Goal: Information Seeking & Learning: Compare options

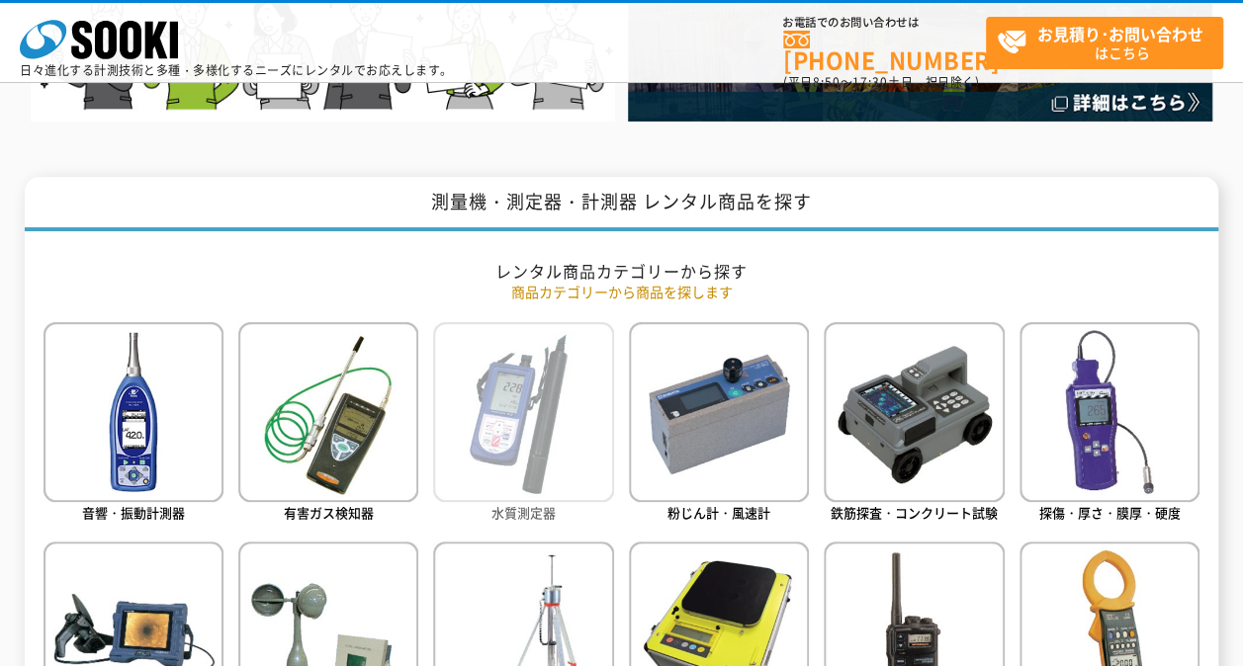
scroll to position [791, 0]
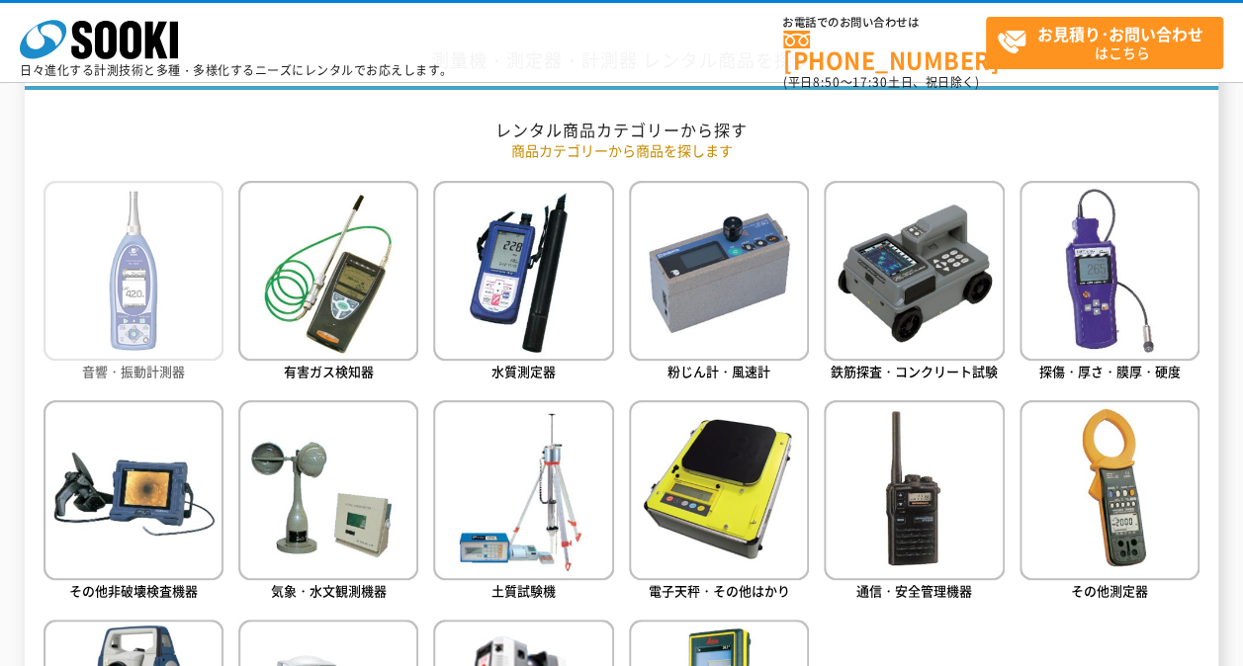
click at [130, 372] on span "音響・振動計測器" at bounding box center [133, 371] width 103 height 19
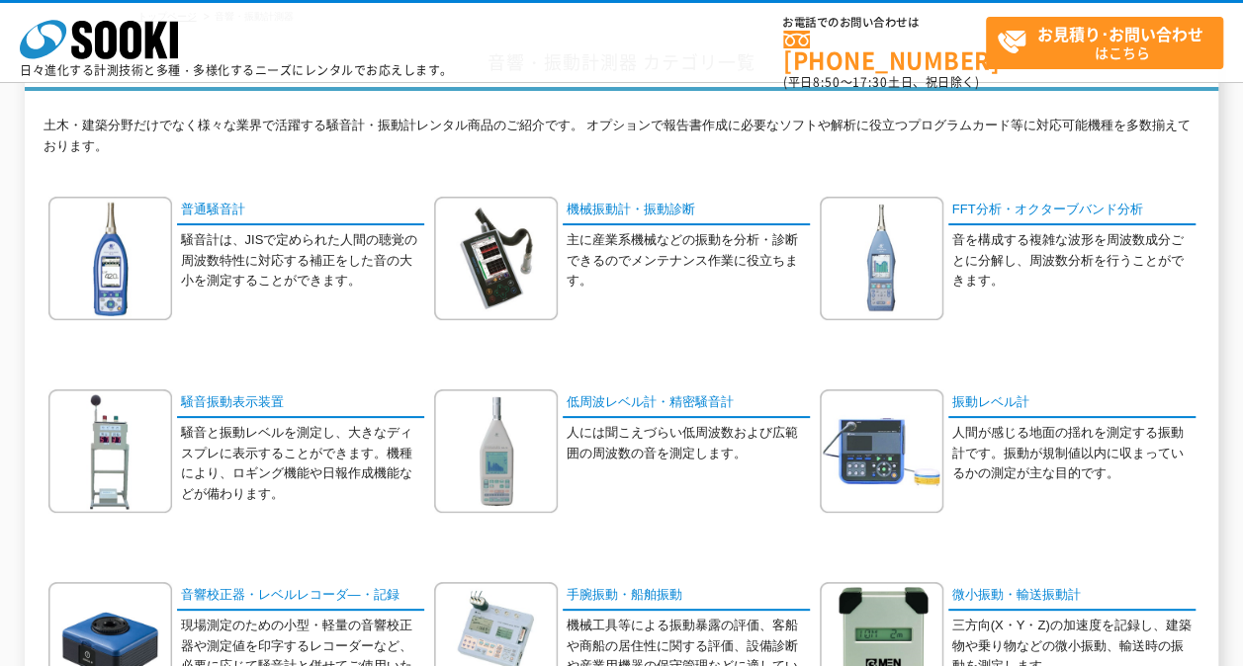
scroll to position [198, 0]
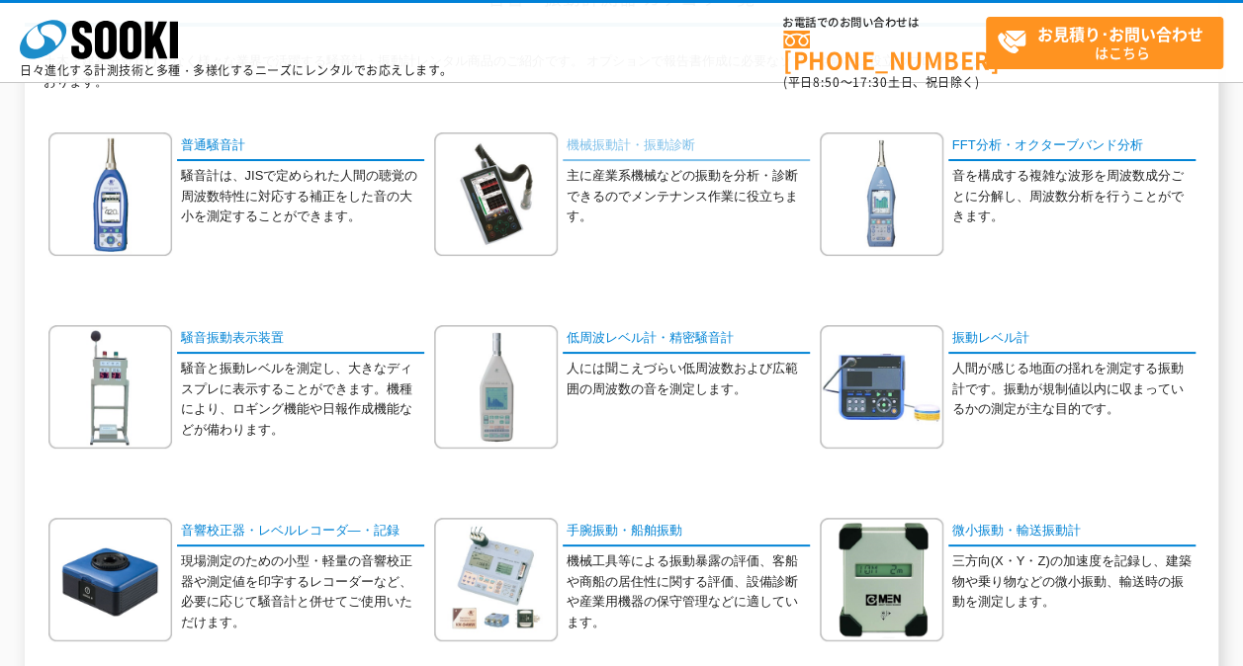
click at [623, 143] on link "機械振動計・振動診断" at bounding box center [685, 146] width 247 height 29
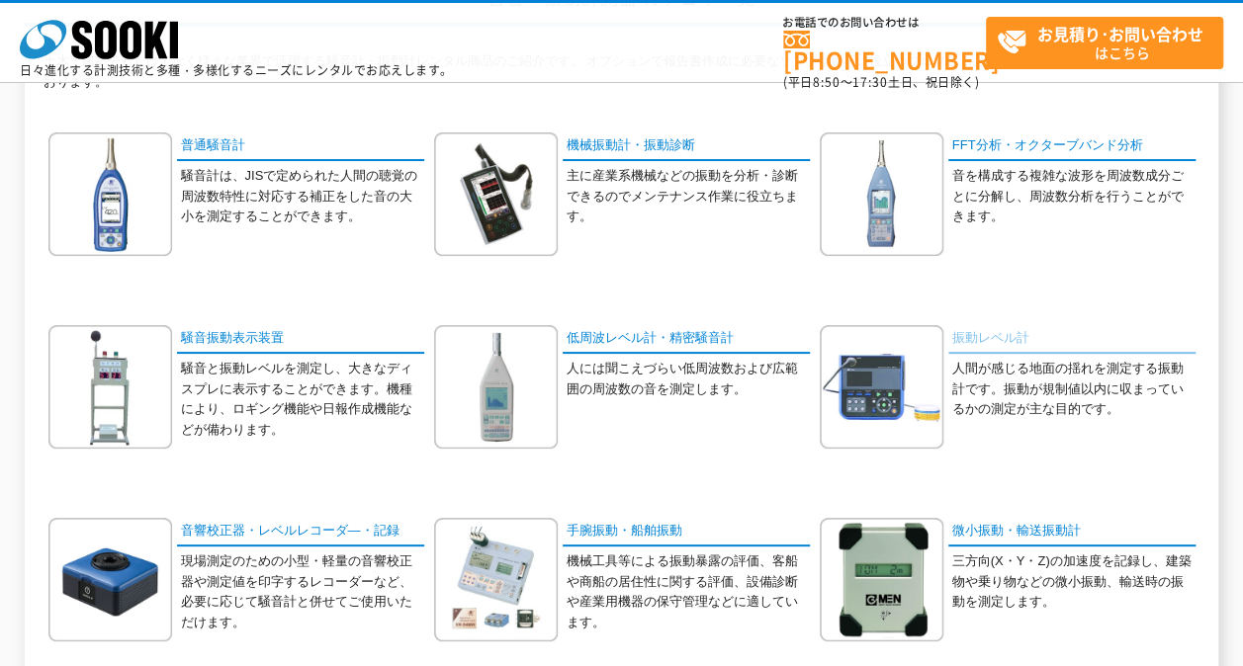
click at [1002, 338] on link "振動レベル計" at bounding box center [1071, 339] width 247 height 29
click at [224, 142] on link "普通騒音計" at bounding box center [300, 146] width 247 height 29
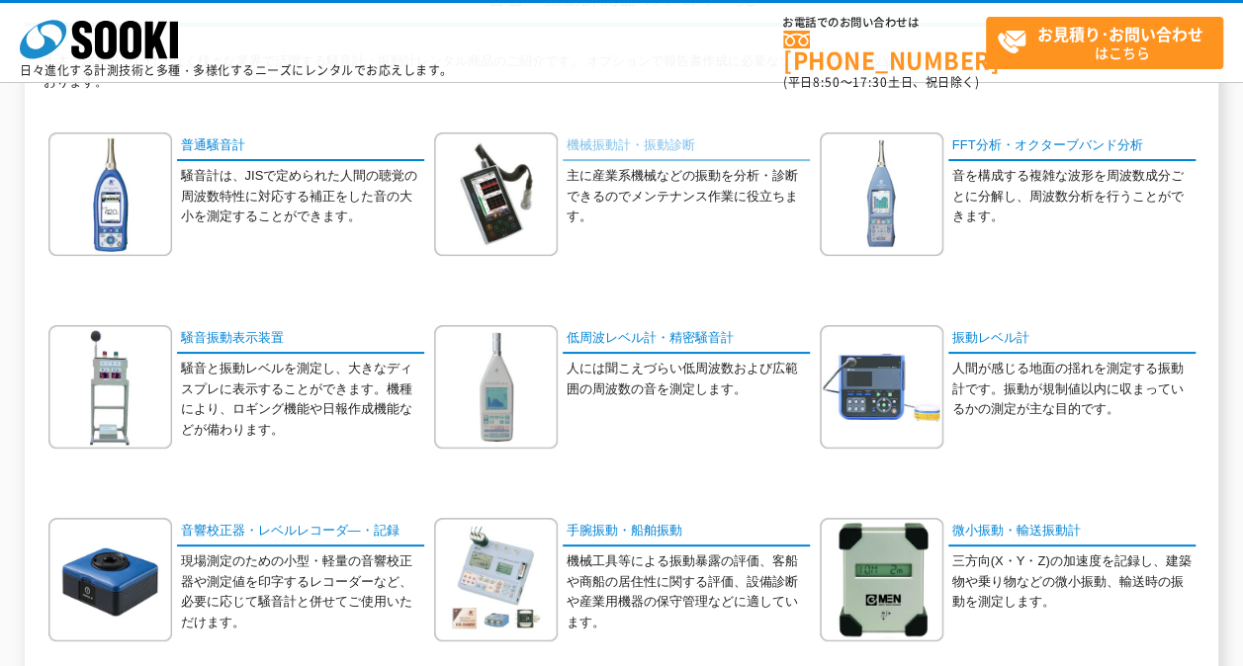
click at [617, 145] on link "機械振動計・振動診断" at bounding box center [685, 146] width 247 height 29
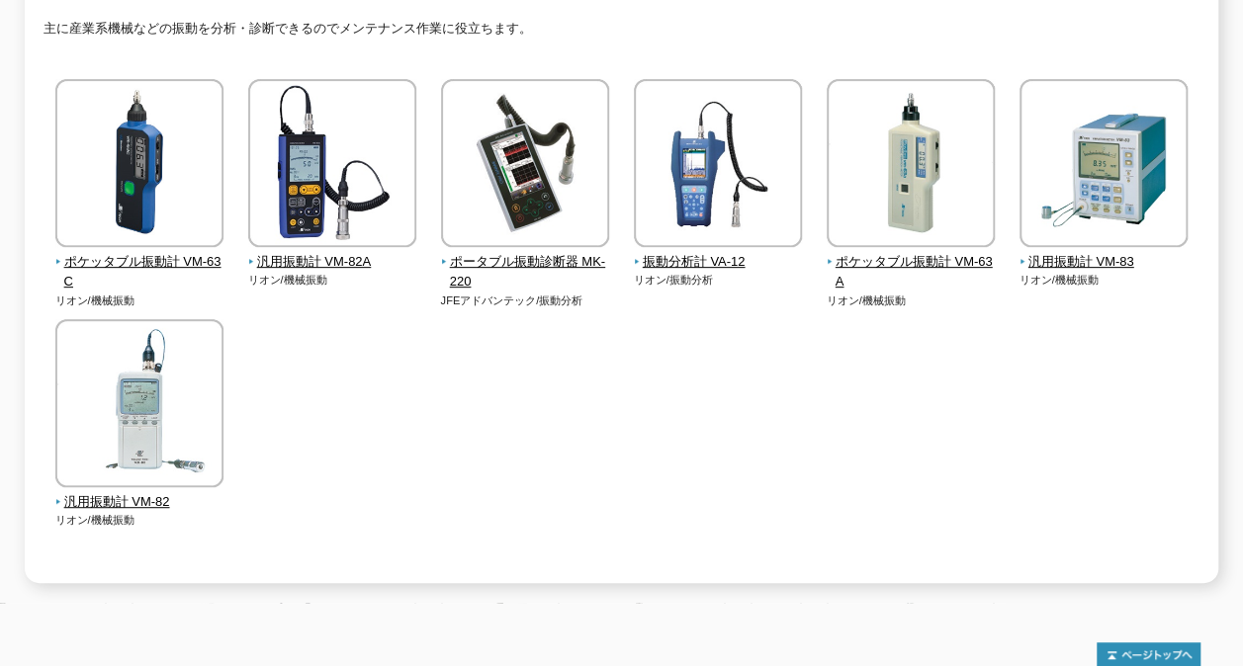
scroll to position [297, 0]
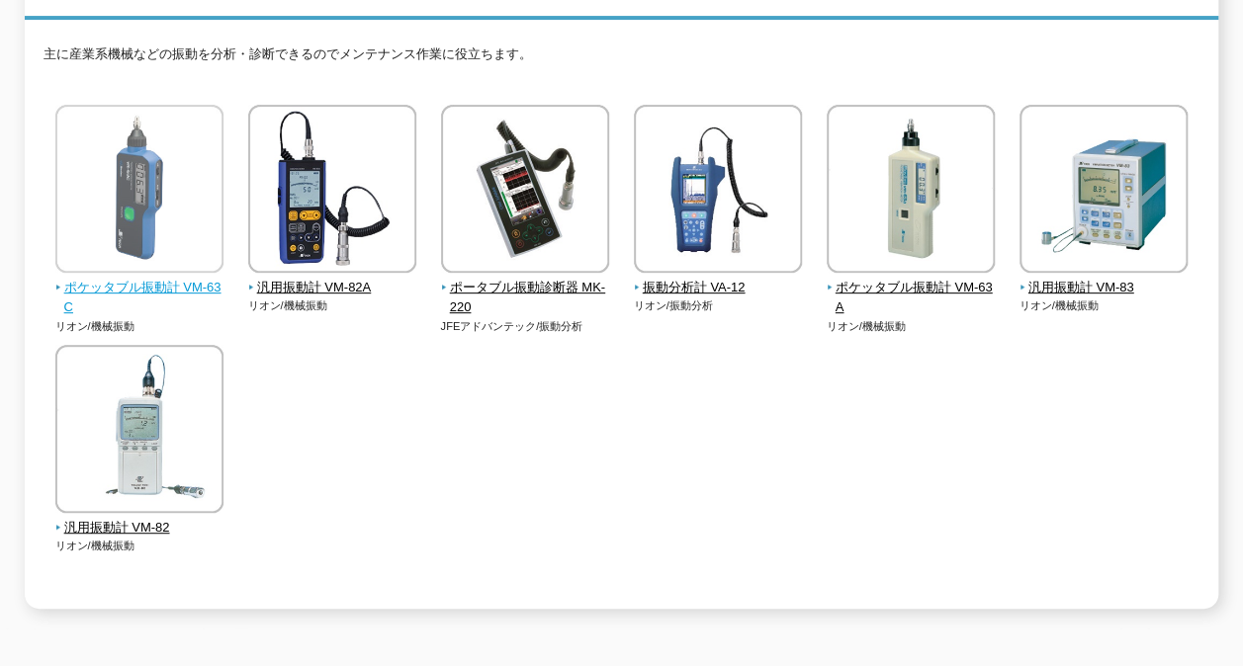
click at [161, 279] on span "ポケッタブル振動計 VM-63C" at bounding box center [139, 299] width 169 height 42
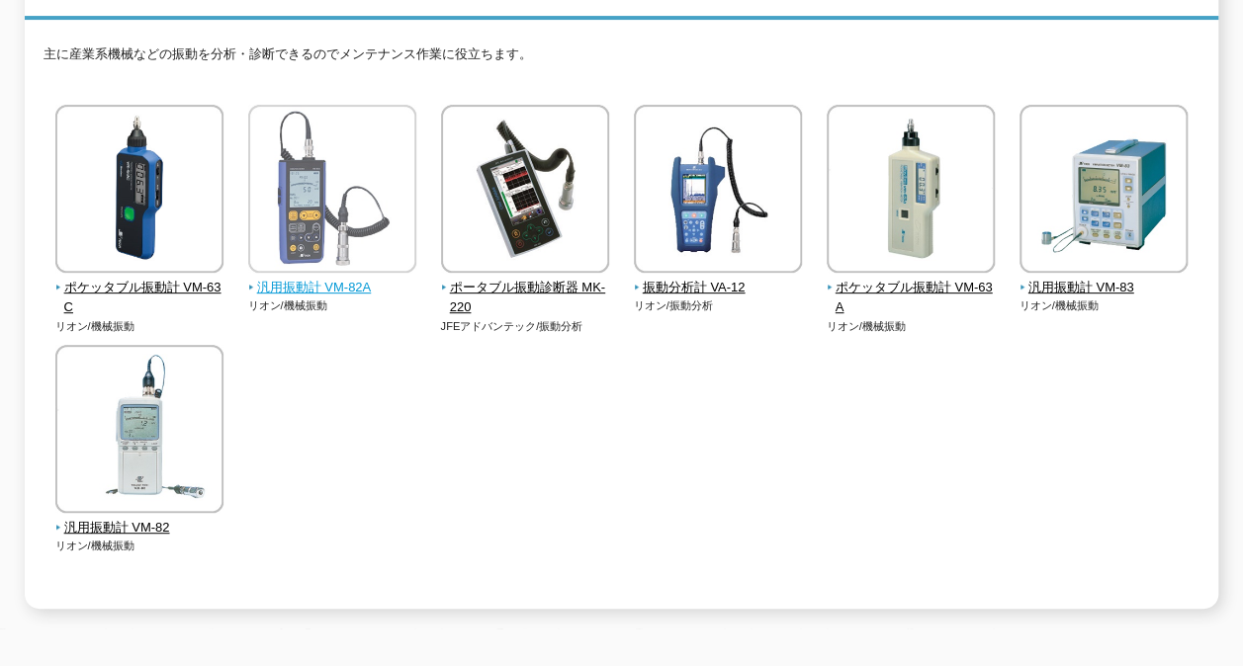
click at [354, 281] on span "汎用振動計 VM-82A" at bounding box center [332, 288] width 169 height 21
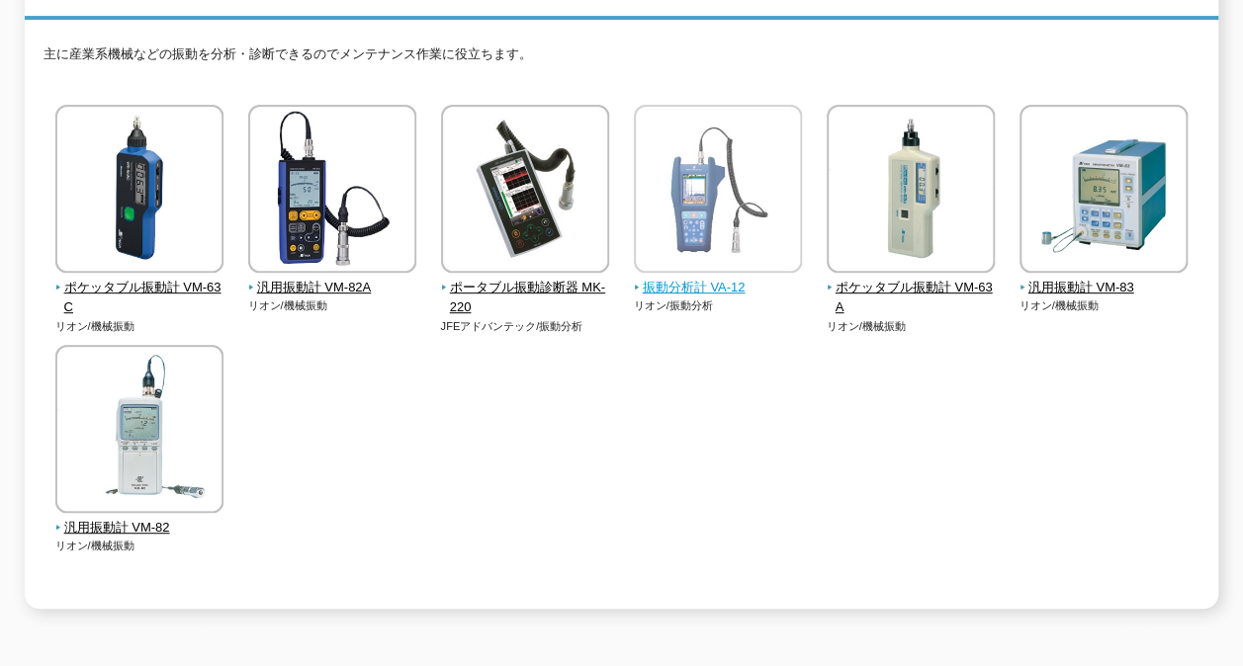
click at [706, 279] on span "振動分析計 VA-12" at bounding box center [718, 288] width 169 height 21
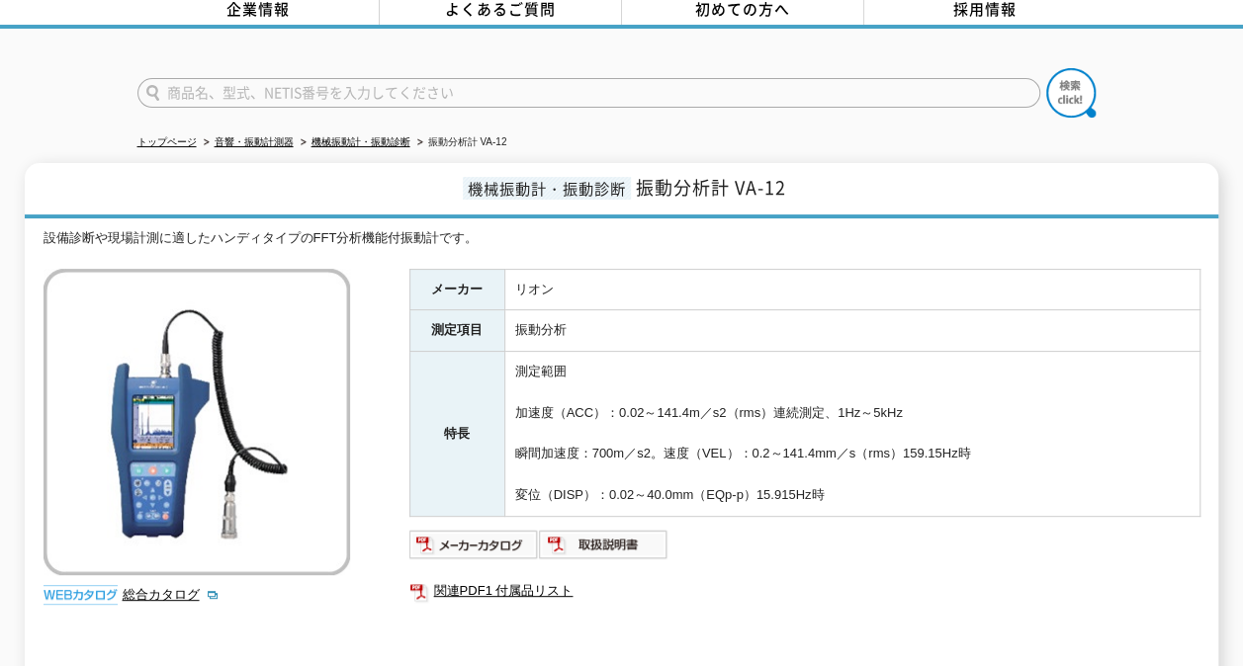
scroll to position [198, 0]
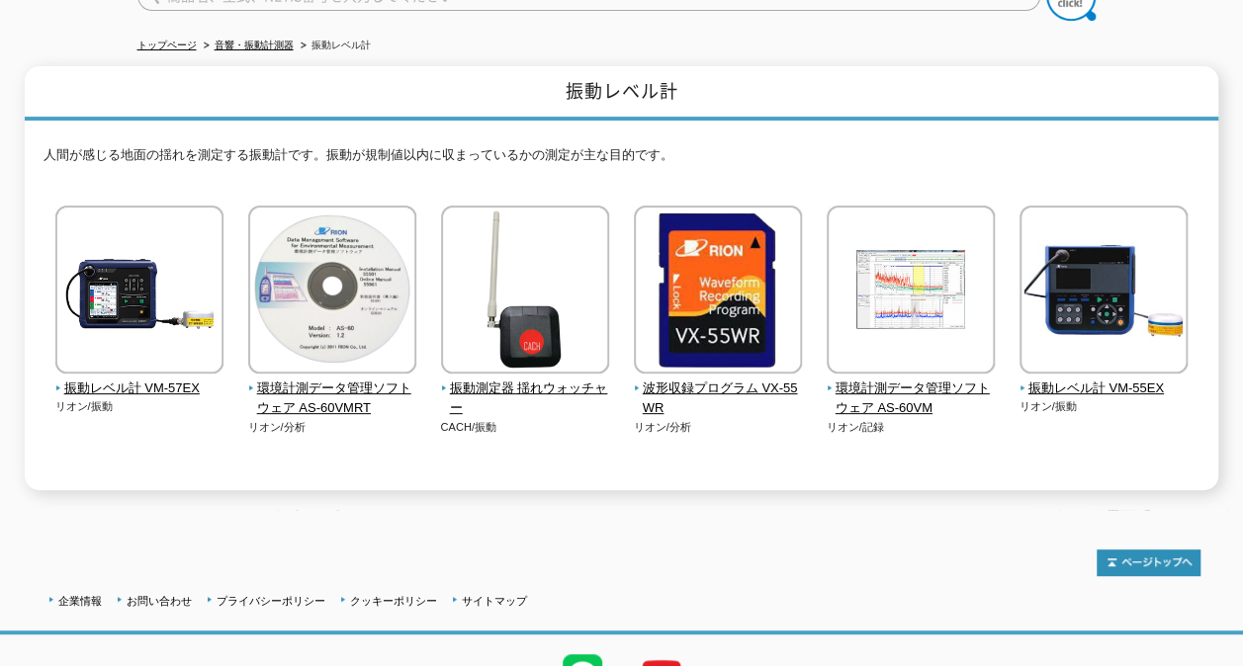
scroll to position [198, 0]
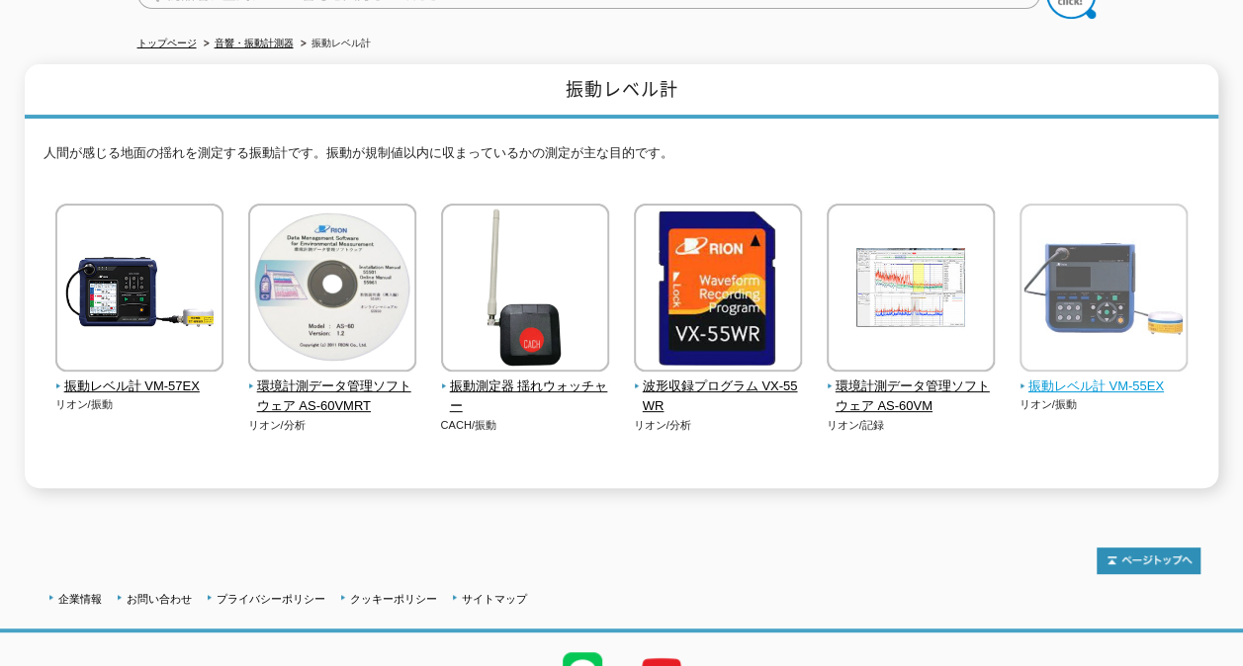
click at [1115, 377] on span "振動レベル計 VM-55EX" at bounding box center [1103, 387] width 169 height 21
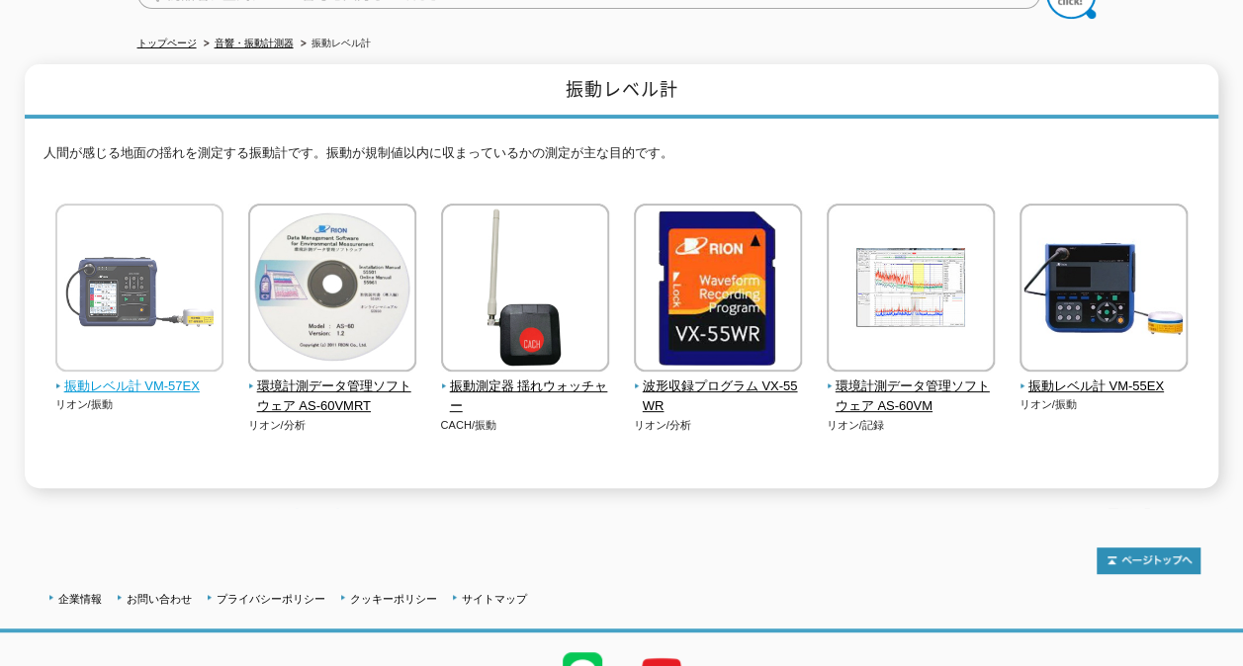
click at [148, 377] on span "振動レベル計 VM-57EX" at bounding box center [139, 387] width 169 height 21
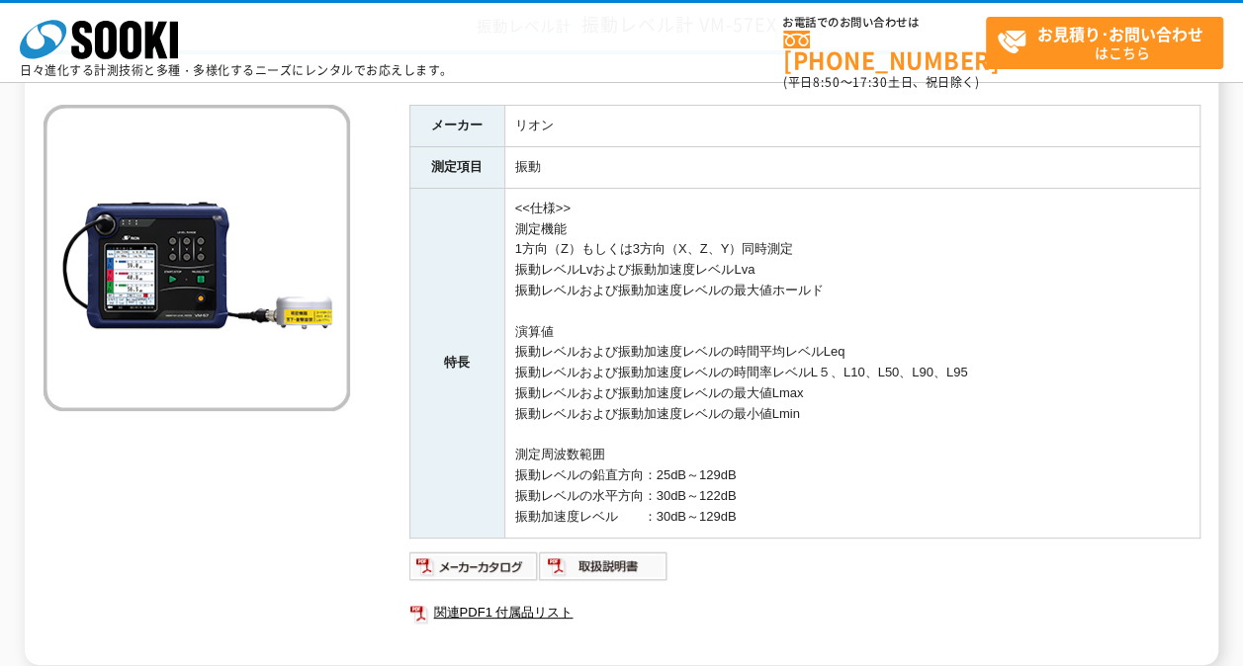
scroll to position [198, 0]
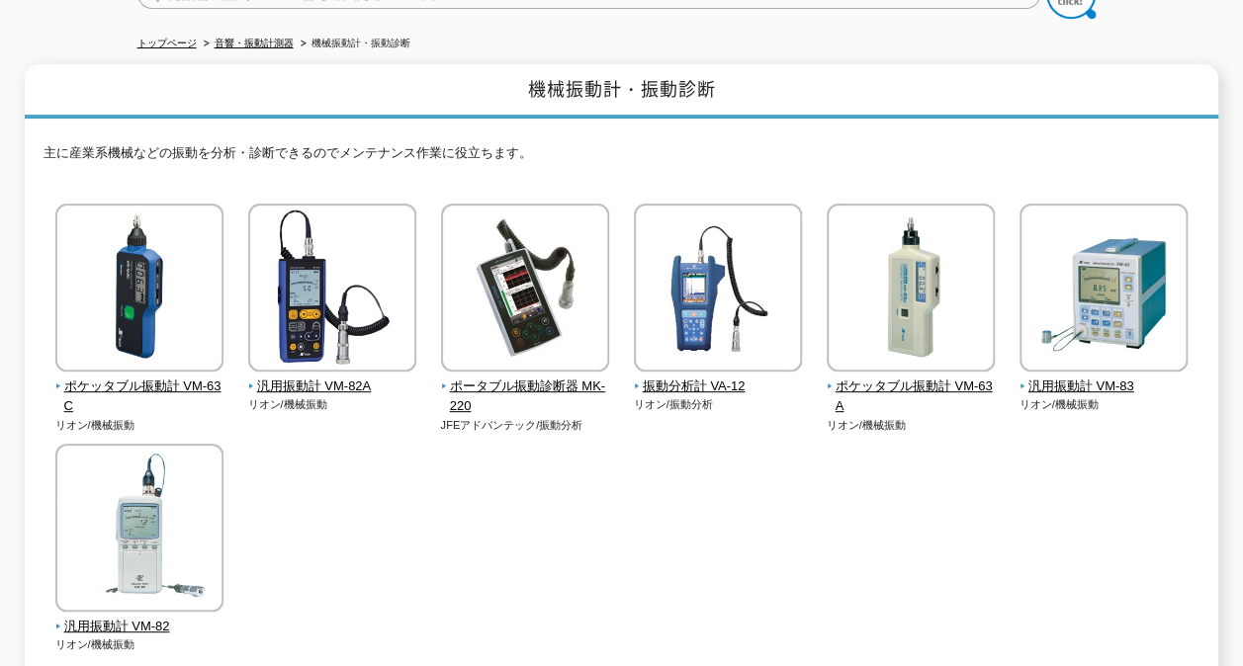
scroll to position [297, 0]
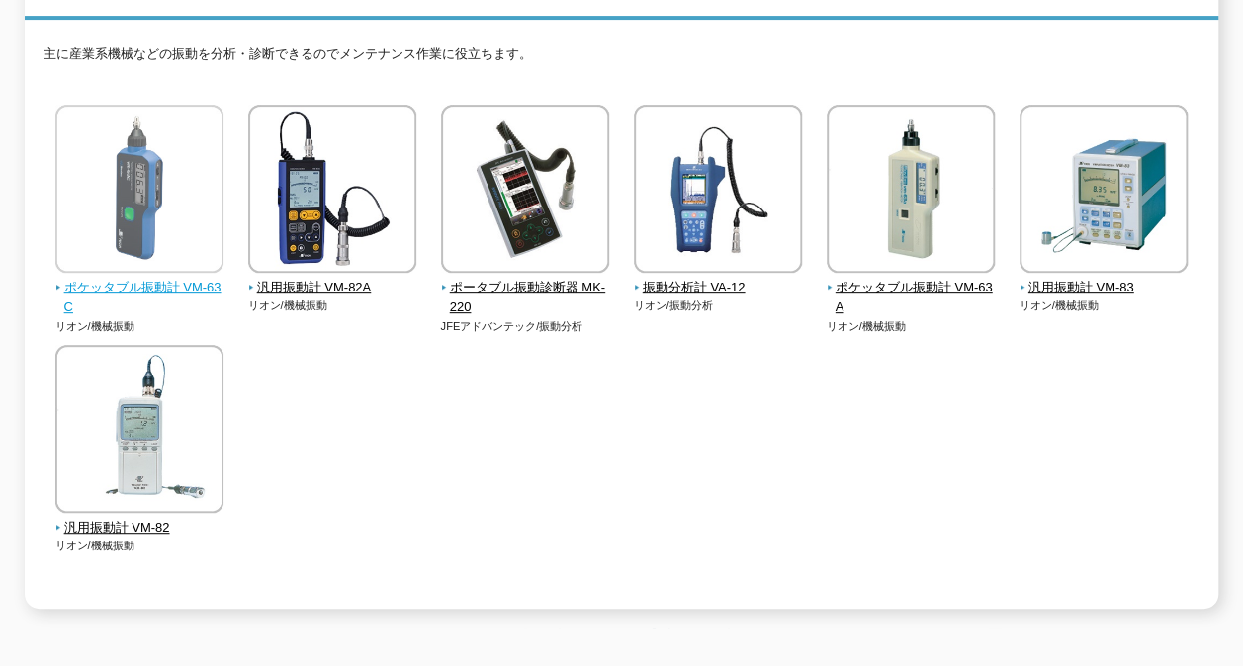
click at [168, 278] on span "ポケッタブル振動計 VM-63C" at bounding box center [139, 299] width 169 height 42
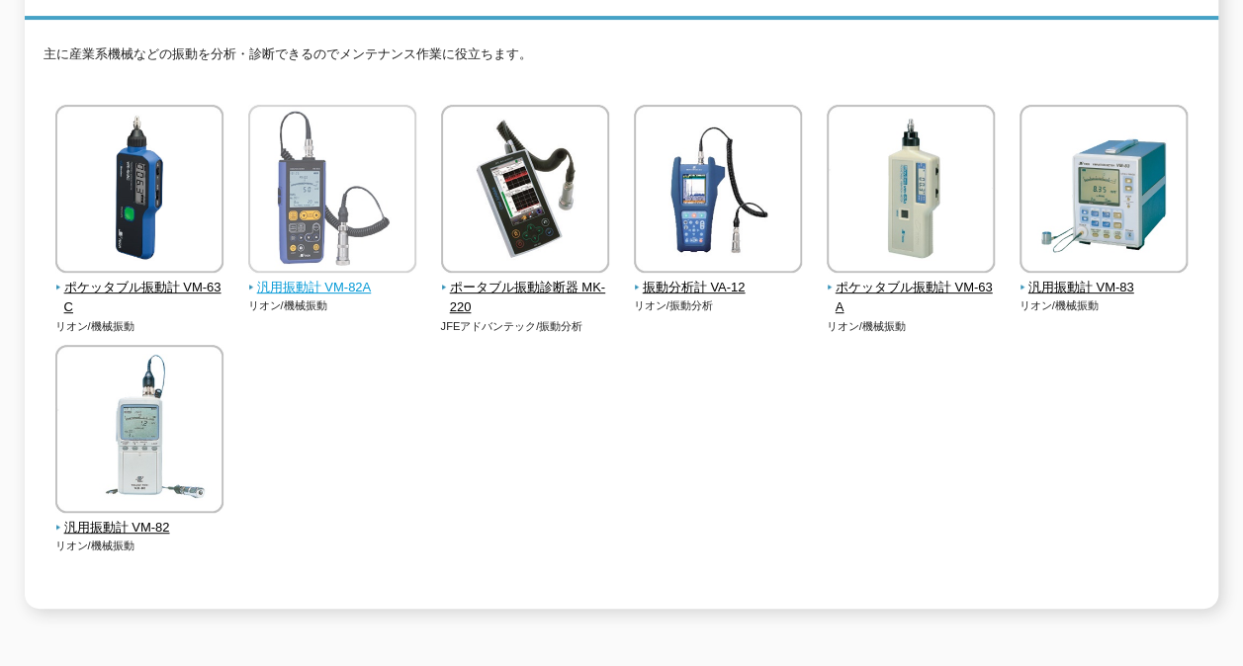
click at [344, 278] on span "汎用振動計 VM-82A" at bounding box center [332, 288] width 169 height 21
click at [299, 278] on span "汎用振動計 VM-82A" at bounding box center [332, 288] width 169 height 21
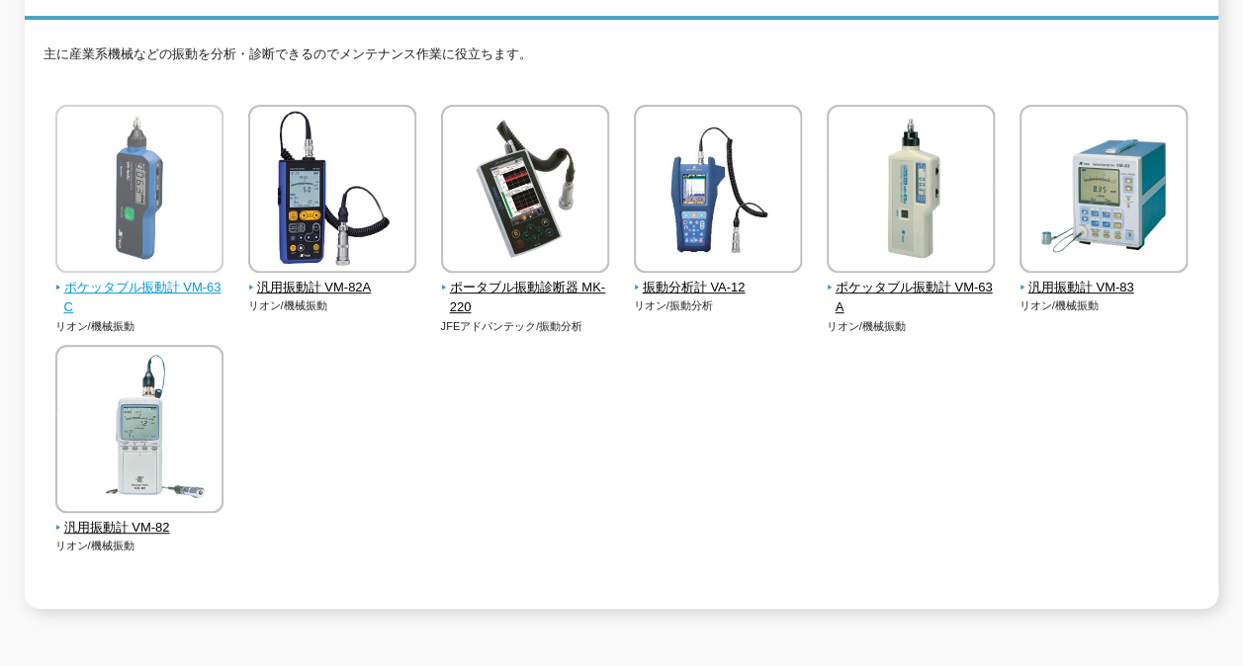
click at [154, 279] on span "ポケッタブル振動計 VM-63C" at bounding box center [139, 299] width 169 height 42
click at [131, 280] on span "ポケッタブル振動計 VM-63C" at bounding box center [139, 299] width 169 height 42
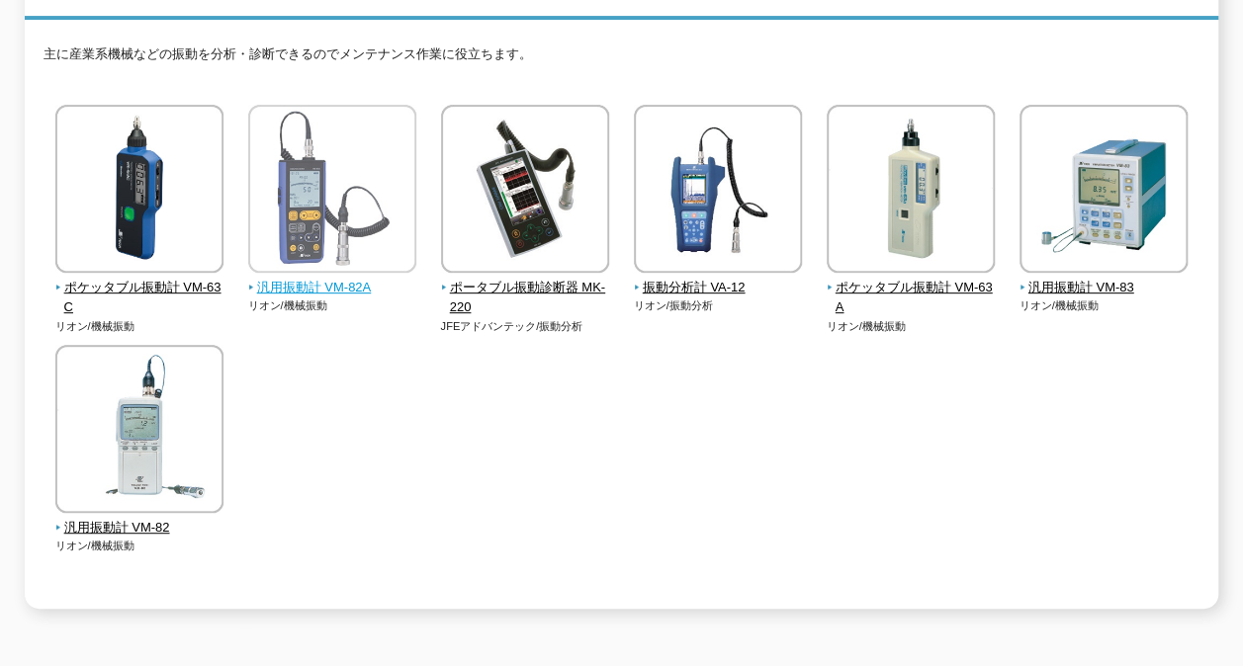
click at [296, 283] on span "汎用振動計 VM-82A" at bounding box center [332, 288] width 169 height 21
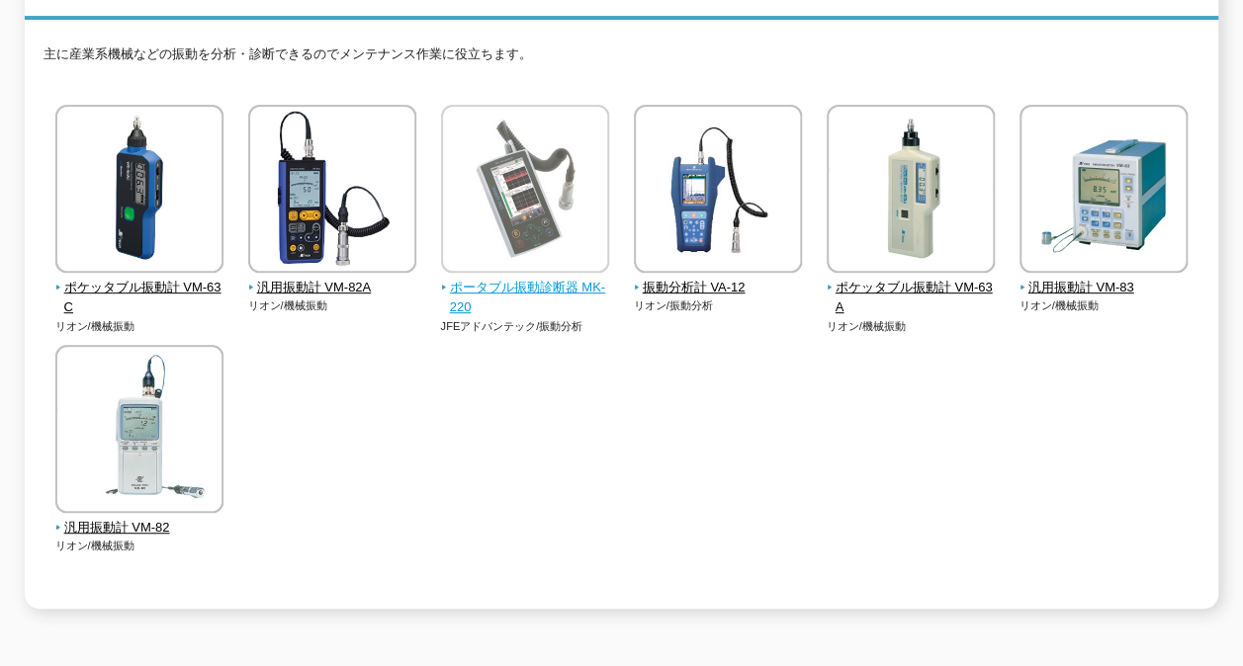
click at [548, 278] on span "ポータブル振動診断器 MK-220" at bounding box center [525, 299] width 169 height 42
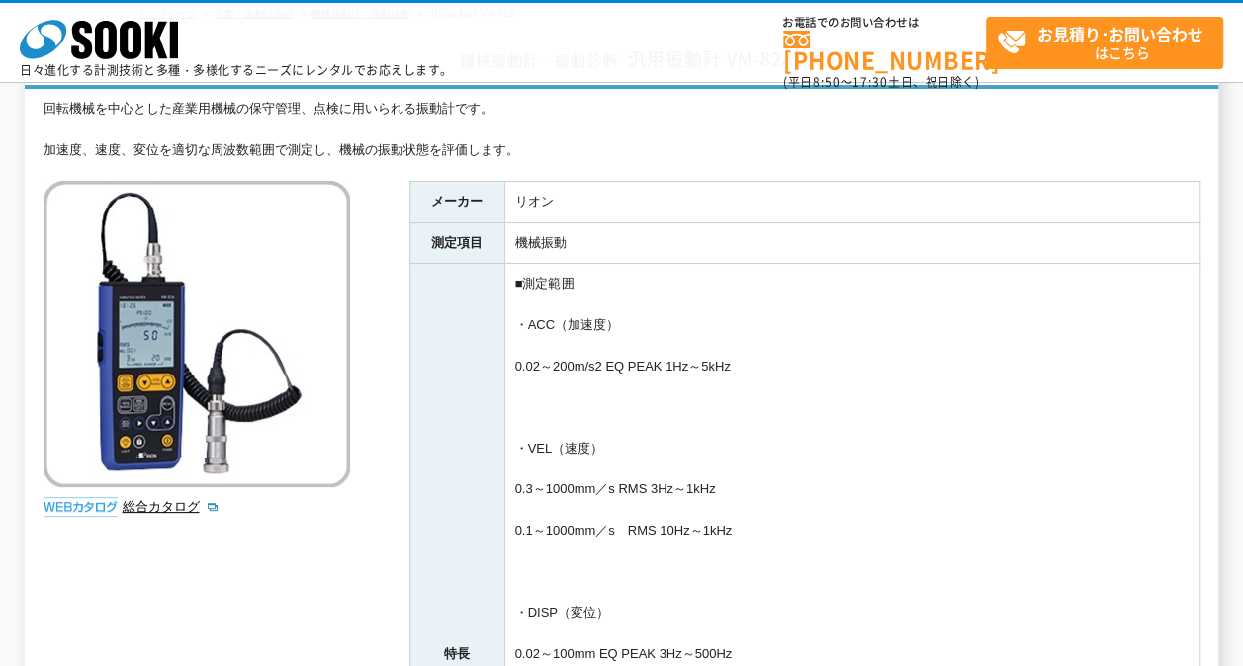
scroll to position [198, 0]
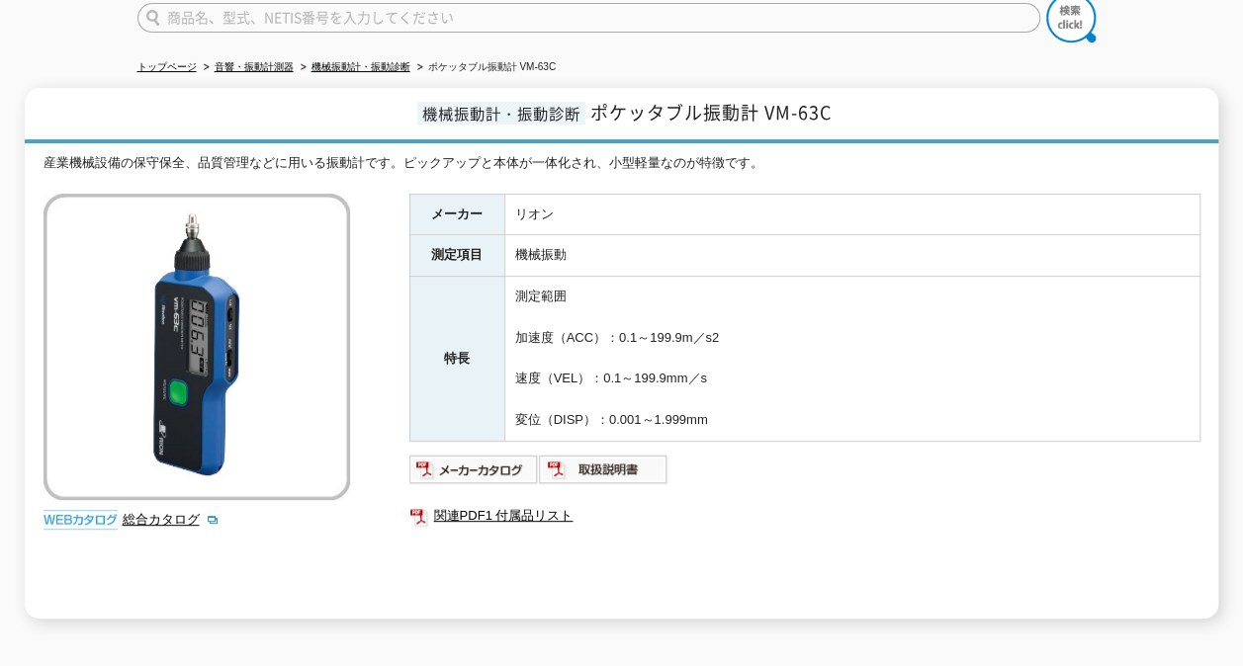
scroll to position [198, 0]
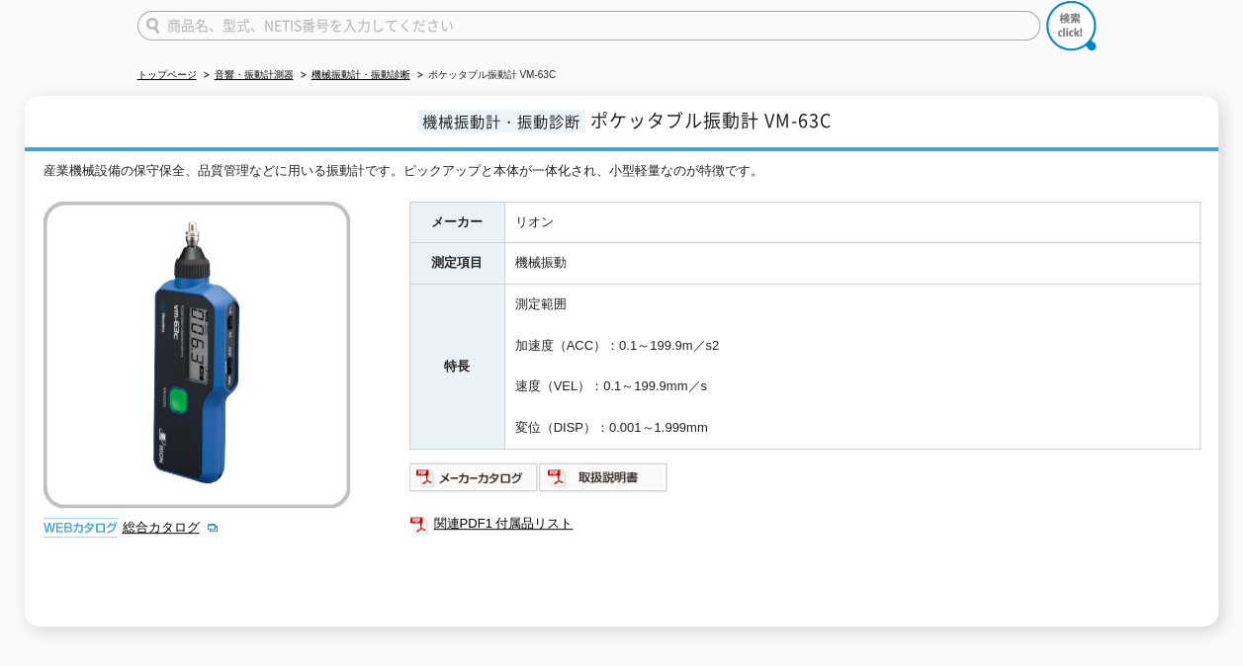
scroll to position [198, 0]
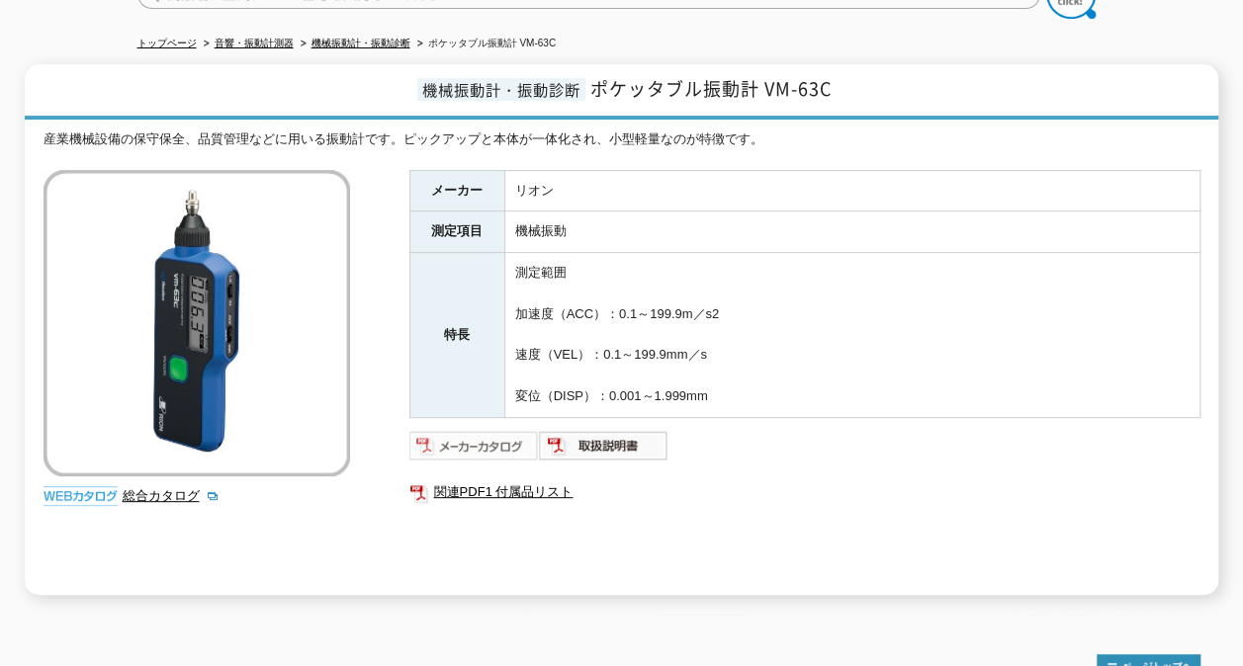
click at [474, 443] on img at bounding box center [473, 446] width 129 height 32
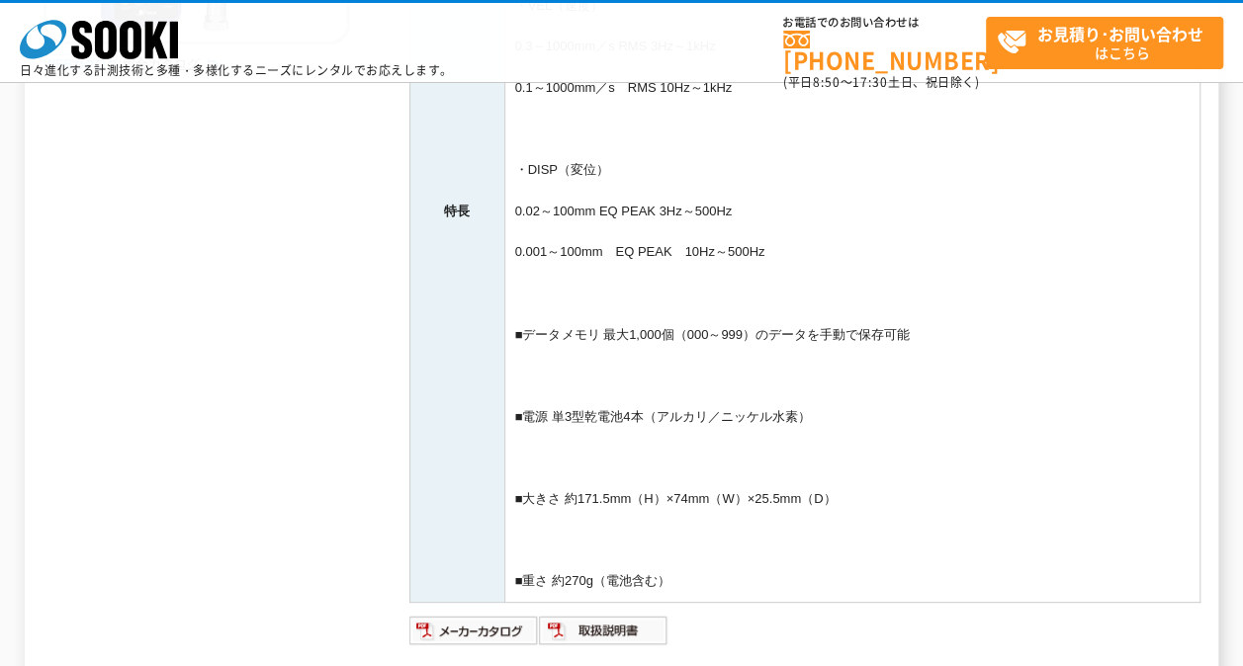
scroll to position [593, 0]
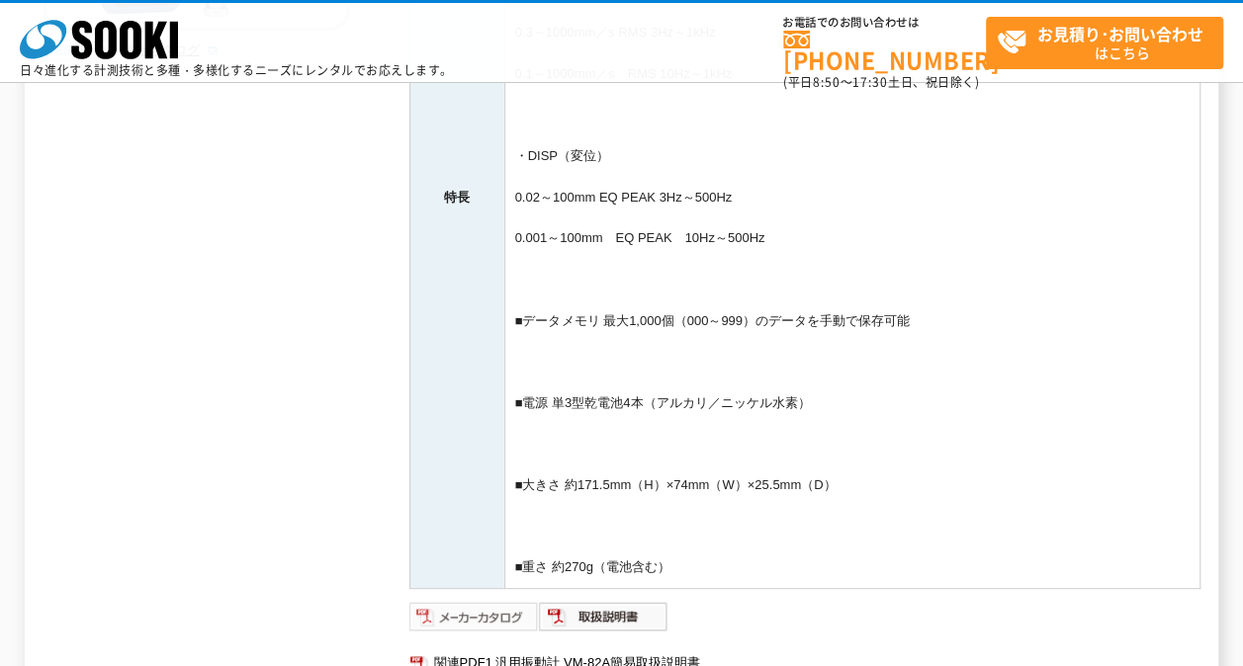
click at [492, 618] on img at bounding box center [473, 617] width 129 height 32
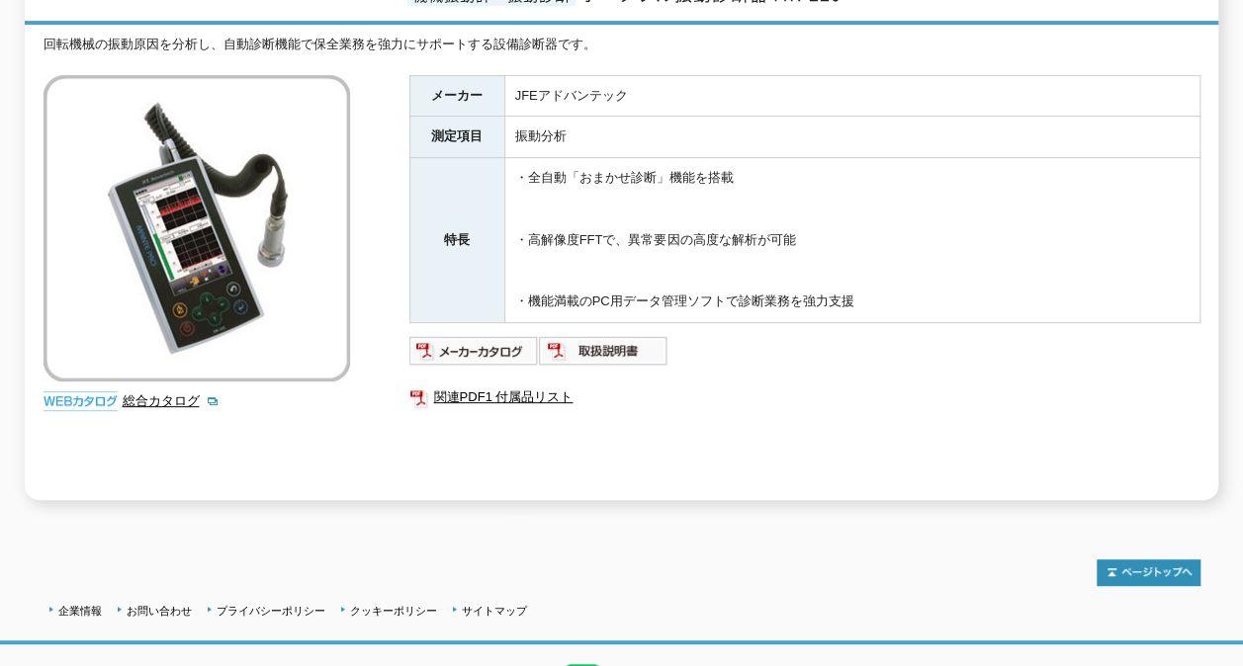
scroll to position [393, 0]
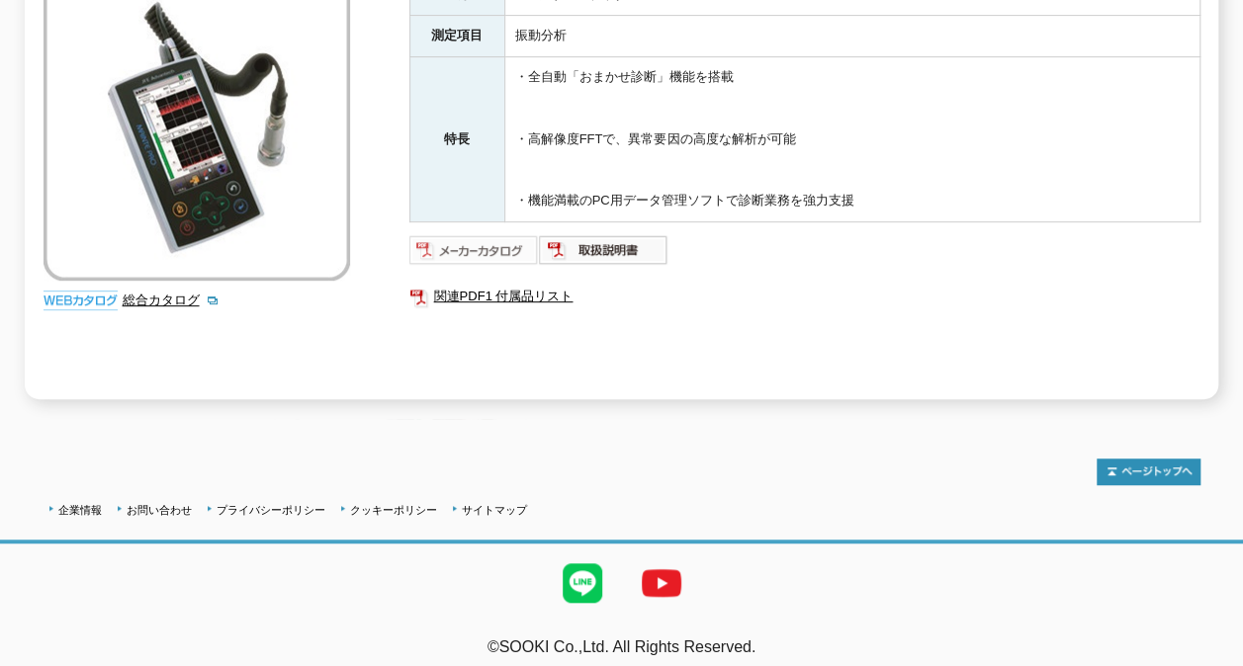
click at [479, 237] on img at bounding box center [473, 250] width 129 height 32
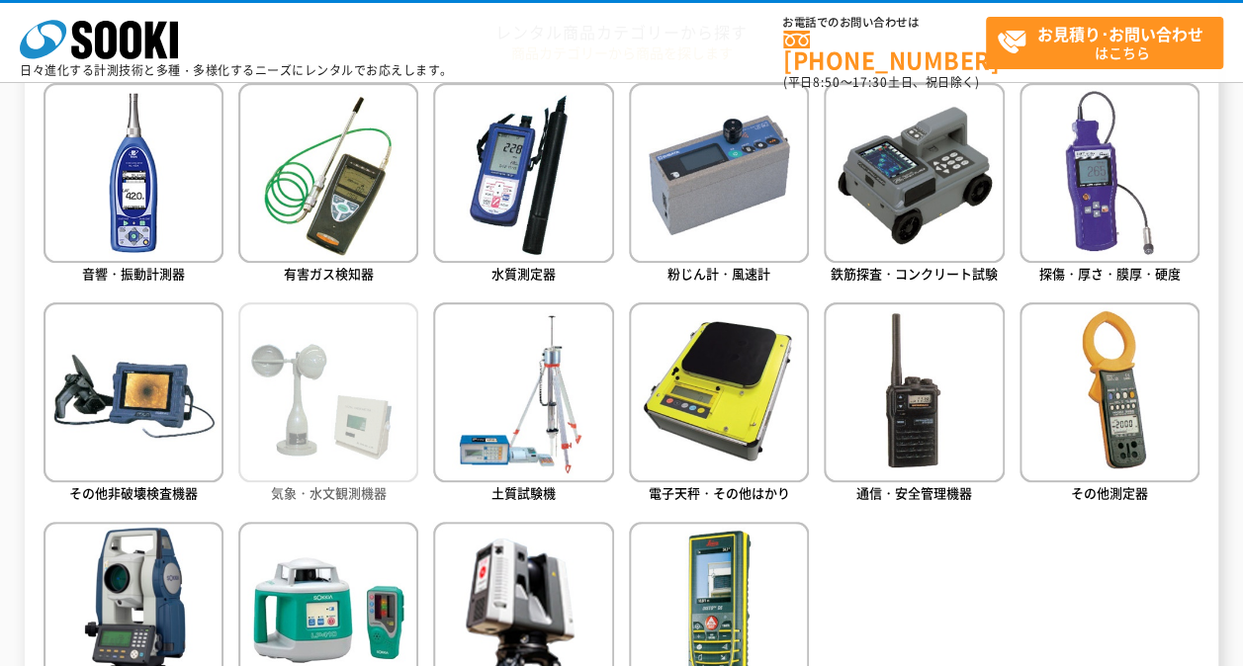
scroll to position [692, 0]
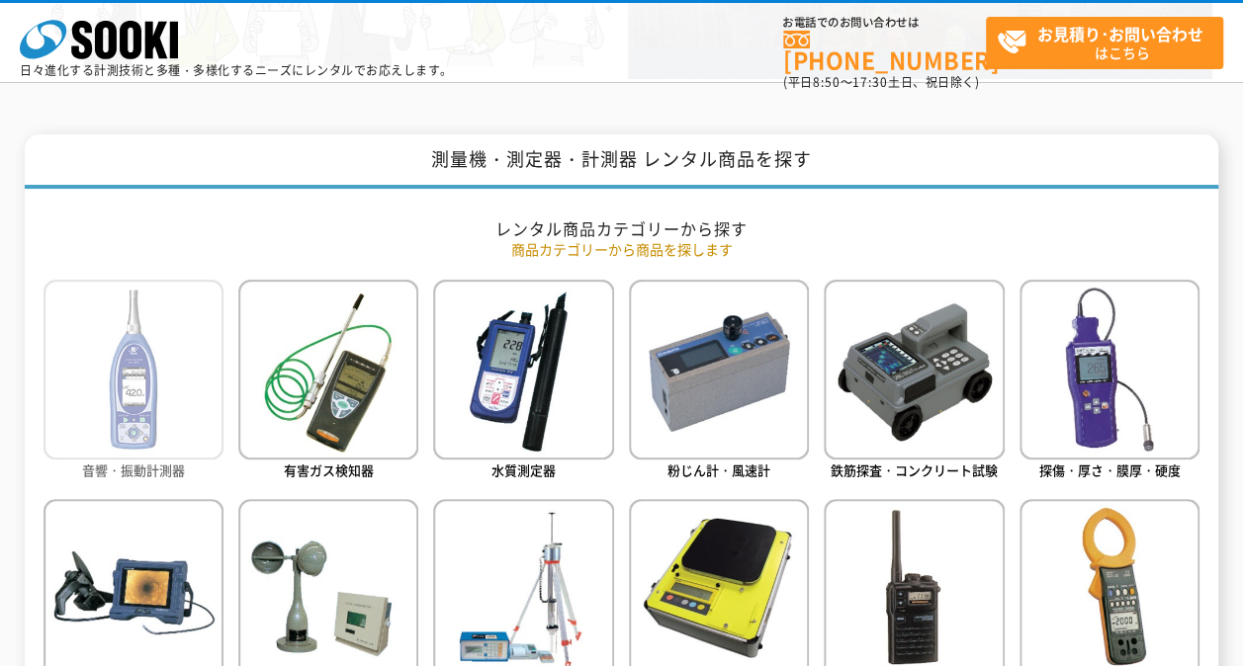
click at [158, 479] on link "音響・振動計測器" at bounding box center [133, 382] width 180 height 205
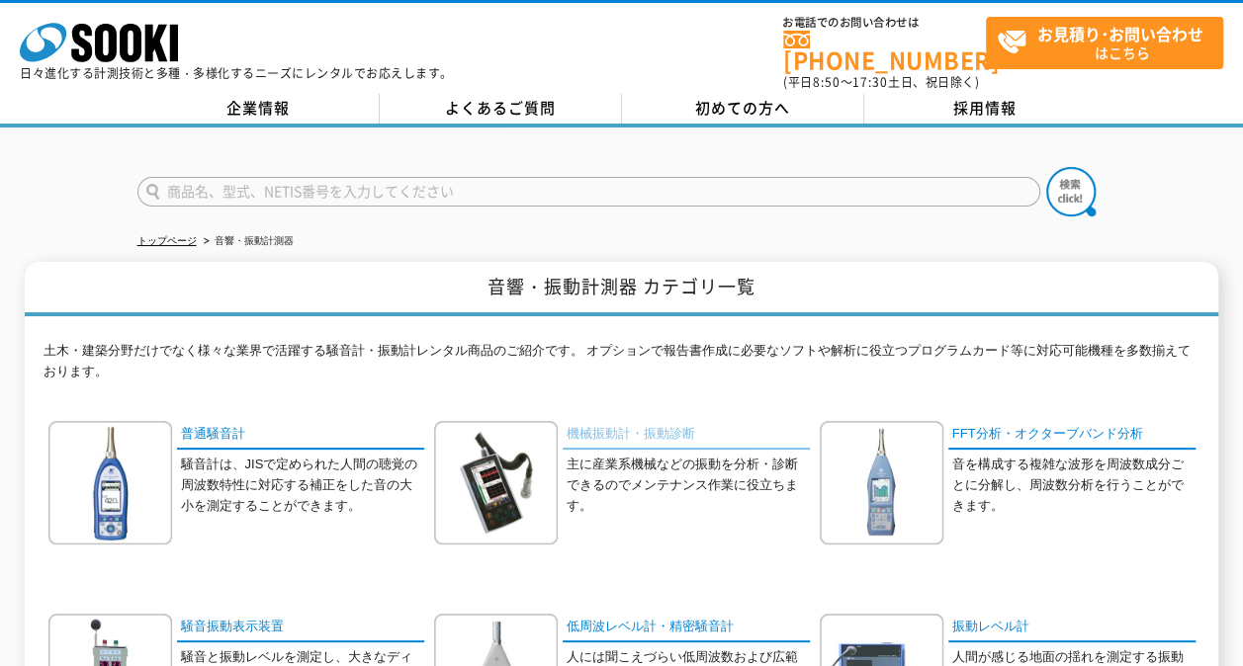
click at [624, 425] on link "機械振動計・振動診断" at bounding box center [685, 435] width 247 height 29
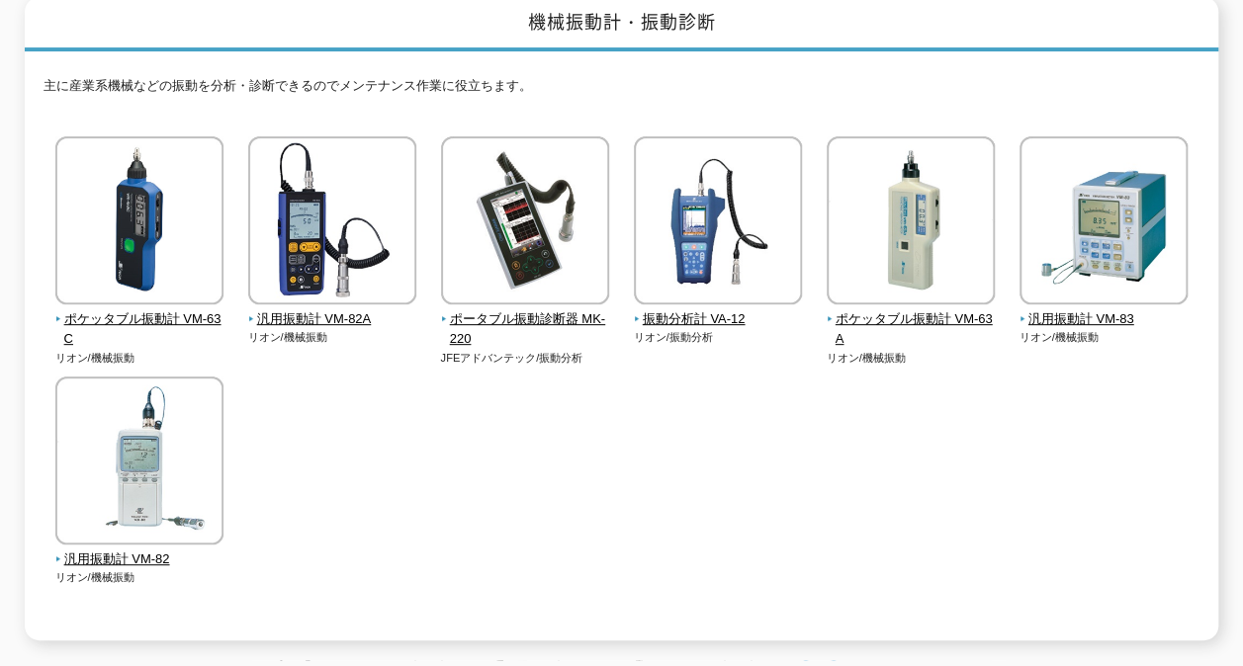
scroll to position [297, 0]
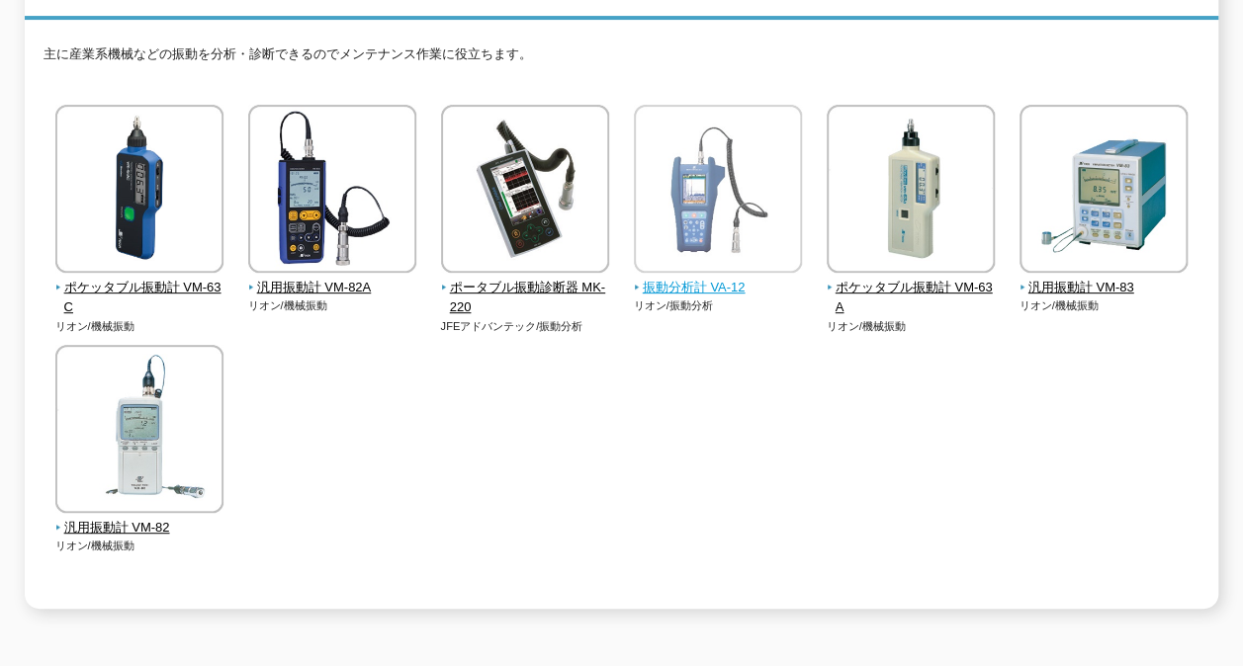
click at [707, 279] on span "振動分析計 VA-12" at bounding box center [718, 288] width 169 height 21
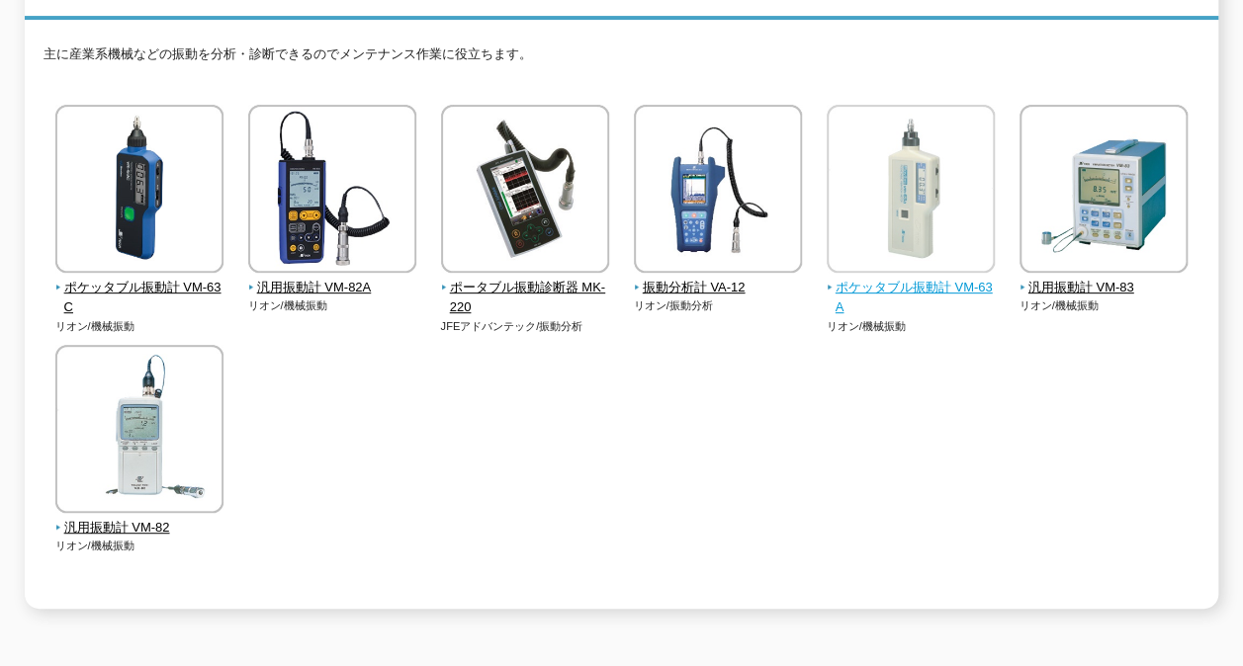
click at [907, 278] on span "ポケッタブル振動計 VM-63A" at bounding box center [910, 299] width 169 height 42
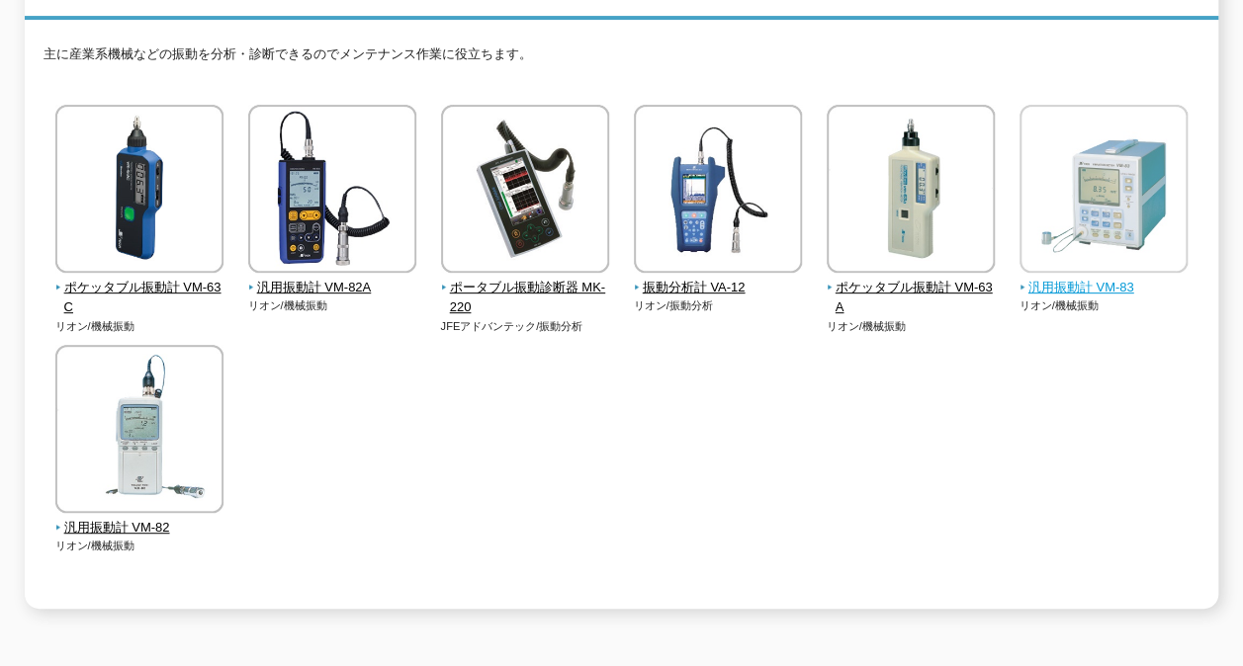
click at [1058, 278] on span "汎用振動計 VM-83" at bounding box center [1103, 288] width 169 height 21
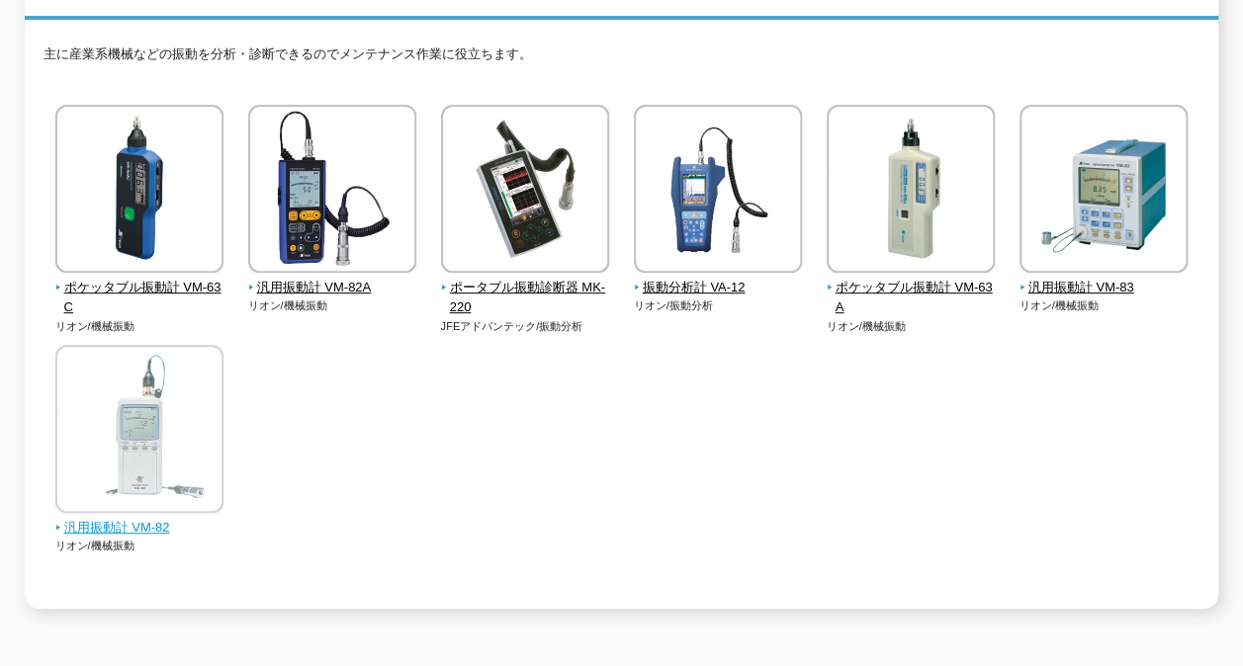
click at [113, 518] on span "汎用振動計 VM-82" at bounding box center [139, 528] width 169 height 21
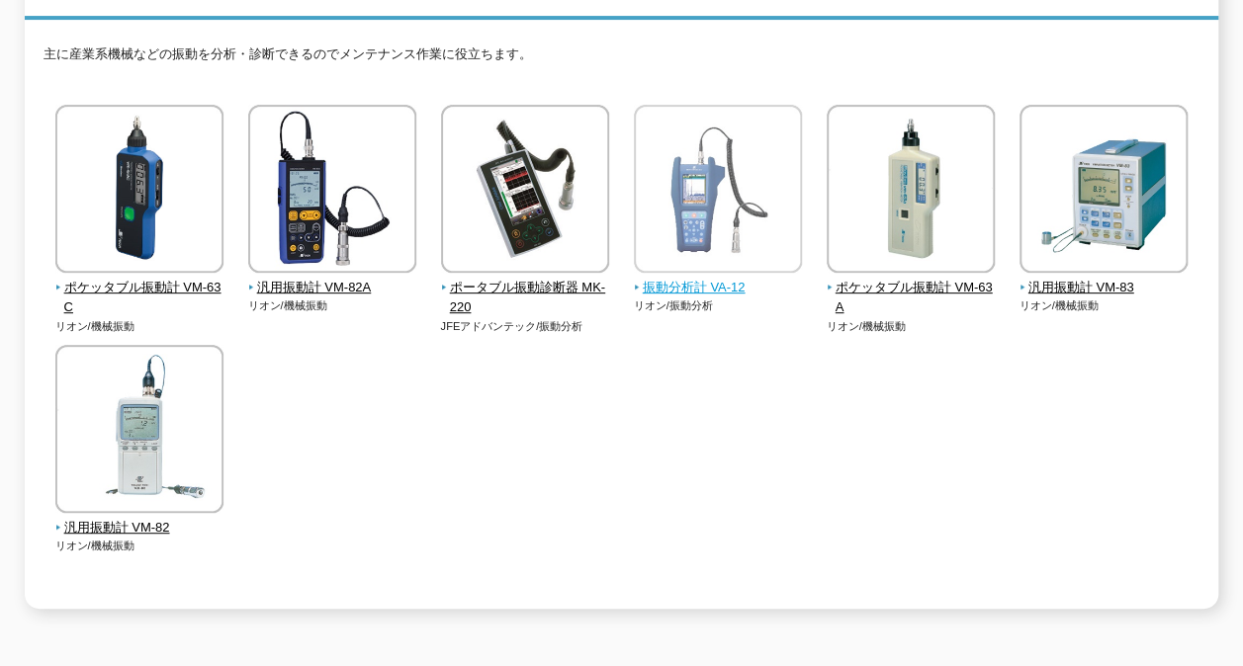
click at [699, 278] on span "振動分析計 VA-12" at bounding box center [718, 288] width 169 height 21
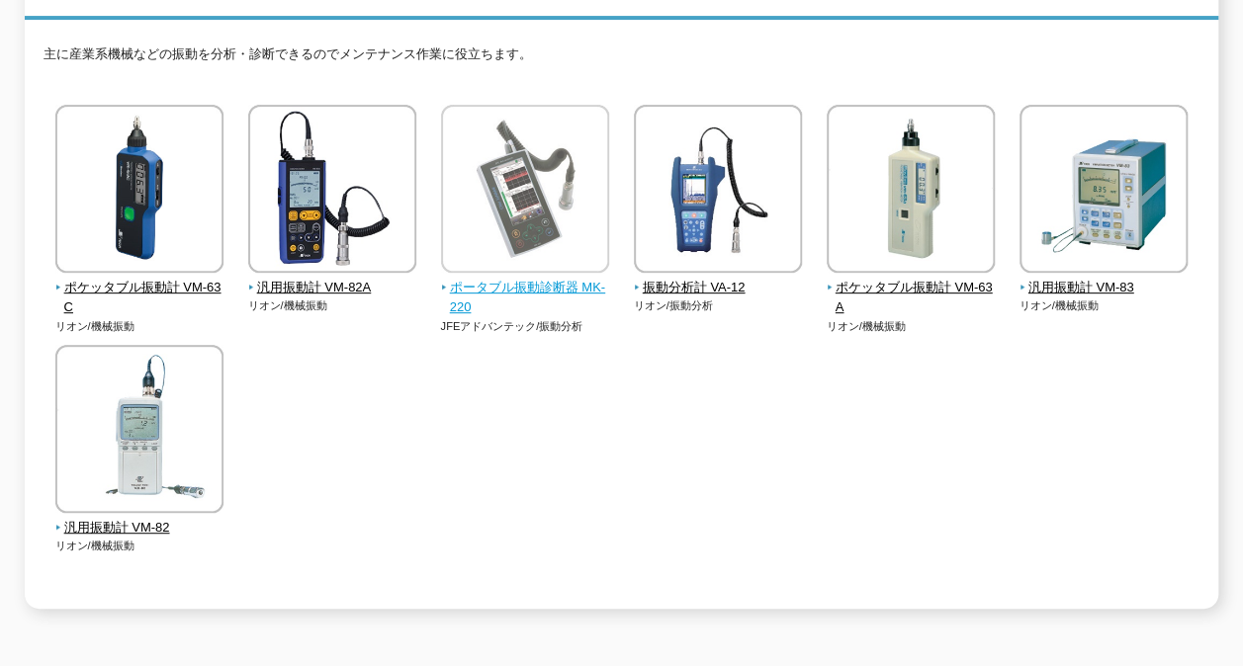
click at [507, 278] on span "ポータブル振動診断器 MK-220" at bounding box center [525, 299] width 169 height 42
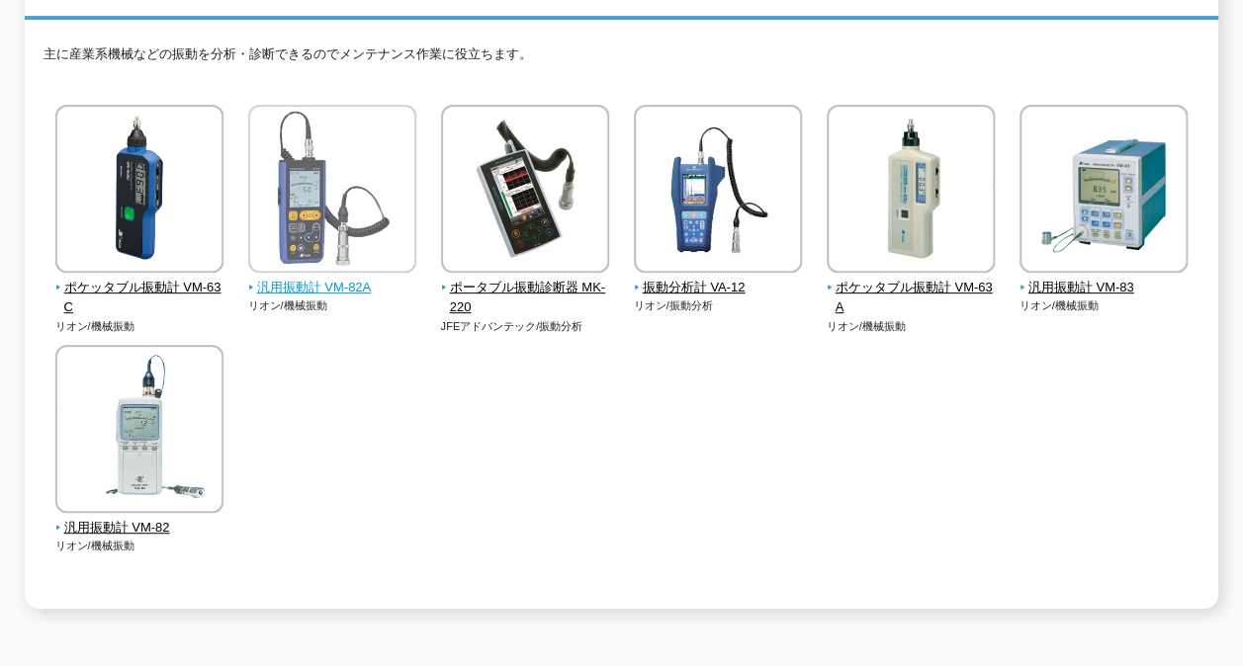
click at [320, 279] on span "汎用振動計 VM-82A" at bounding box center [332, 288] width 169 height 21
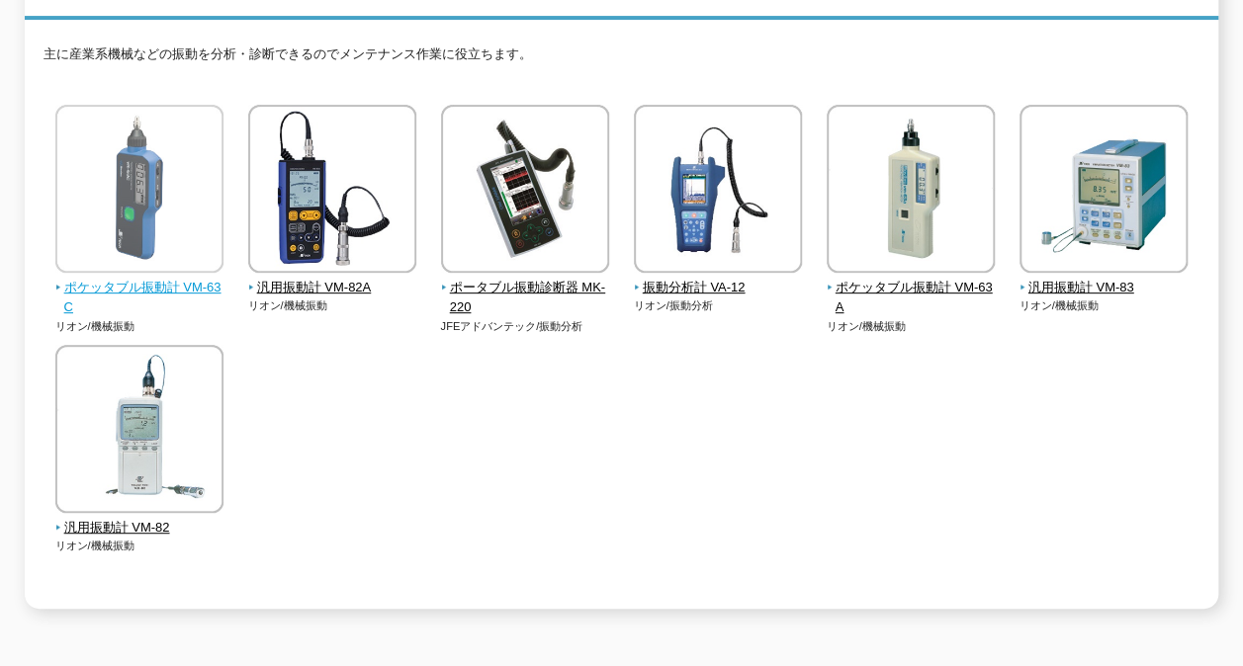
click at [134, 278] on span "ポケッタブル振動計 VM-63C" at bounding box center [139, 299] width 169 height 42
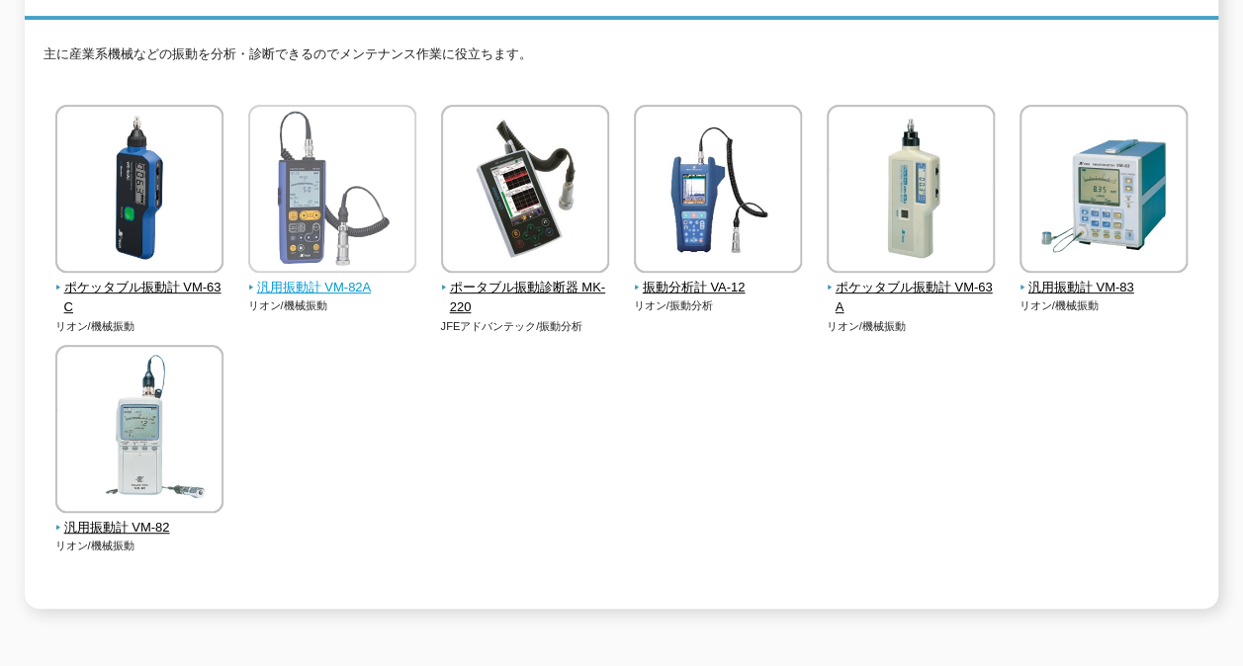
click at [288, 278] on span "汎用振動計 VM-82A" at bounding box center [332, 288] width 169 height 21
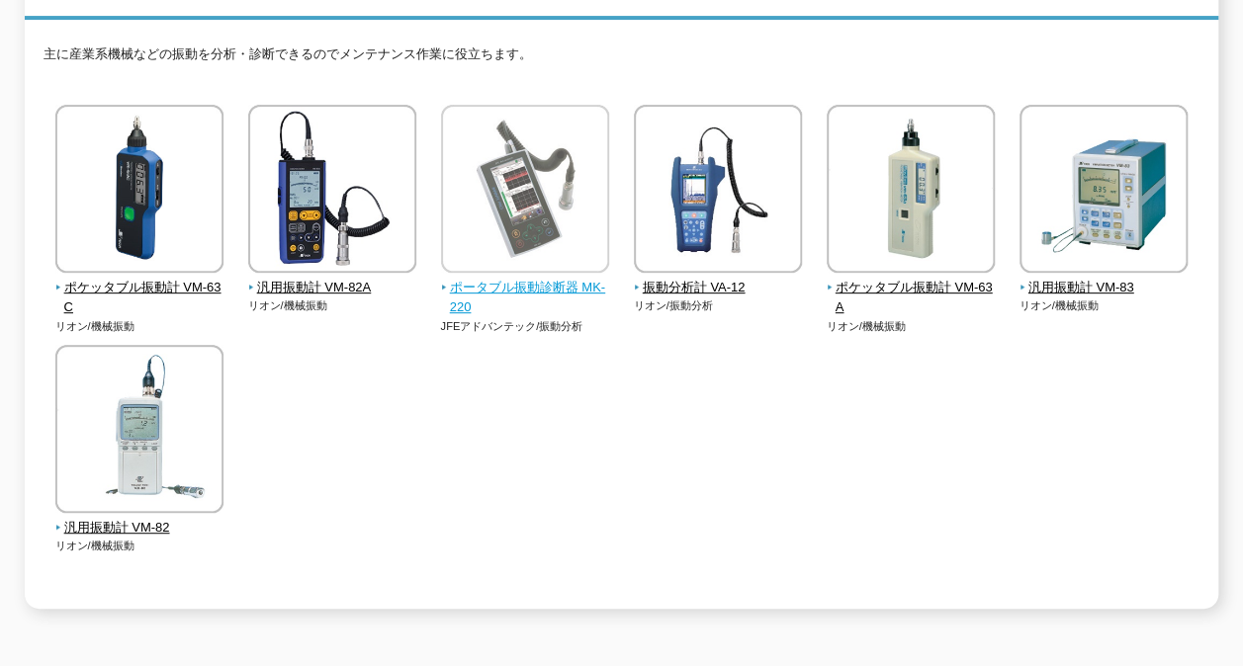
click at [524, 278] on span "ポータブル振動診断器 MK-220" at bounding box center [525, 299] width 169 height 42
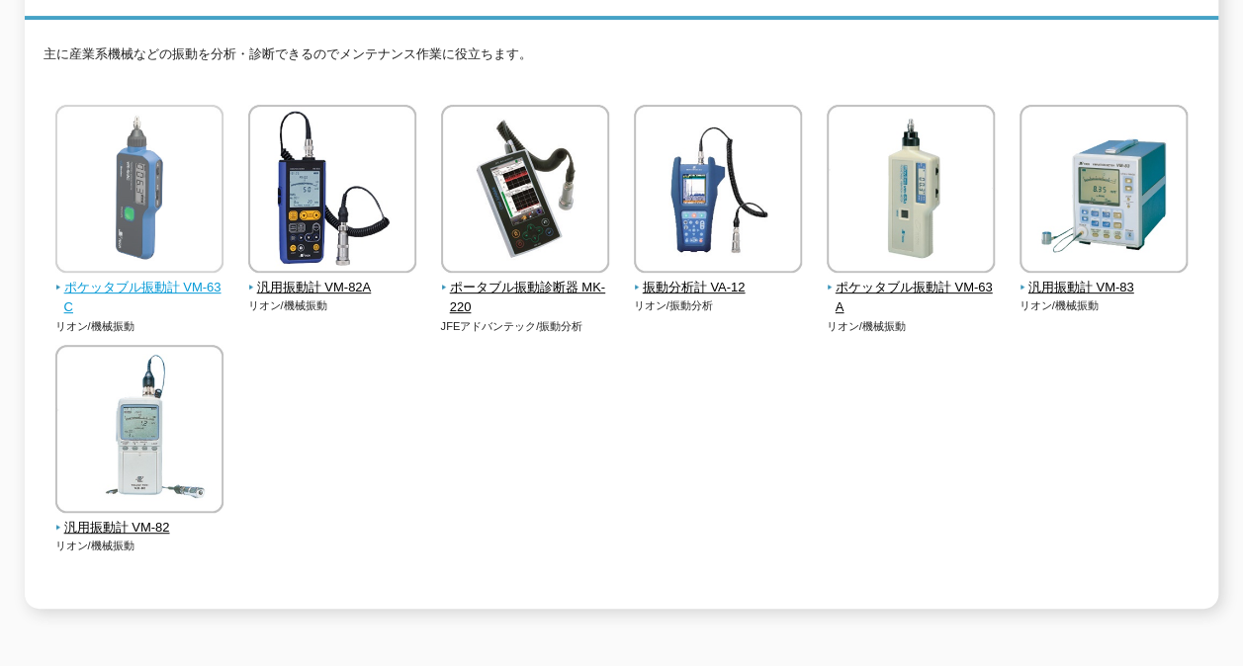
click at [158, 278] on span "ポケッタブル振動計 VM-63C" at bounding box center [139, 299] width 169 height 42
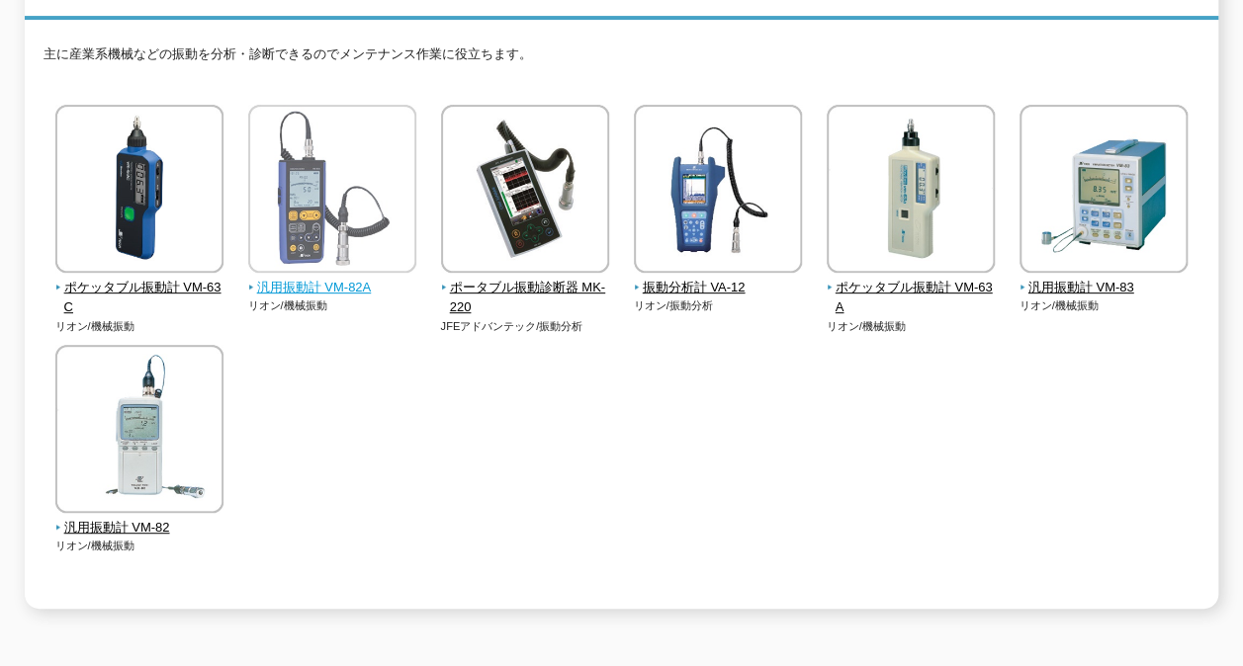
click at [311, 278] on span "汎用振動計 VM-82A" at bounding box center [332, 288] width 169 height 21
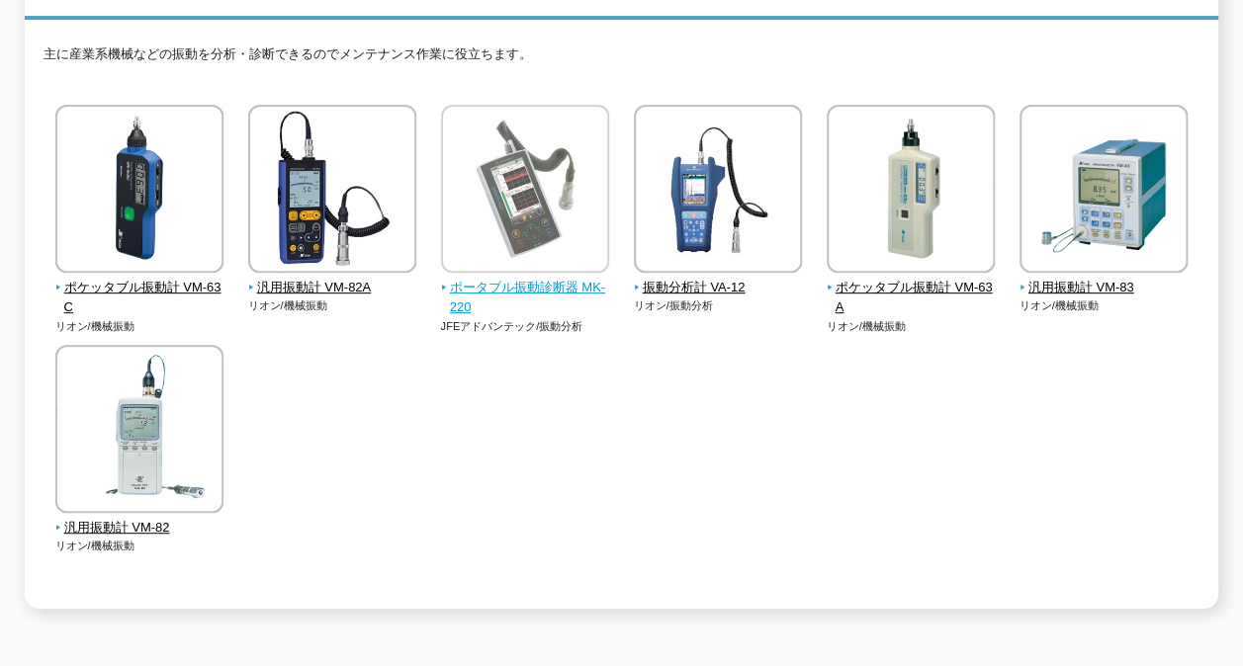
click at [532, 278] on span "ポータブル振動診断器 MK-220" at bounding box center [525, 299] width 169 height 42
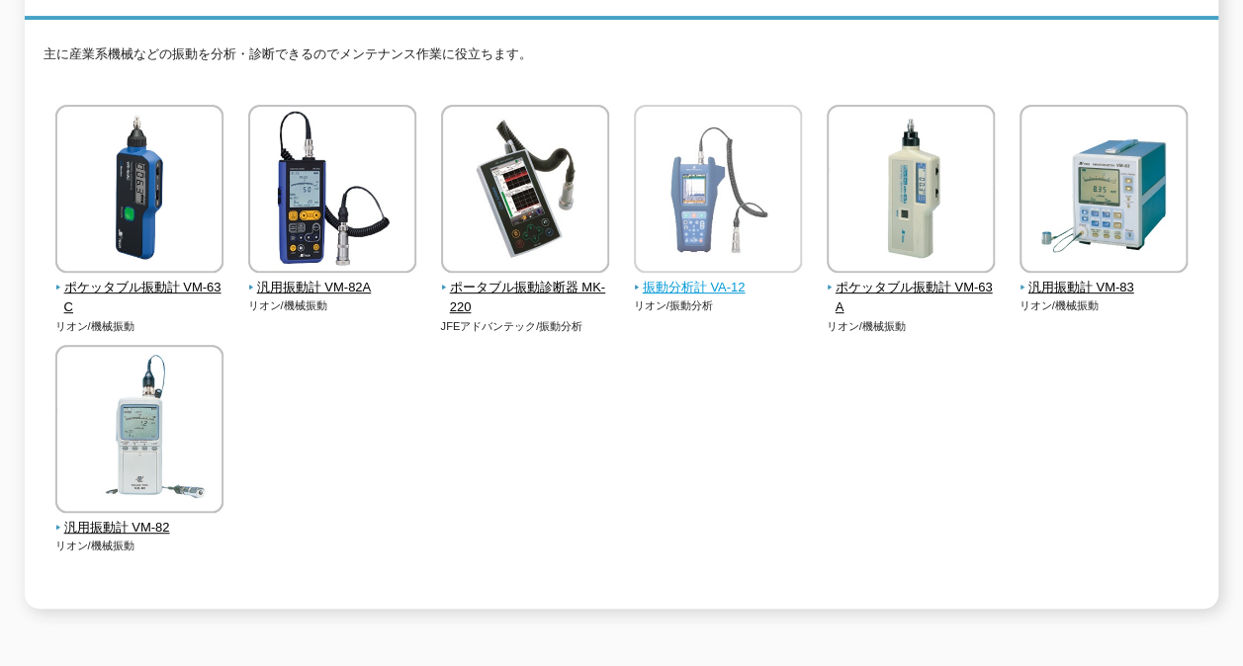
click at [685, 278] on span "振動分析計 VA-12" at bounding box center [718, 288] width 169 height 21
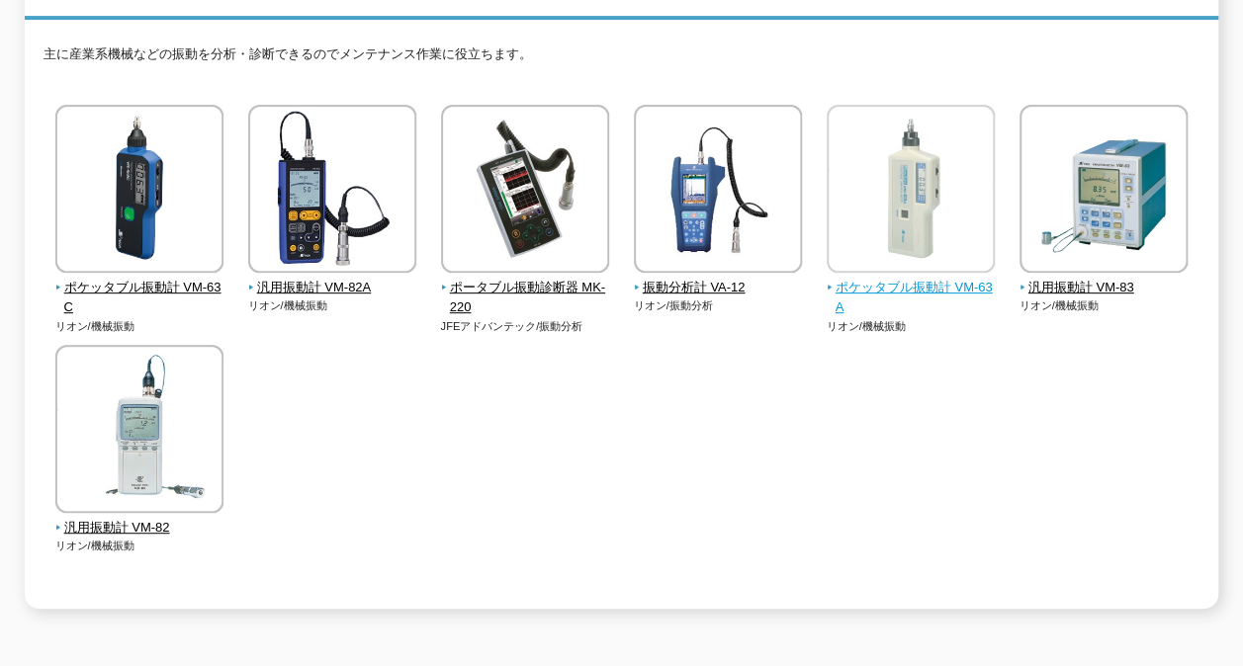
click at [828, 278] on span "ポケッタブル振動計 VM-63A" at bounding box center [910, 299] width 169 height 42
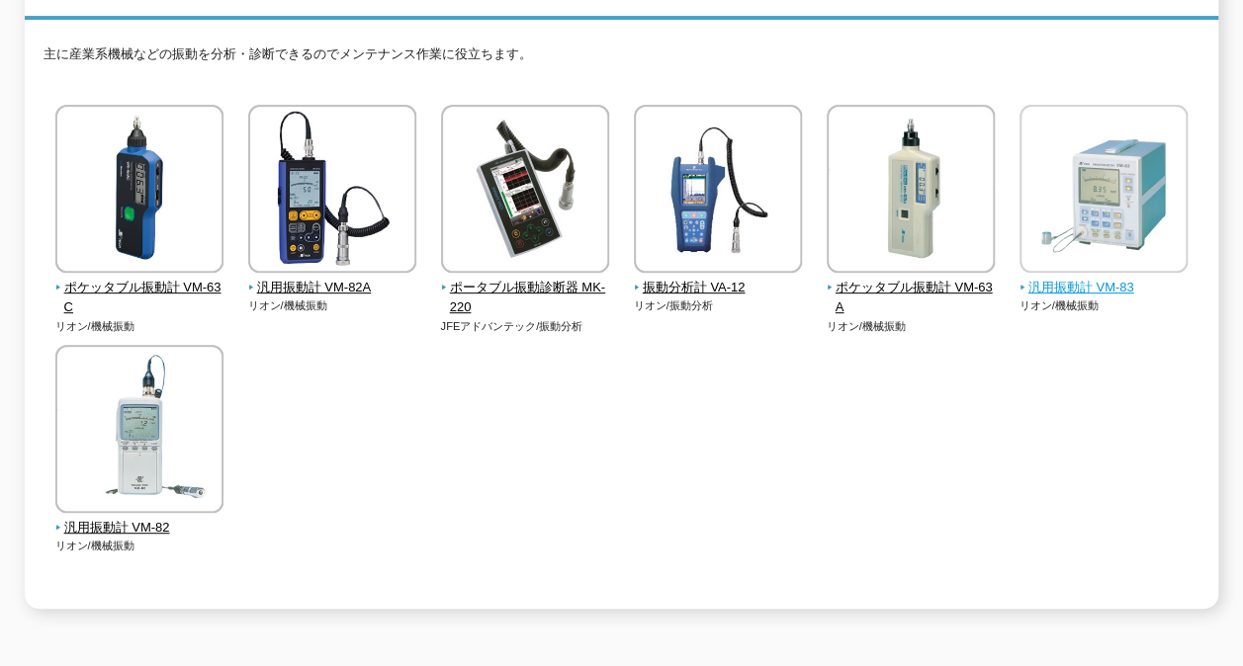
click at [1103, 278] on span "汎用振動計 VM-83" at bounding box center [1103, 288] width 169 height 21
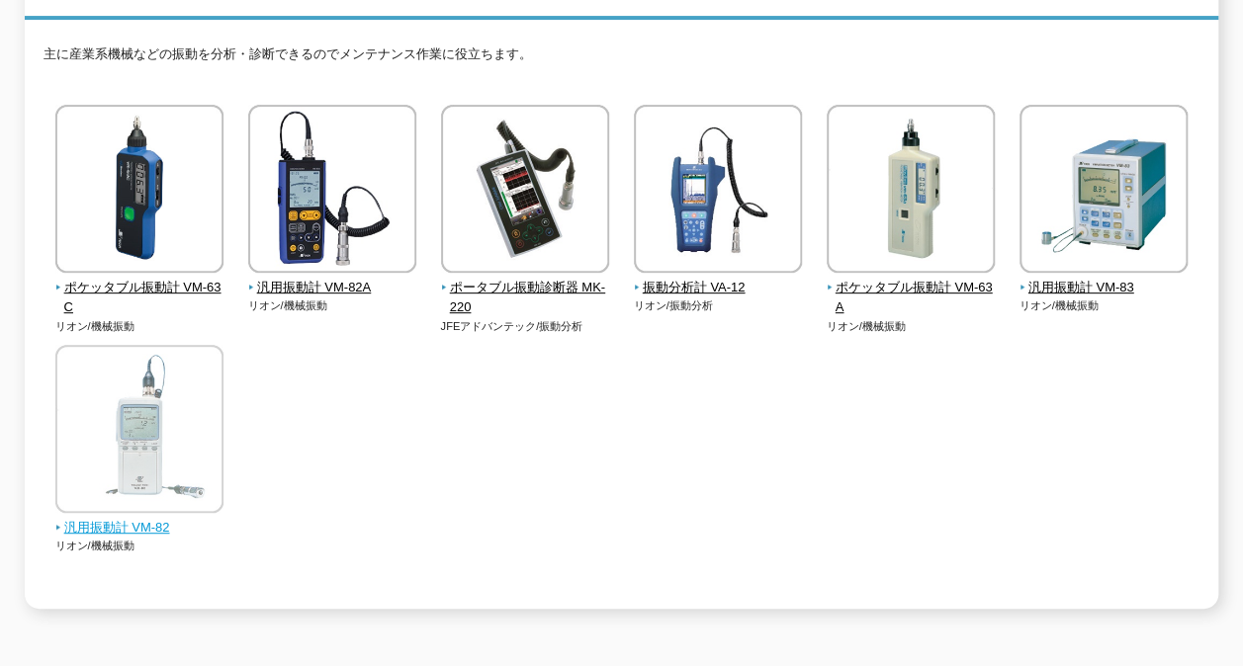
click at [95, 518] on span "汎用振動計 VM-82" at bounding box center [139, 528] width 169 height 21
click at [150, 520] on span "汎用振動計 VM-82" at bounding box center [139, 528] width 169 height 21
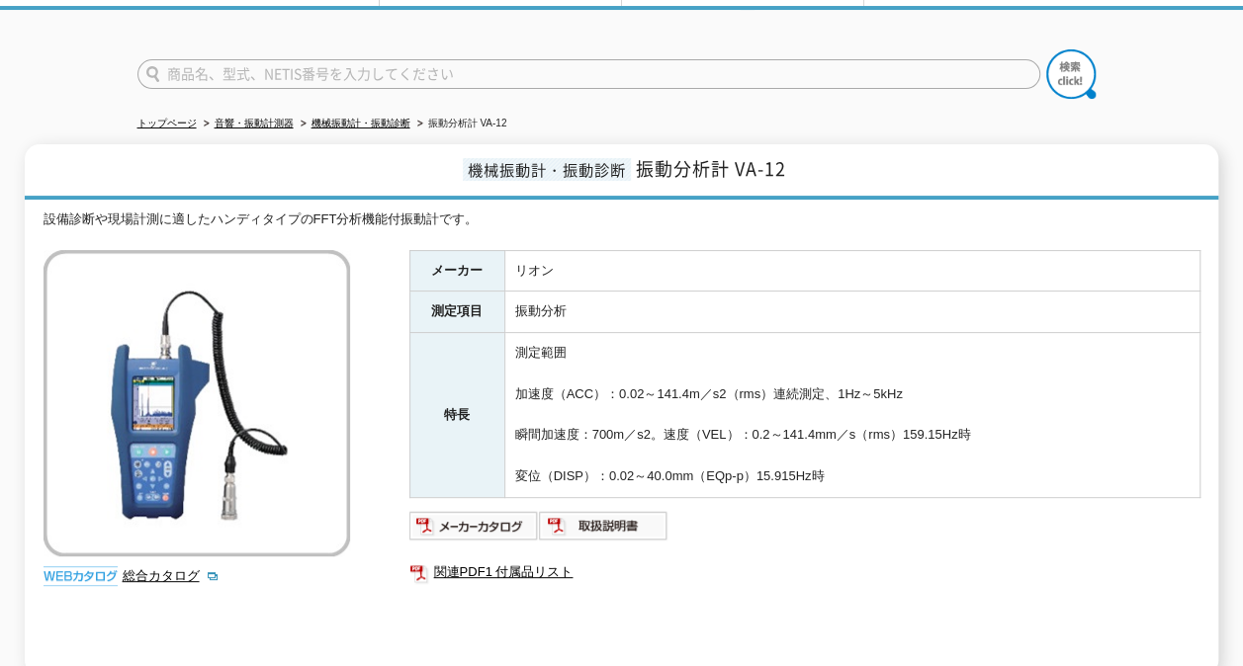
scroll to position [198, 0]
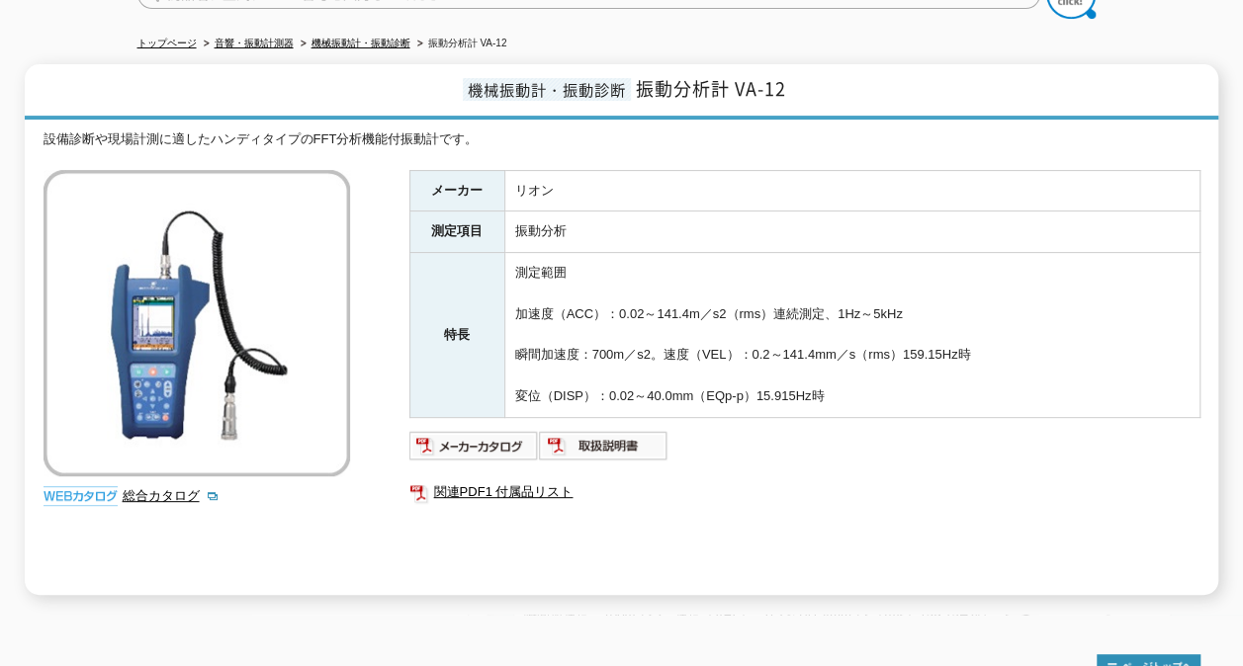
click at [798, 451] on div "メーカー リオン 測定項目 振動分析 特長 測定範囲 加速度（ACC）：0.02～141.4m／s2（rms）連続測定、1Hz～5kHz 瞬間加速度：700m…" at bounding box center [804, 382] width 791 height 425
click at [870, 479] on link "関連PDF1 付属品リスト" at bounding box center [804, 492] width 791 height 26
click at [1113, 430] on ul at bounding box center [804, 446] width 791 height 32
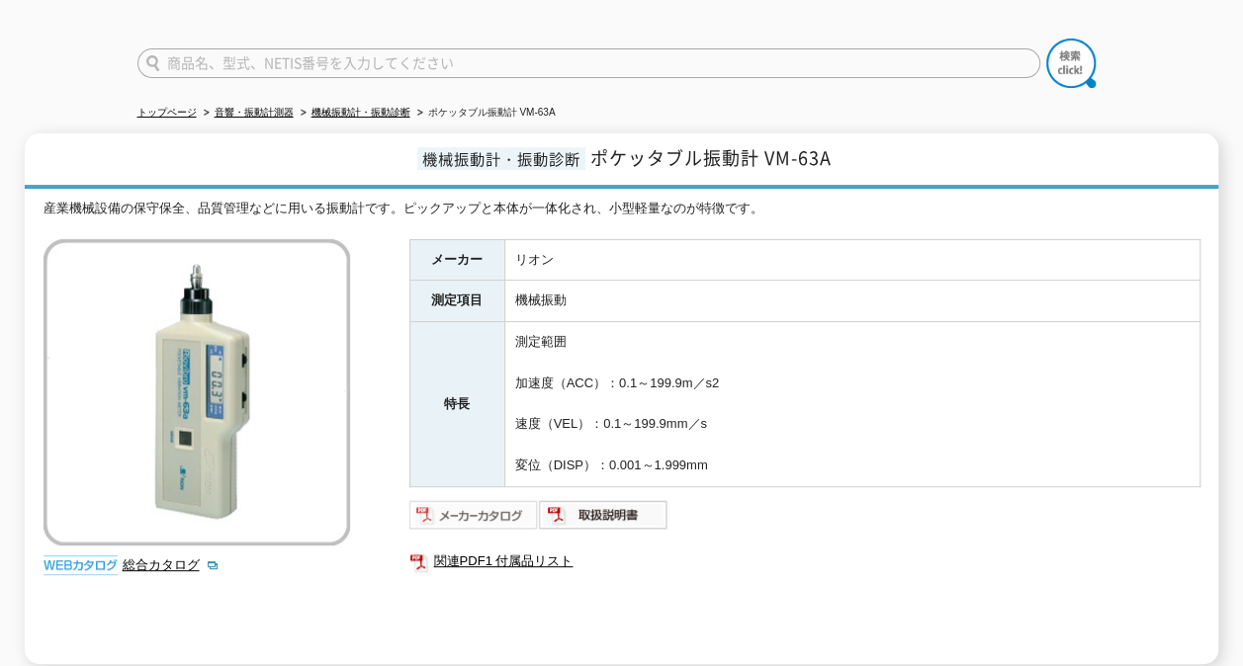
scroll to position [99, 0]
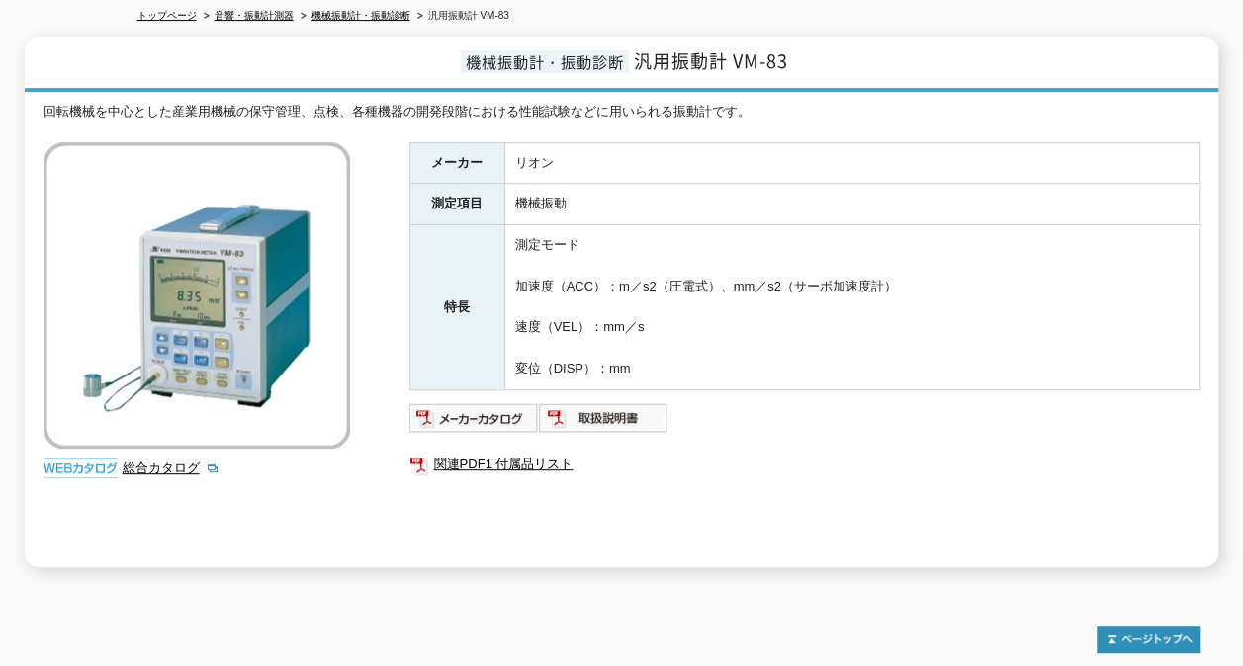
scroll to position [198, 0]
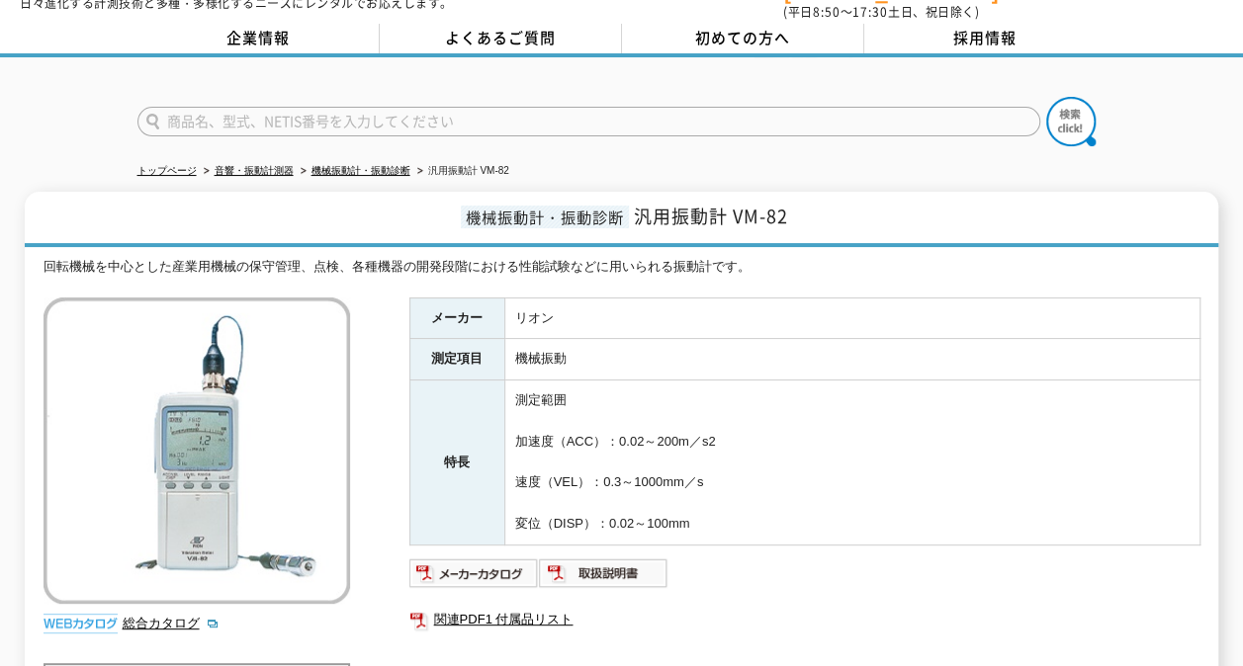
scroll to position [99, 0]
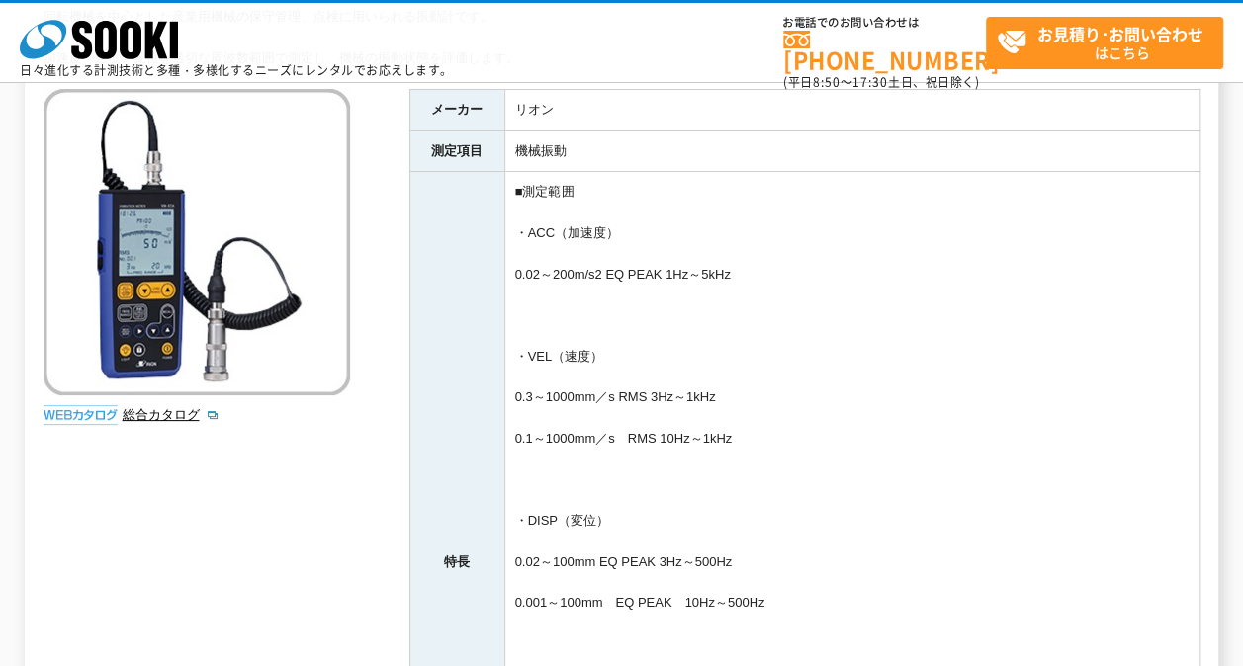
scroll to position [198, 0]
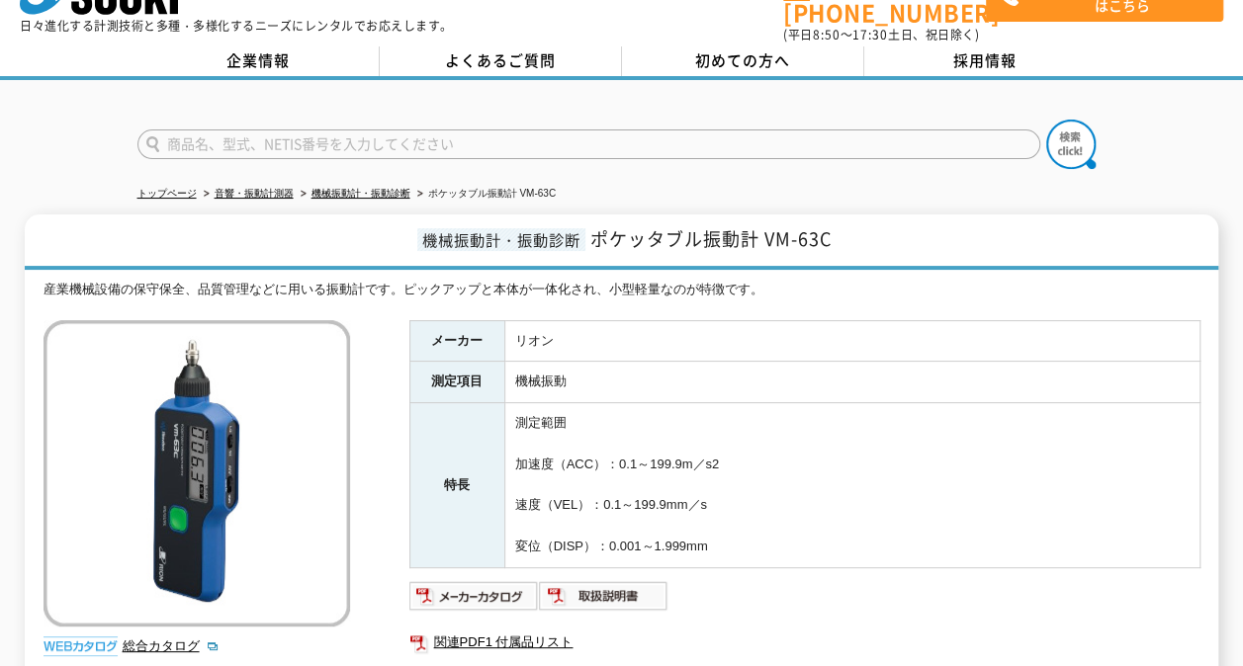
scroll to position [198, 0]
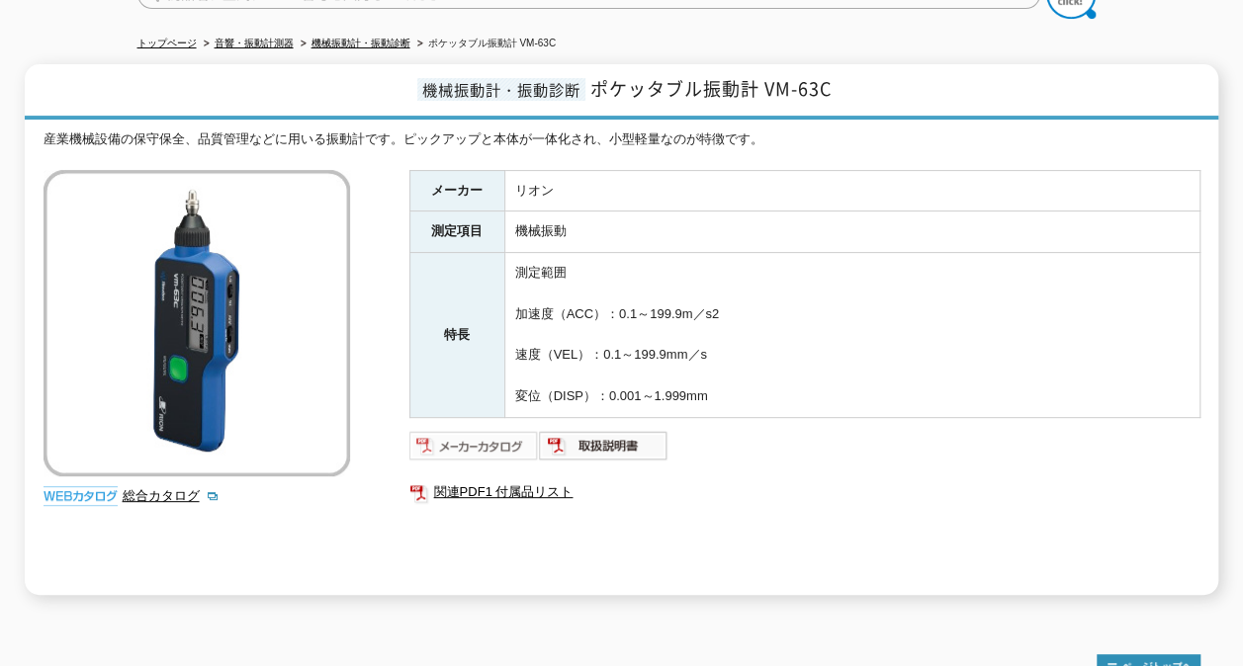
click at [498, 439] on img at bounding box center [473, 446] width 129 height 32
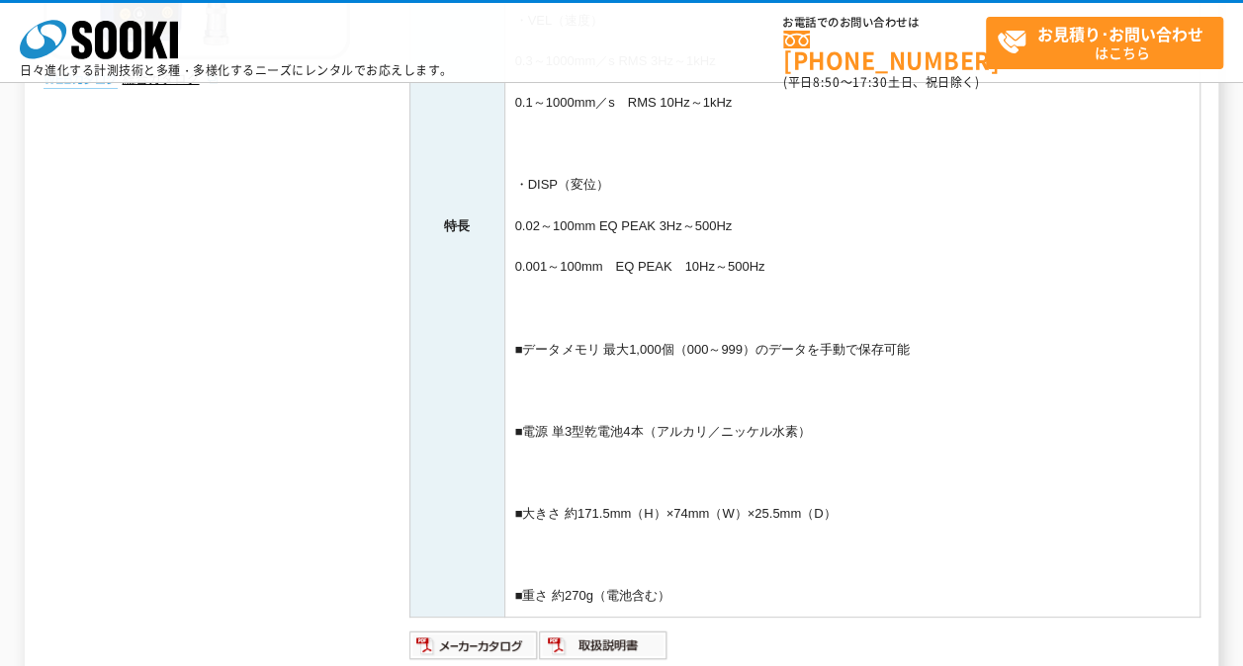
scroll to position [692, 0]
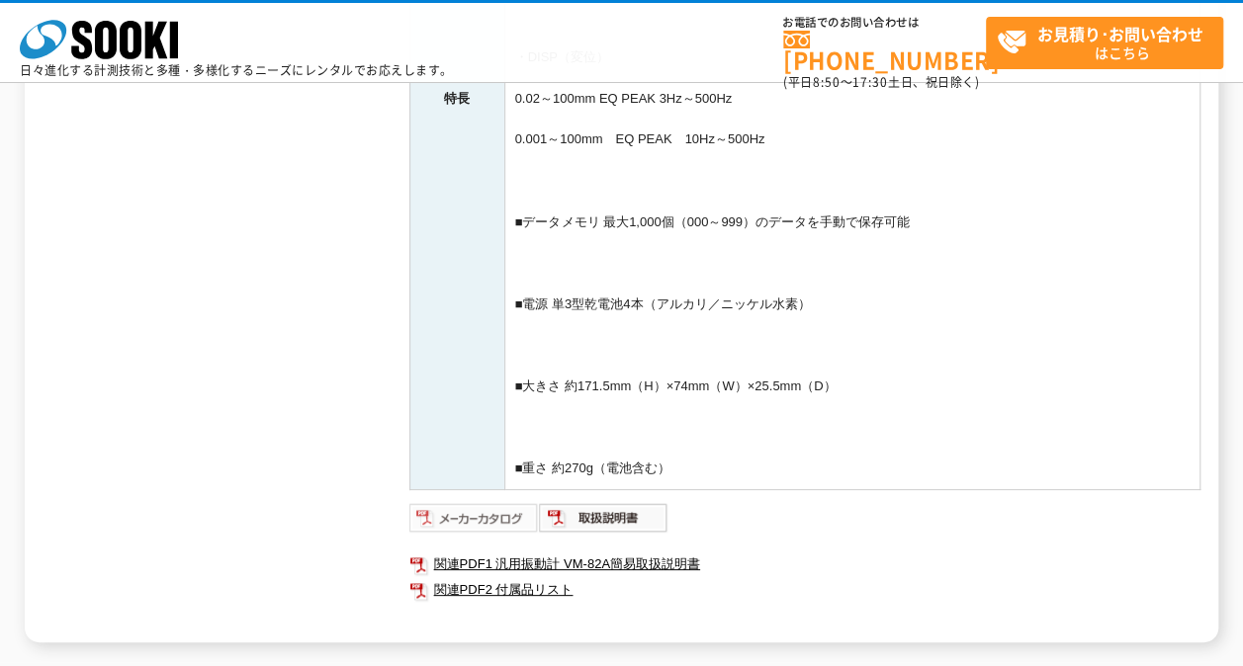
click at [488, 518] on img at bounding box center [473, 518] width 129 height 32
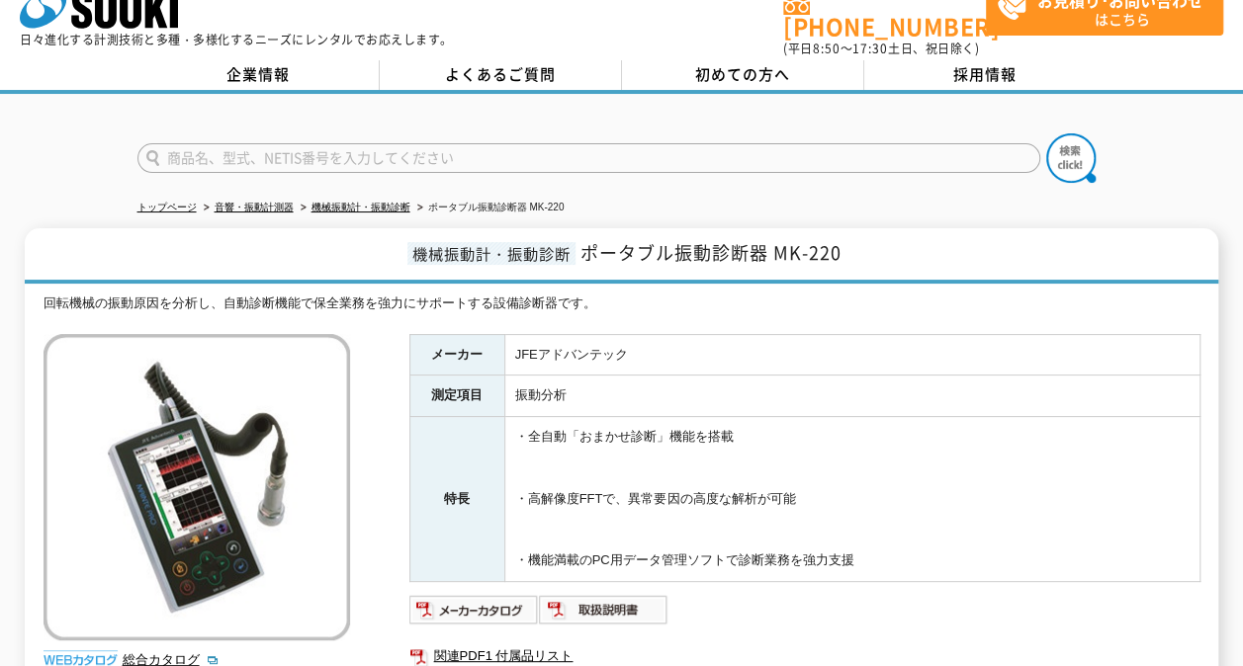
scroll to position [393, 0]
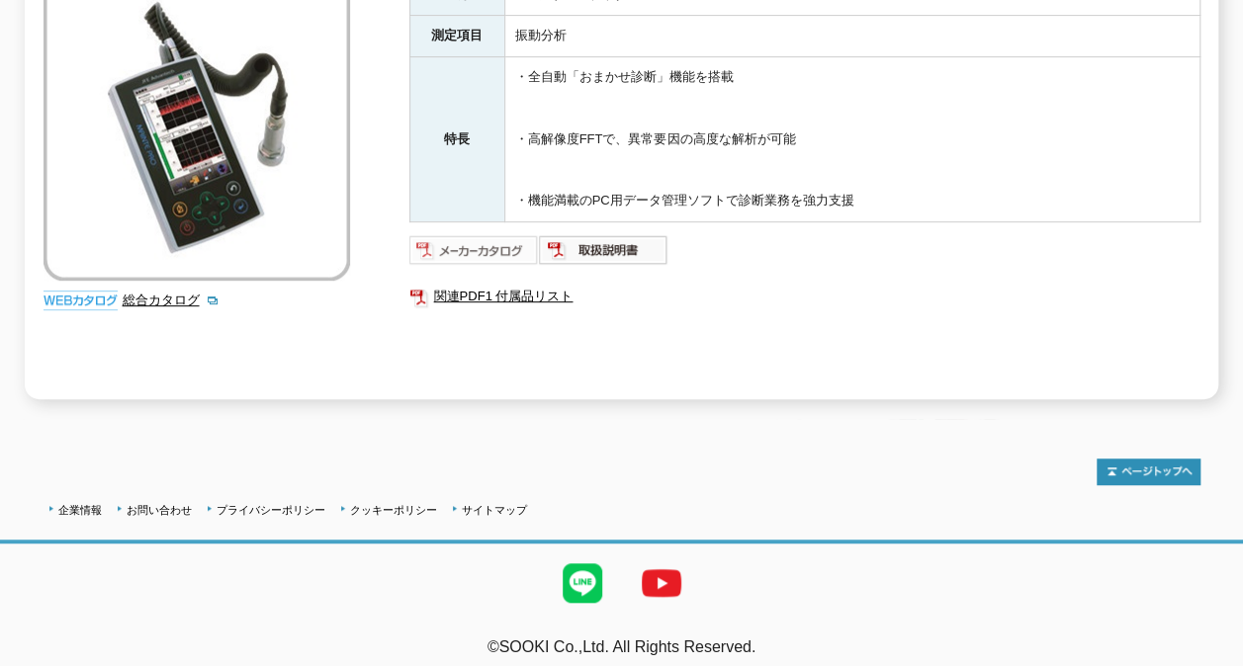
click at [495, 234] on img at bounding box center [473, 250] width 129 height 32
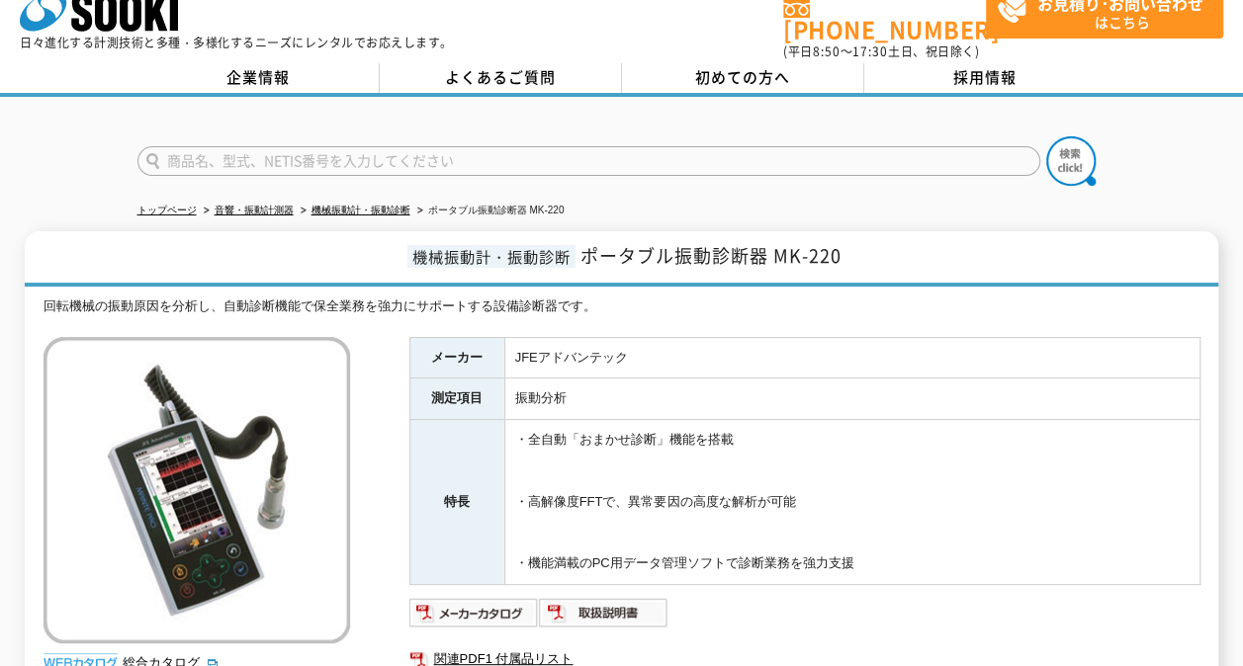
scroll to position [0, 0]
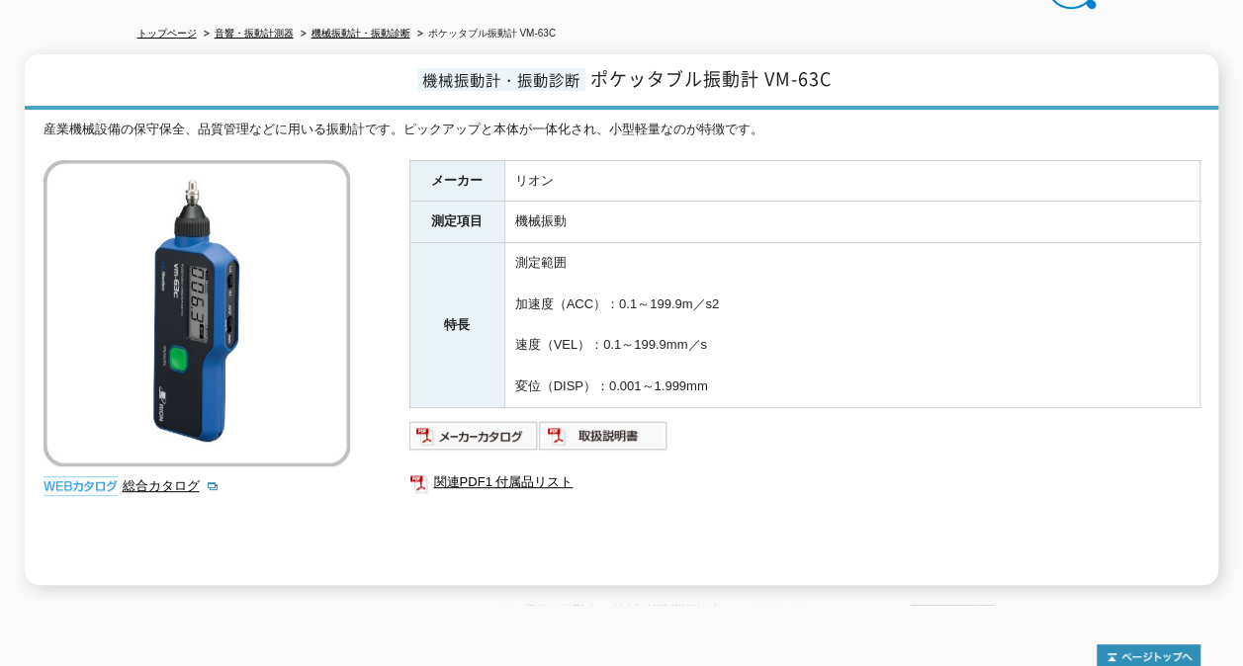
scroll to position [297, 0]
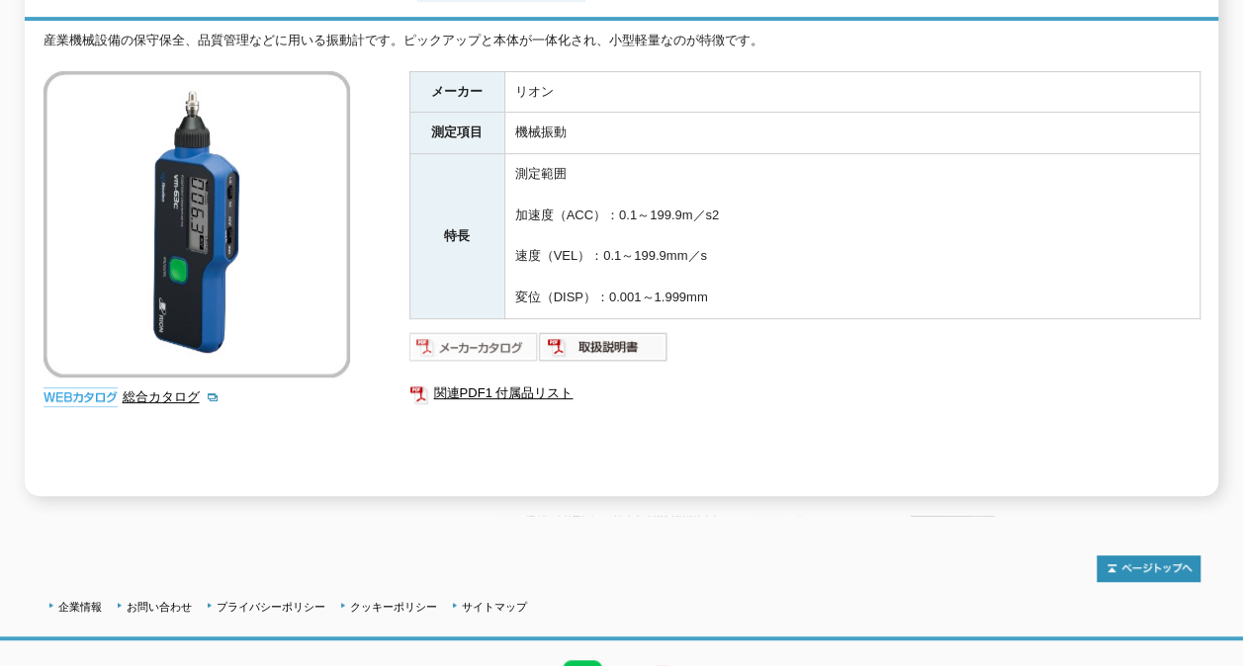
click at [495, 336] on img at bounding box center [473, 347] width 129 height 32
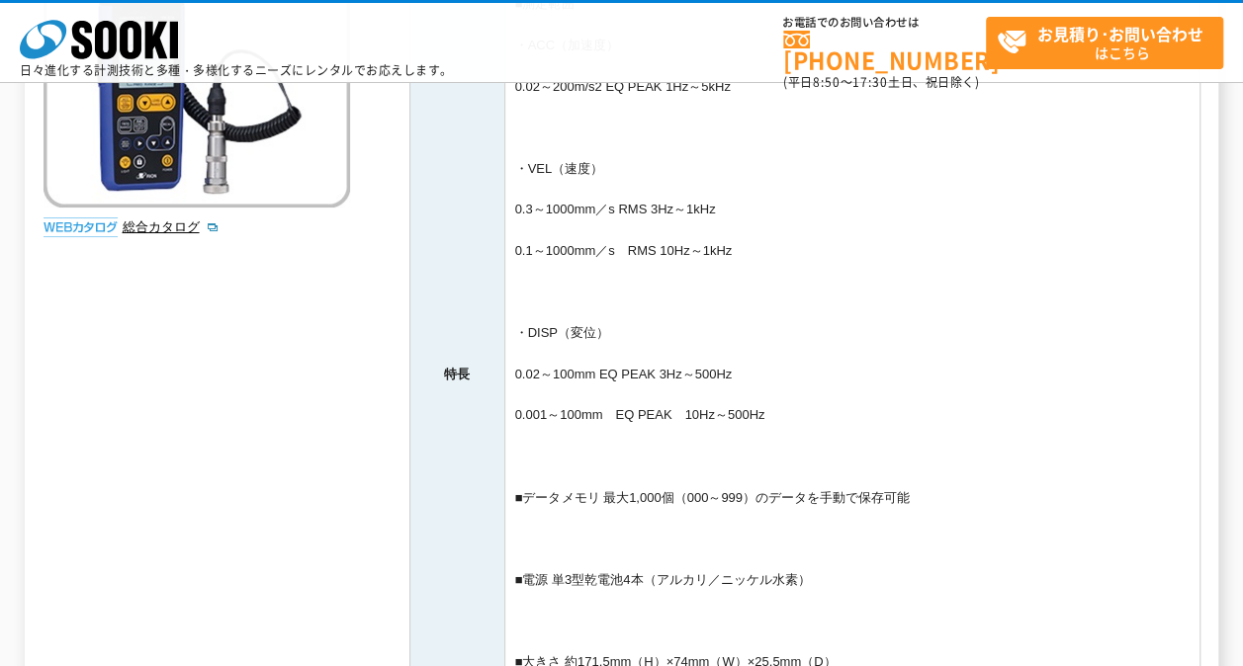
scroll to position [692, 0]
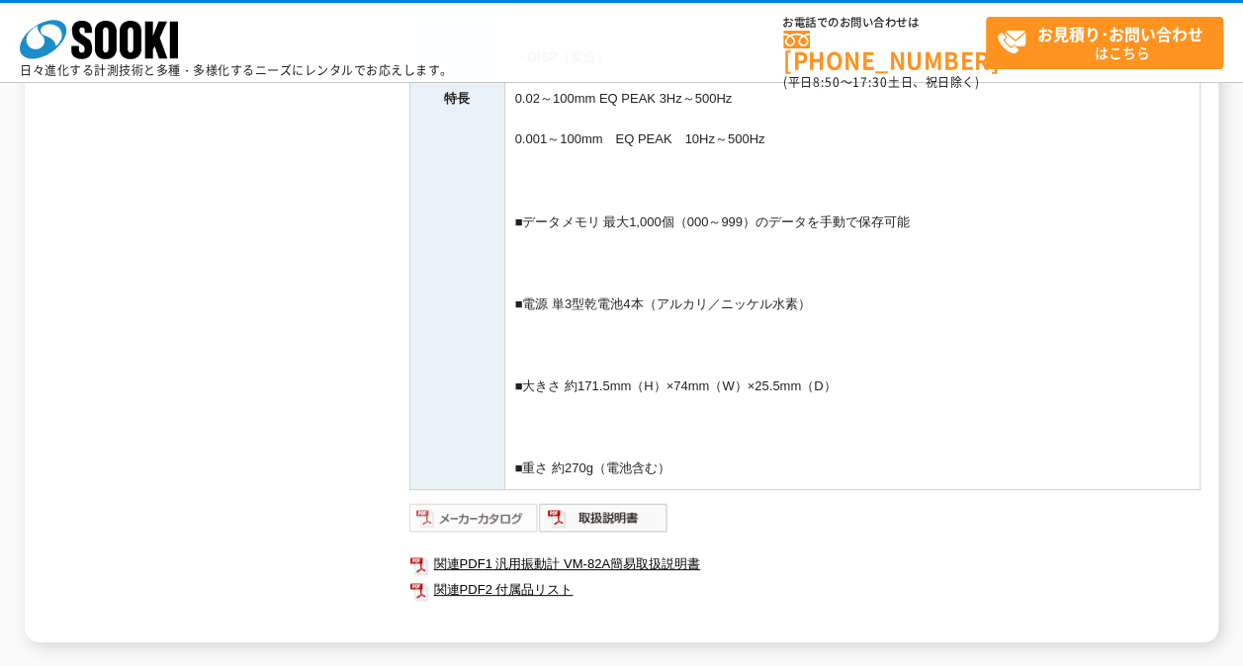
click at [465, 514] on img at bounding box center [473, 518] width 129 height 32
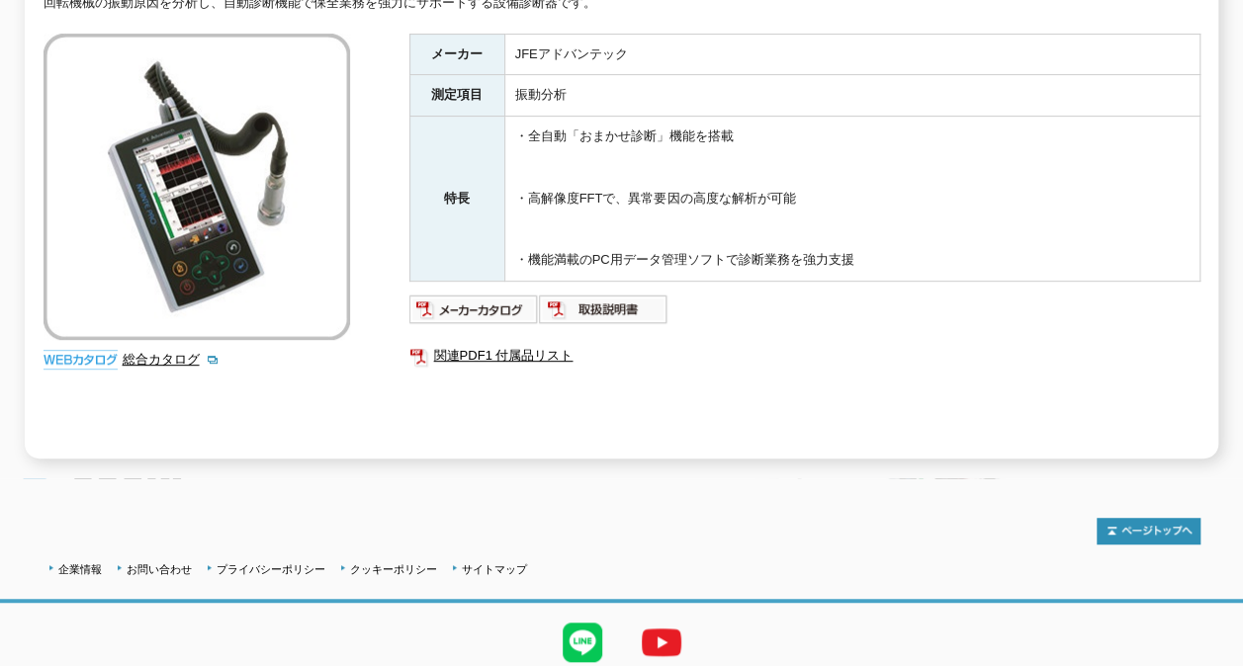
scroll to position [393, 0]
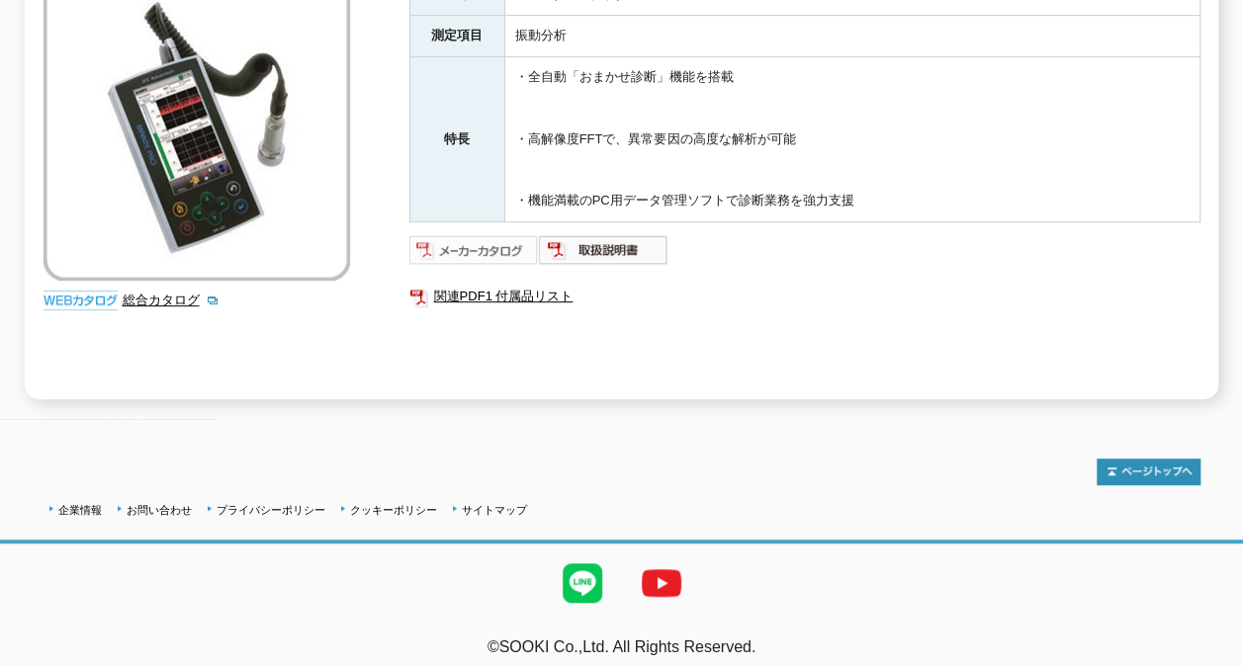
click at [470, 234] on img at bounding box center [473, 250] width 129 height 32
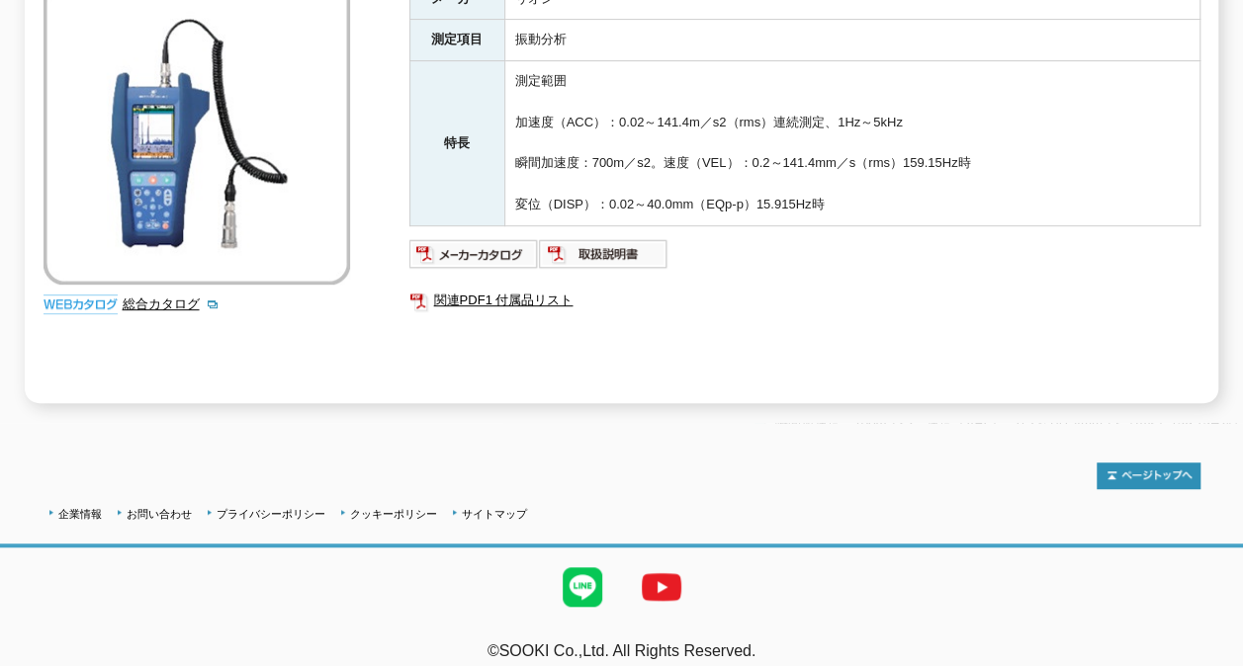
scroll to position [393, 0]
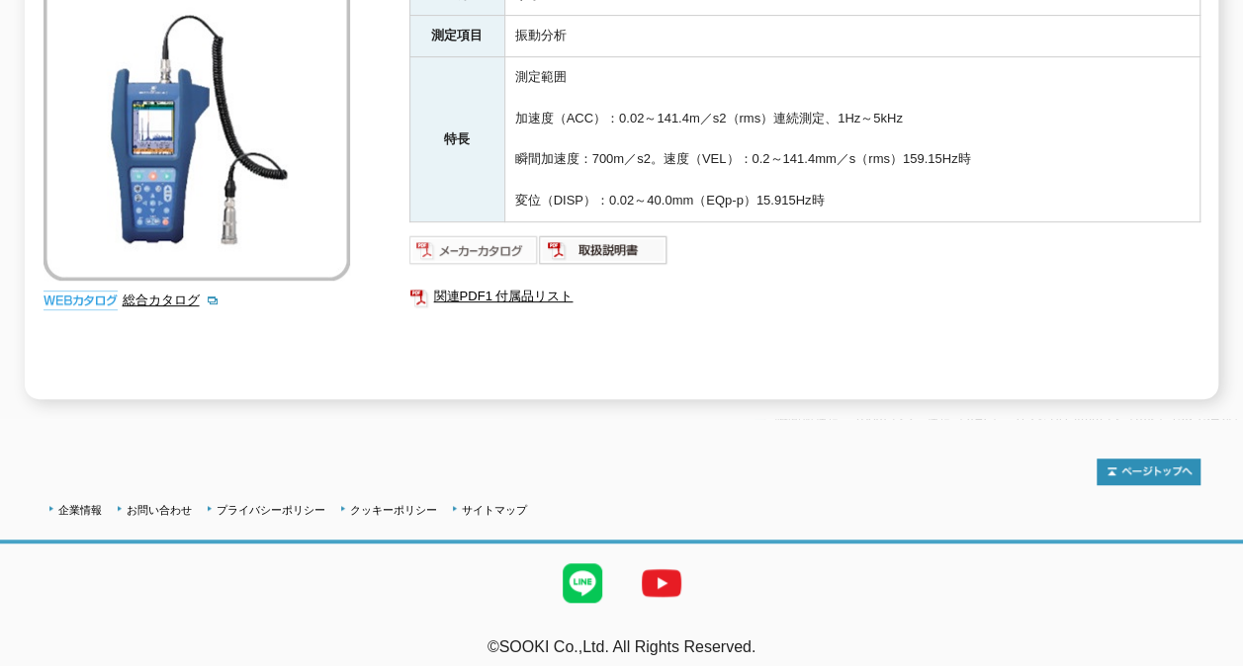
click at [494, 243] on img at bounding box center [473, 250] width 129 height 32
click at [726, 359] on div "メーカー リオン 測定項目 振動分析 特長 測定範囲 加速度（ACC）：0.02～141.4m／s2（rms）連続測定、1Hz～5kHz 瞬間加速度：700m…" at bounding box center [804, 186] width 791 height 425
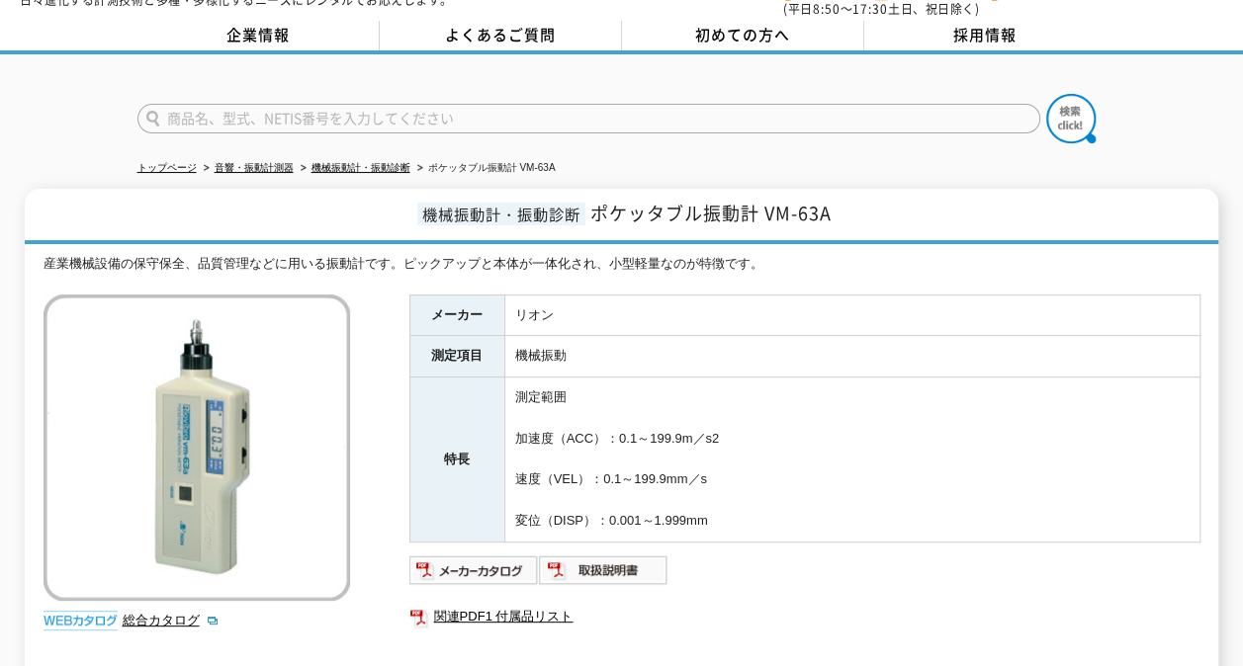
scroll to position [297, 0]
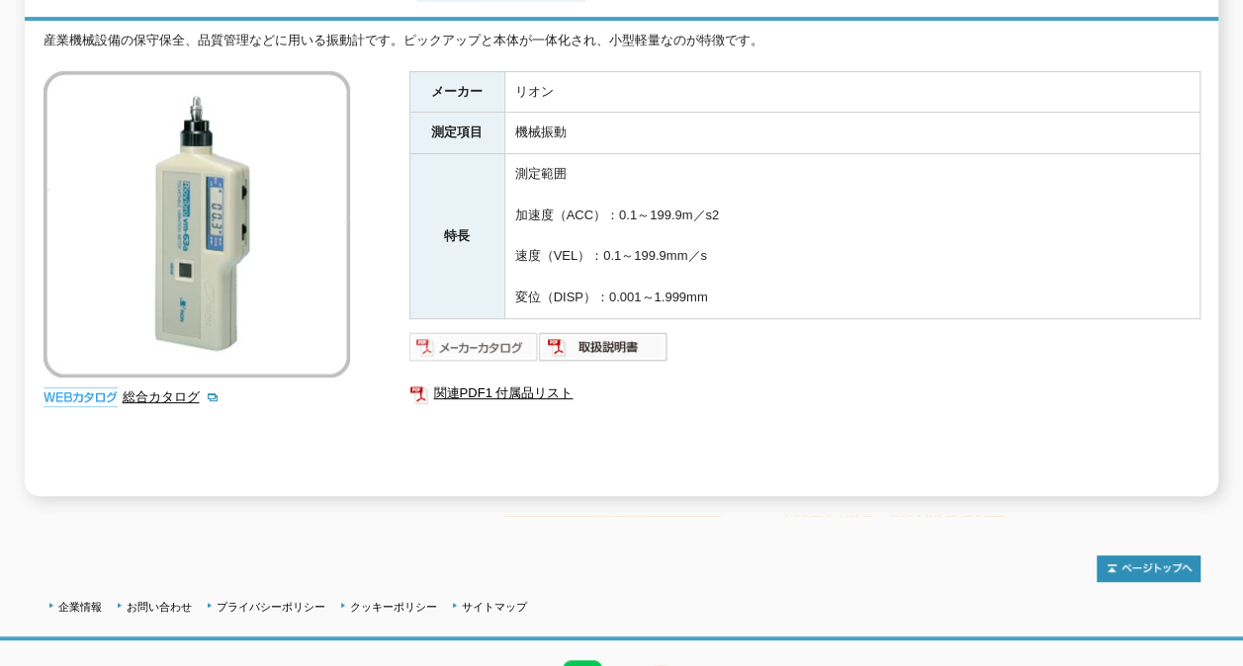
click at [484, 338] on img at bounding box center [473, 347] width 129 height 32
click at [358, 536] on div at bounding box center [621, 559] width 1157 height 46
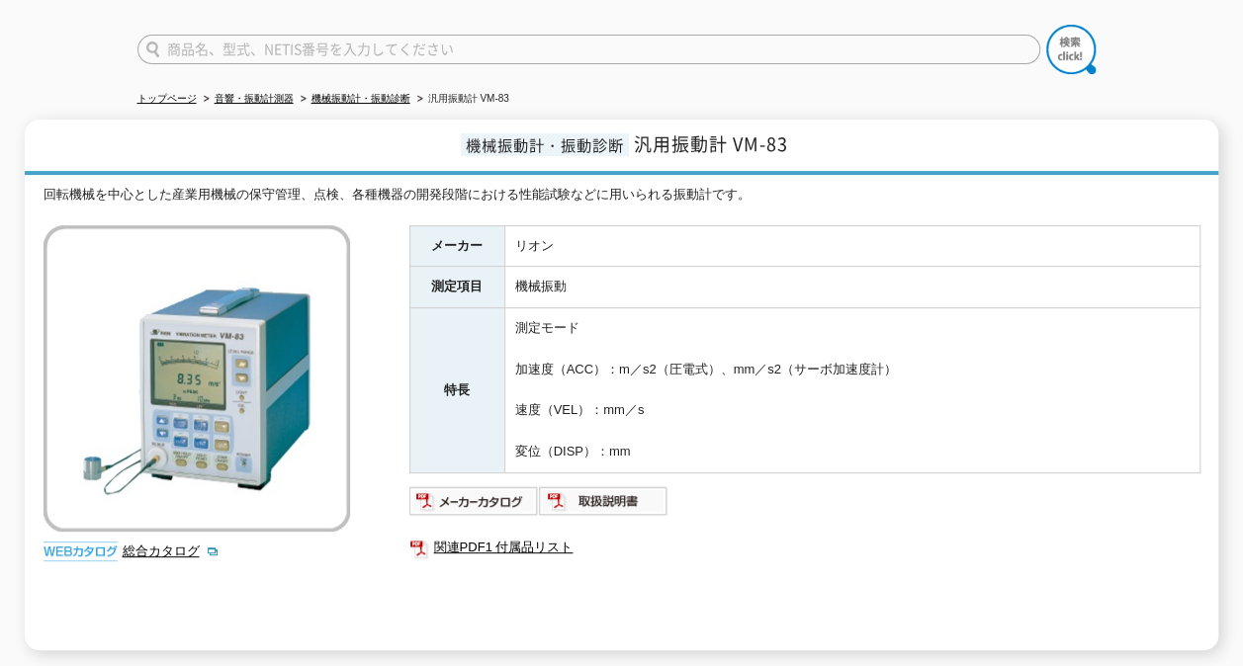
scroll to position [297, 0]
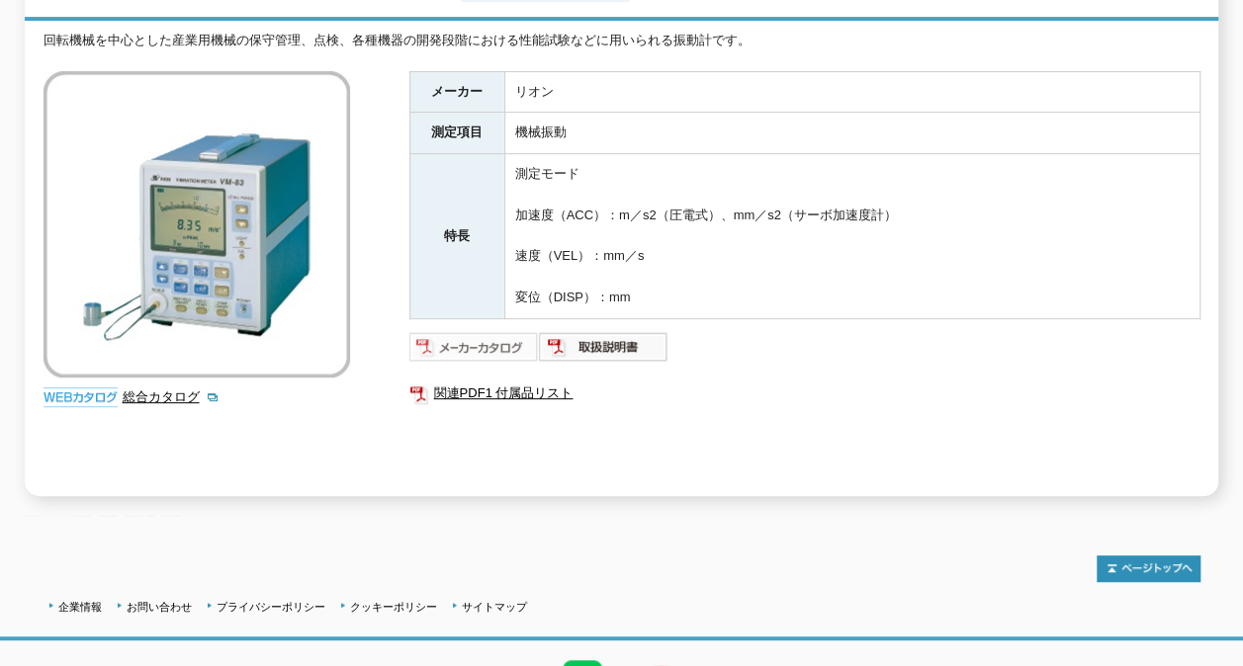
click at [496, 331] on img at bounding box center [473, 347] width 129 height 32
click at [486, 411] on div "メーカー リオン 測定項目 機械振動 特長 測定モード 加速度（ACC）：m／s2（圧電式）、mm／s2（サーボ加速度計） 速度（VEL）：mm／s 変位（D…" at bounding box center [804, 283] width 791 height 425
click at [494, 334] on img at bounding box center [473, 347] width 129 height 32
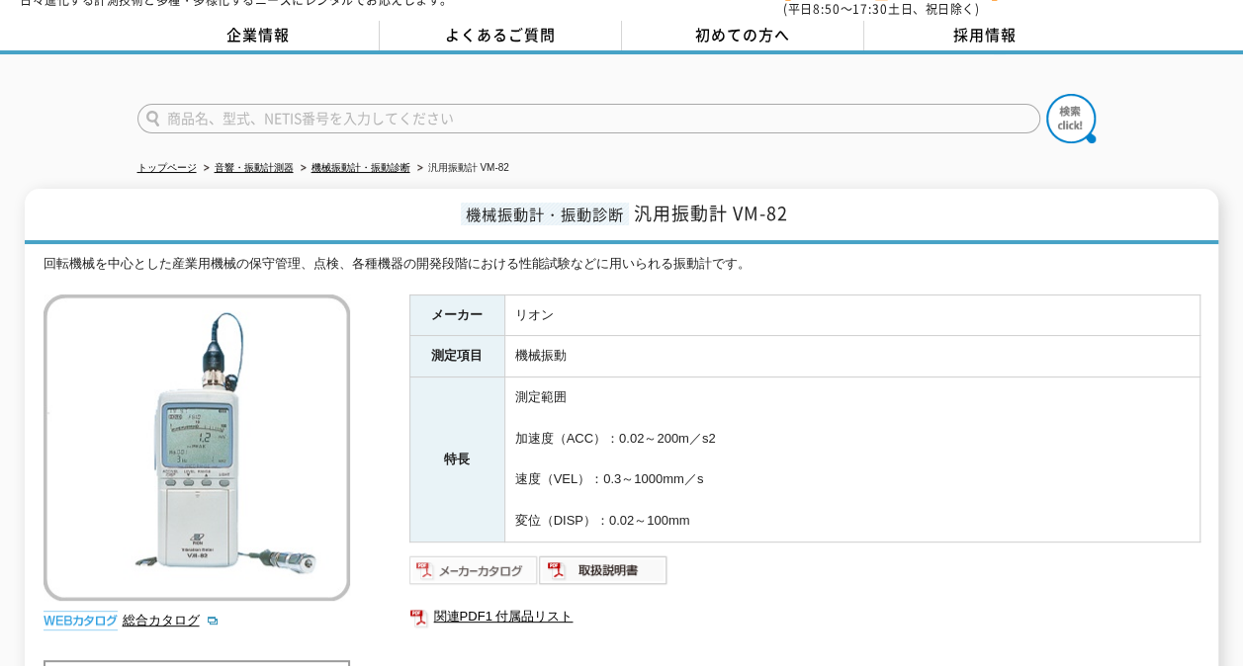
scroll to position [99, 0]
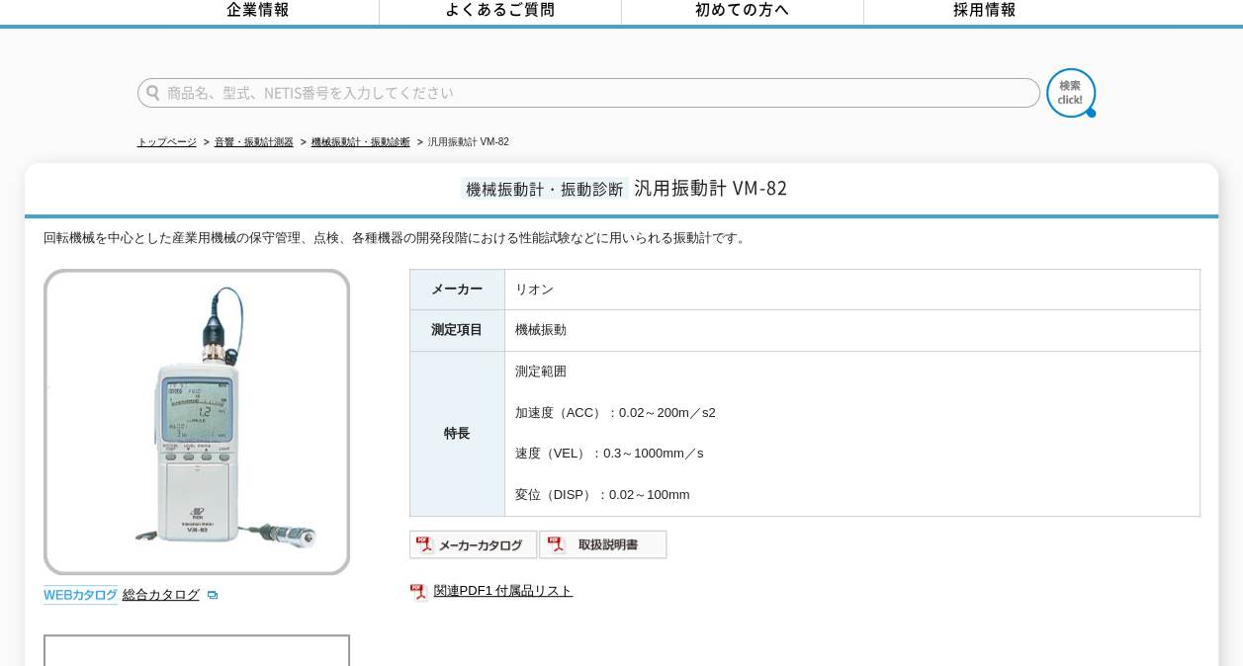
click at [474, 568] on ul "関連PDF1 付属品リスト" at bounding box center [804, 590] width 791 height 45
click at [481, 538] on img at bounding box center [473, 545] width 129 height 32
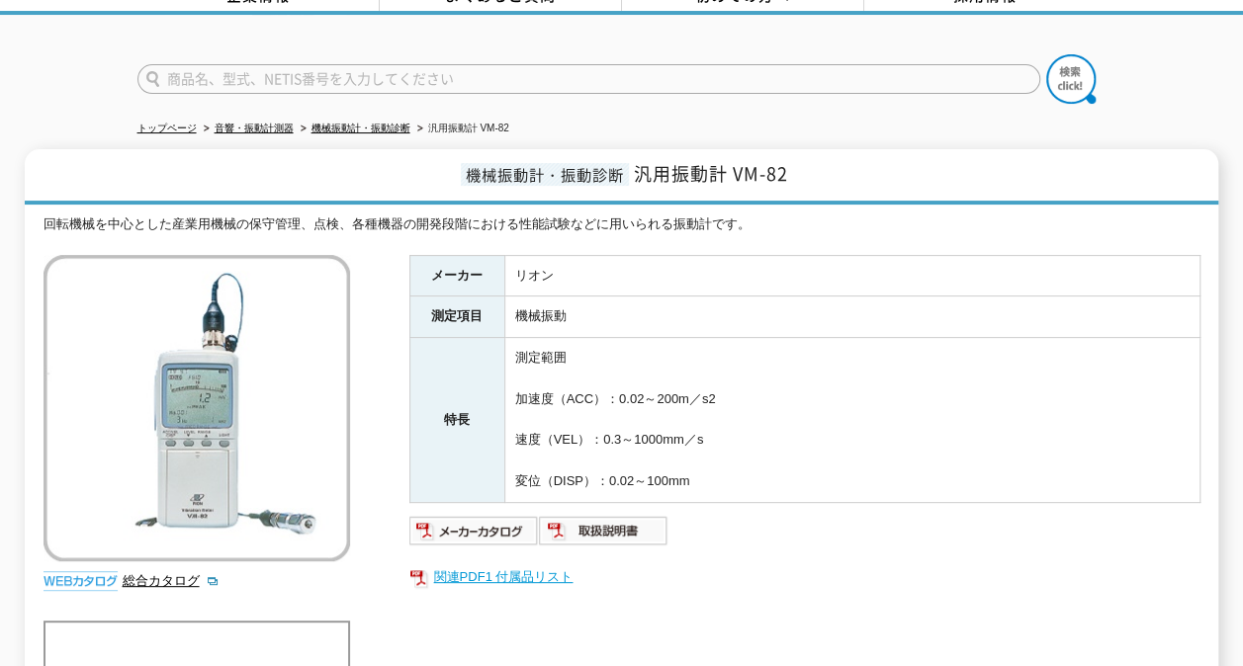
scroll to position [198, 0]
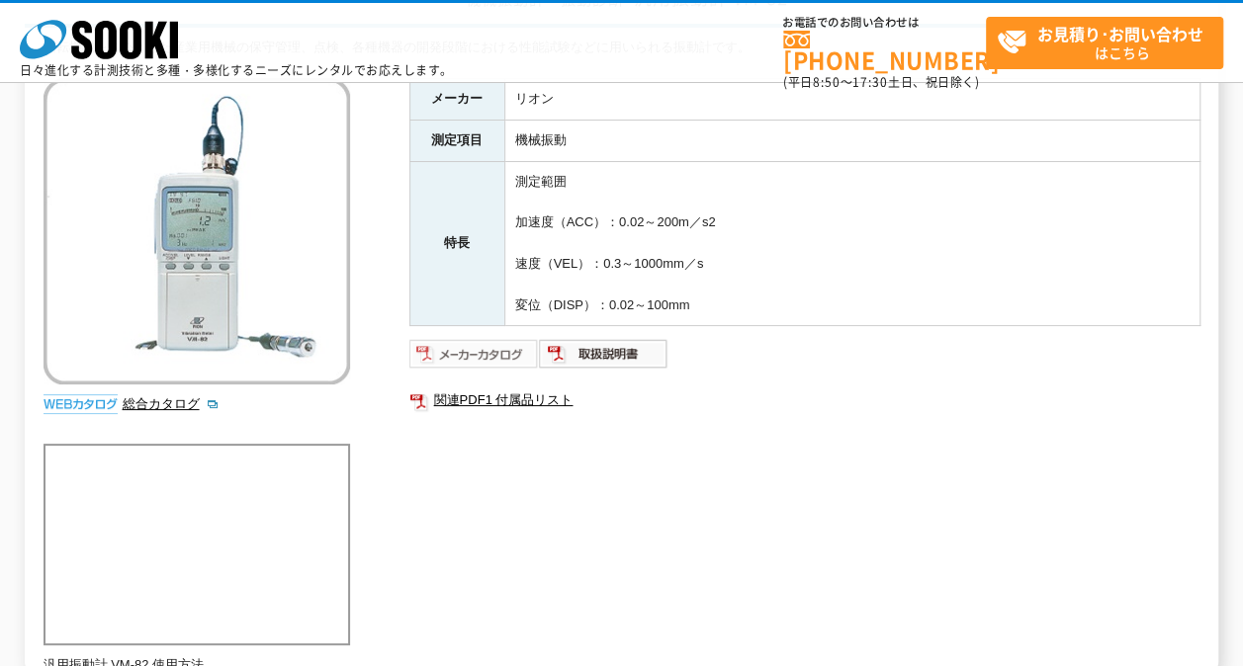
click at [490, 356] on img at bounding box center [473, 354] width 129 height 32
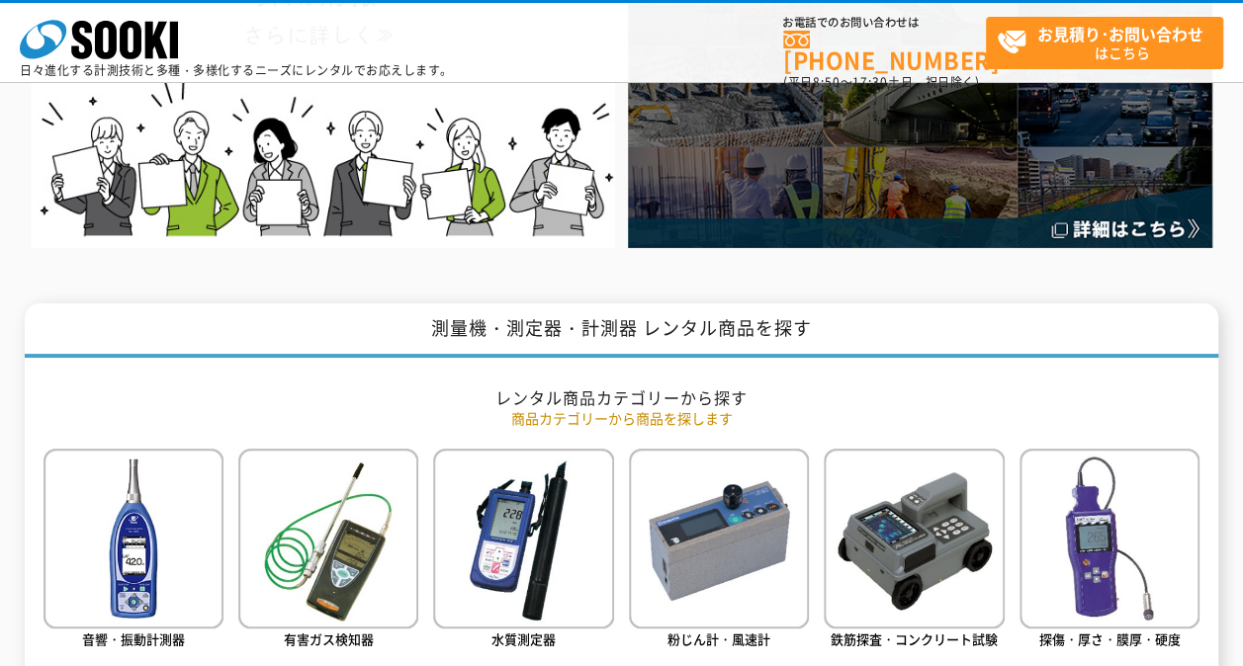
scroll to position [593, 0]
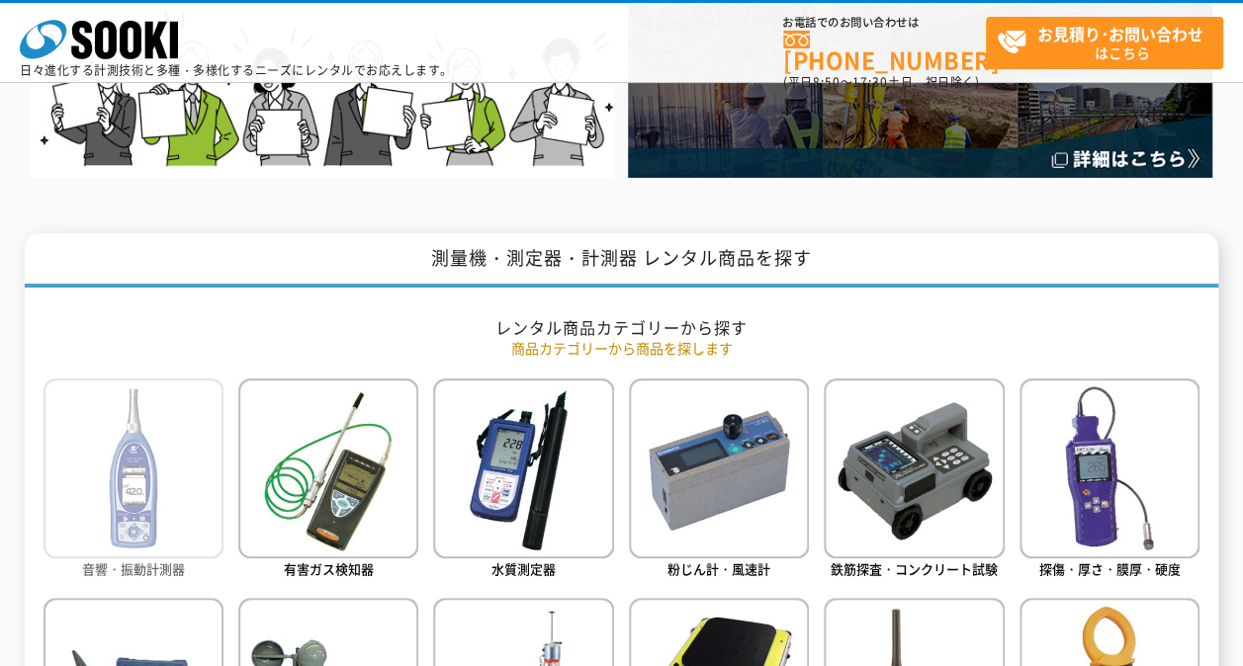
click at [151, 567] on span "音響・振動計測器" at bounding box center [133, 568] width 103 height 19
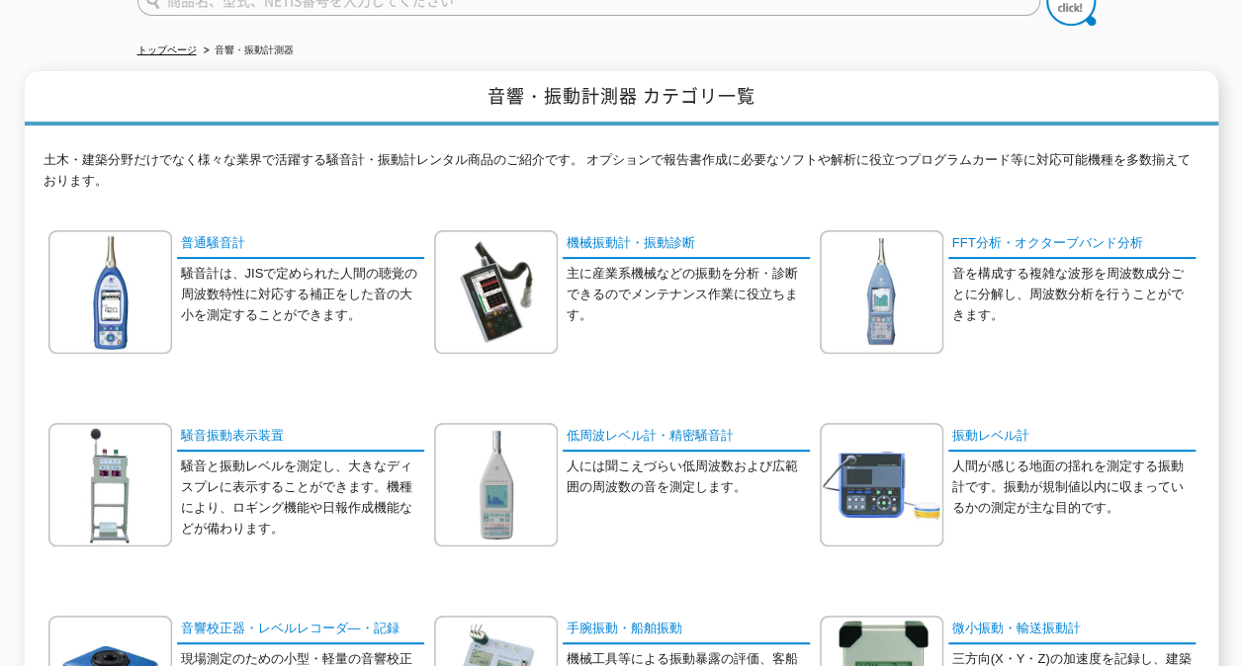
scroll to position [395, 0]
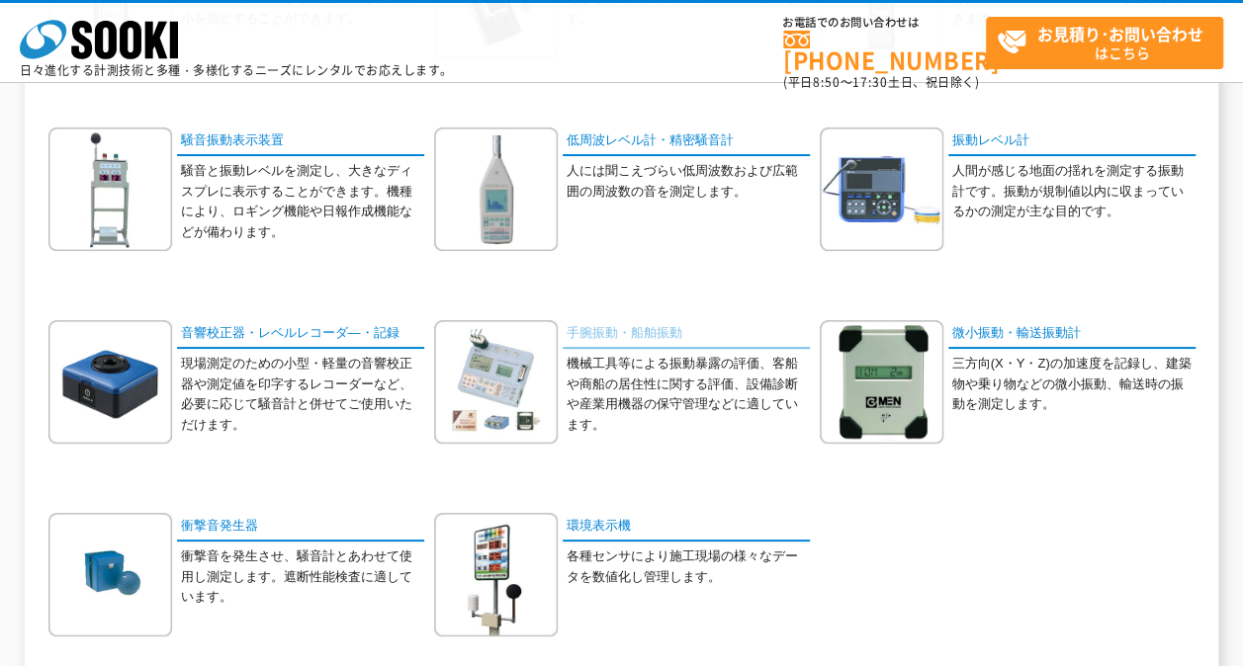
click at [611, 327] on link "手腕振動・船舶振動" at bounding box center [685, 334] width 247 height 29
click at [983, 141] on link "振動レベル計" at bounding box center [1071, 142] width 247 height 29
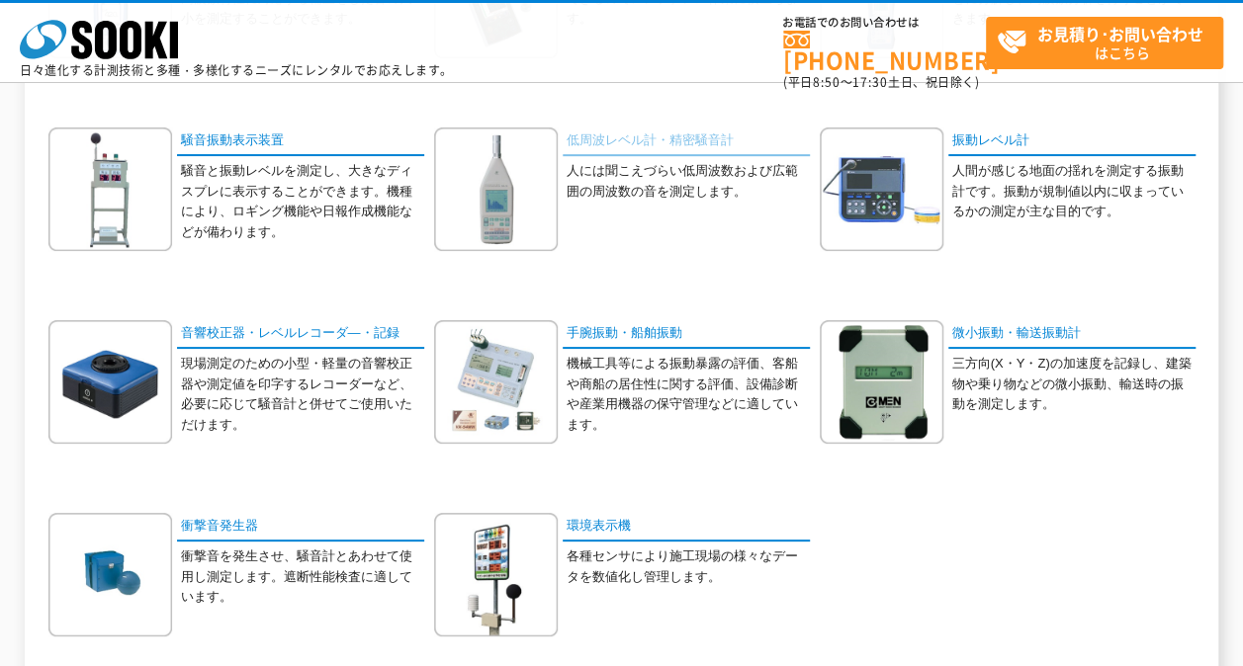
click at [653, 137] on link "低周波レベル計・精密騒音計" at bounding box center [685, 142] width 247 height 29
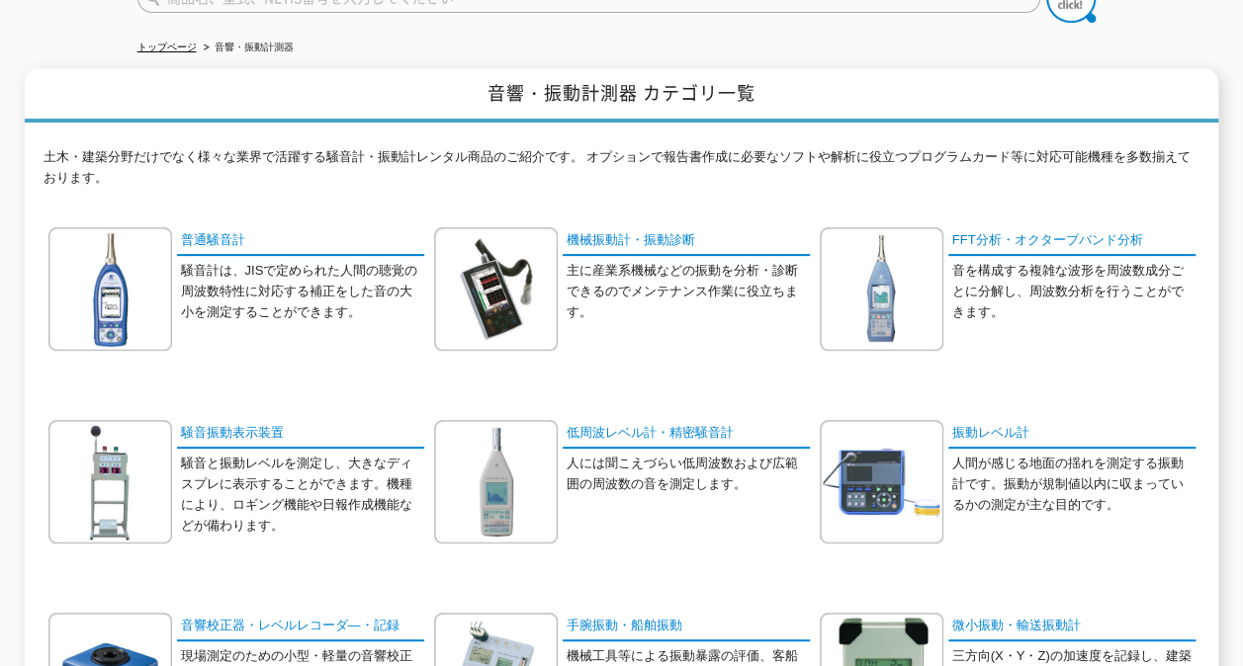
scroll to position [198, 0]
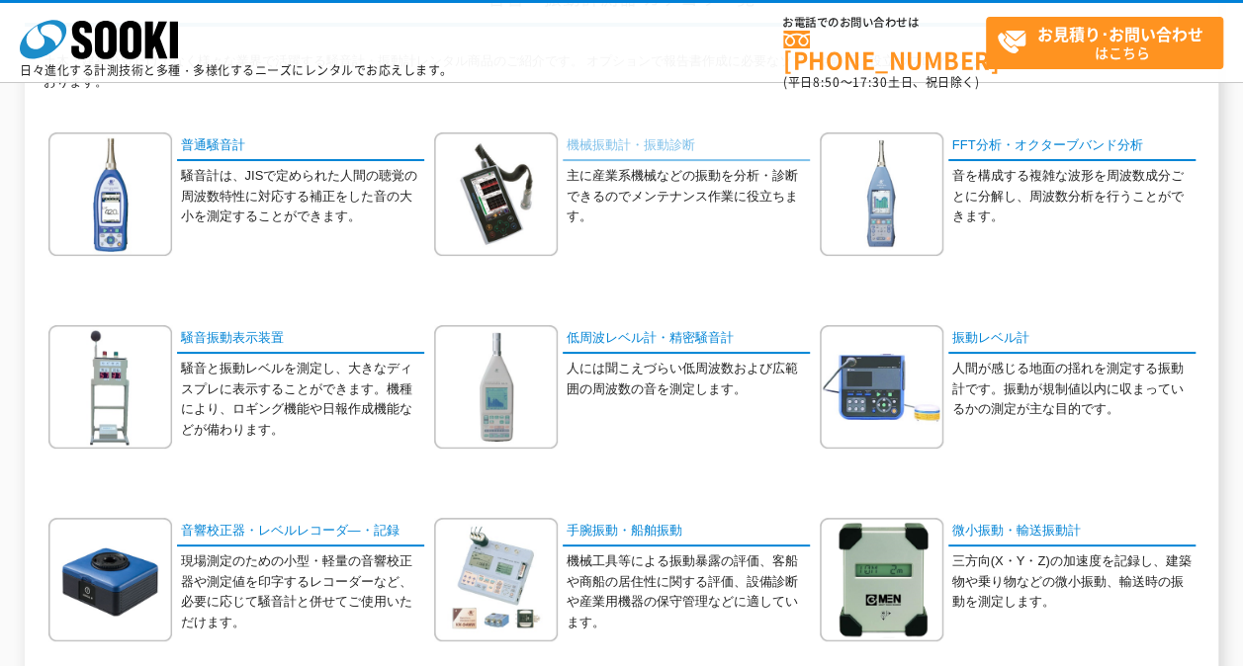
click at [642, 150] on link "機械振動計・振動診断" at bounding box center [685, 146] width 247 height 29
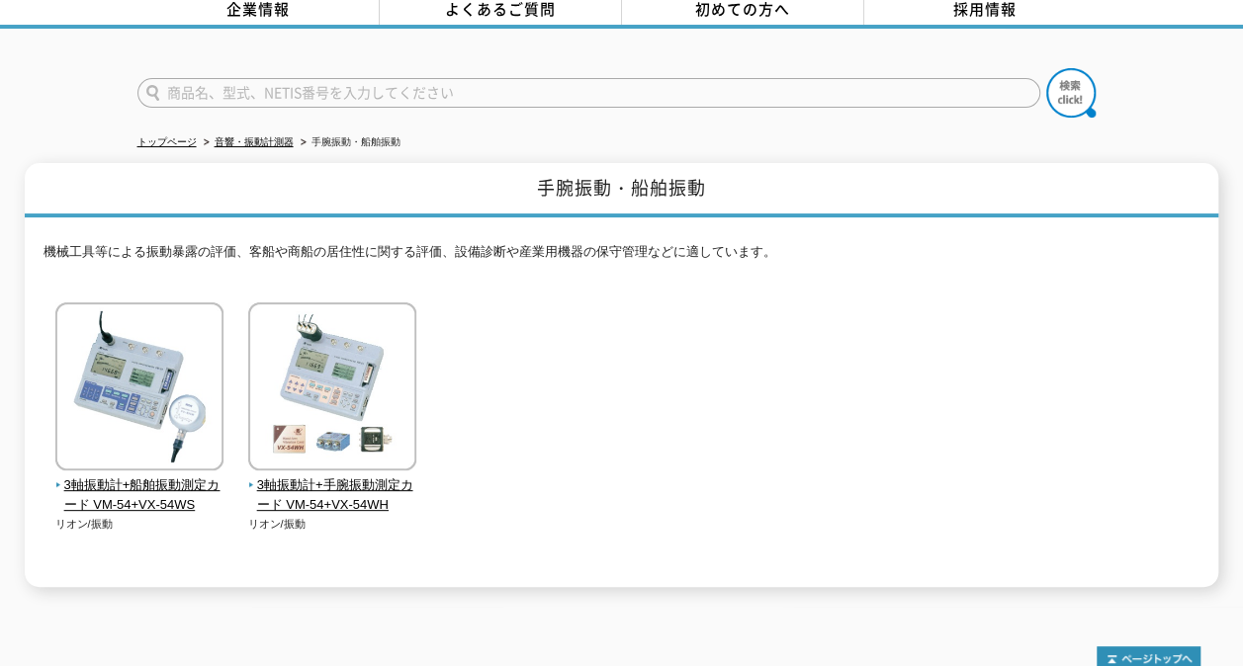
scroll to position [287, 0]
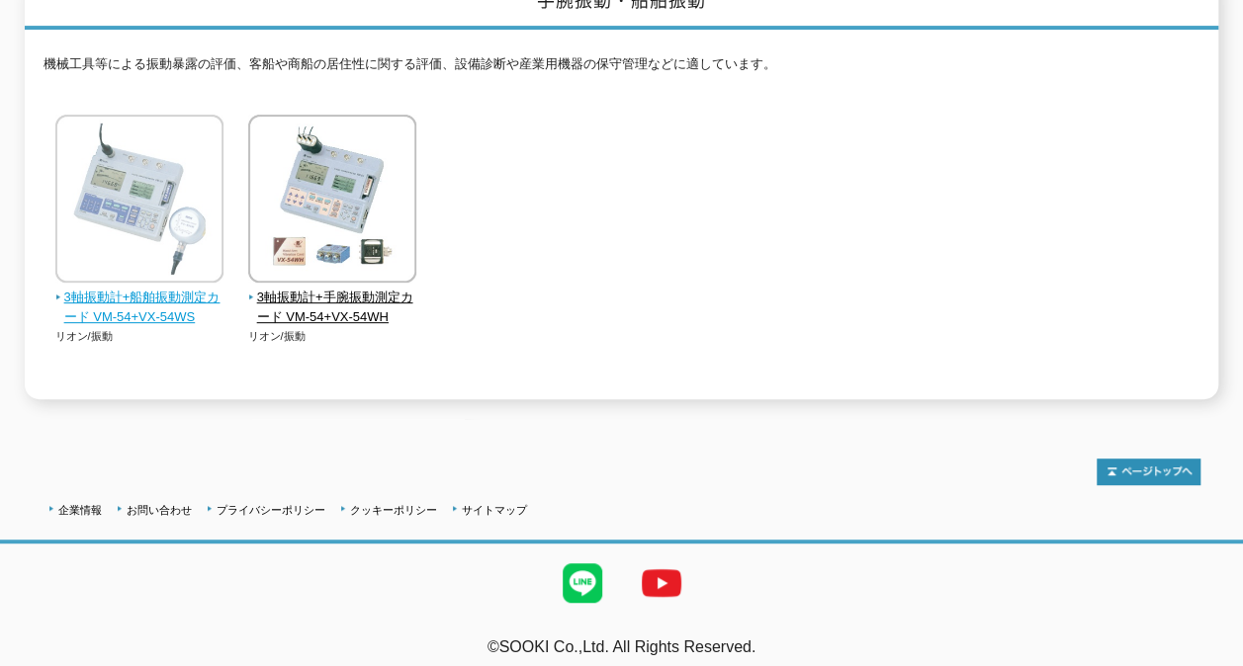
click at [199, 288] on span "3軸振動計+船舶振動測定カード VM-54+VX-54WS" at bounding box center [139, 309] width 169 height 42
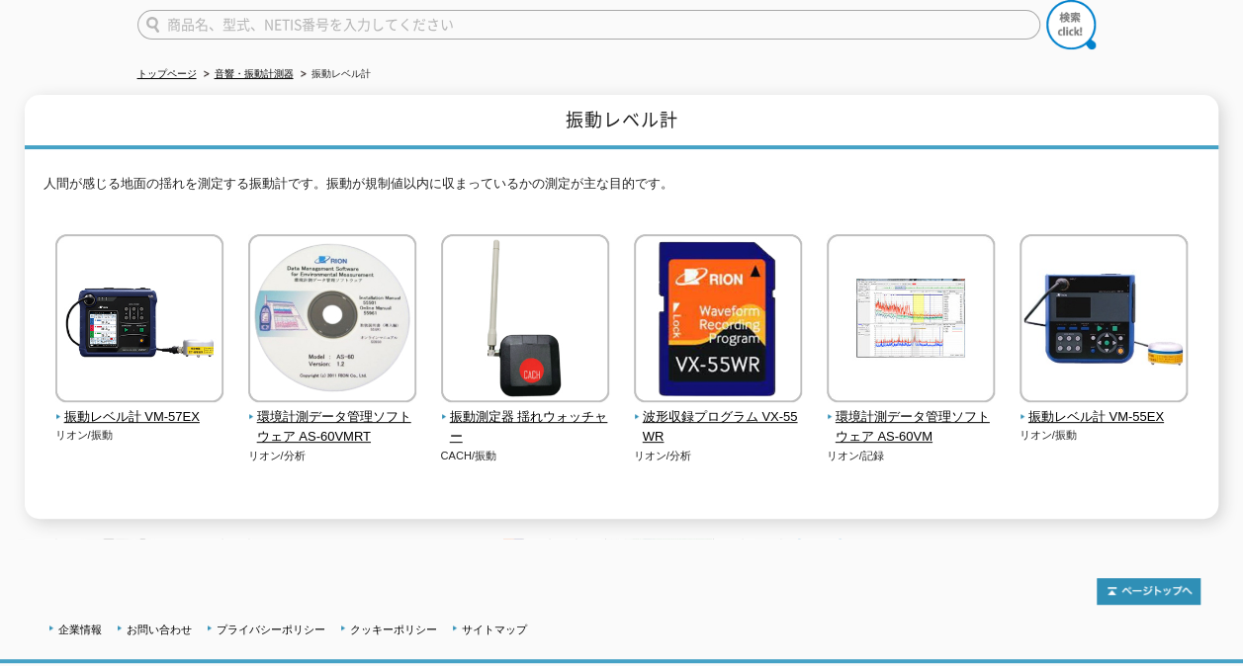
scroll to position [198, 0]
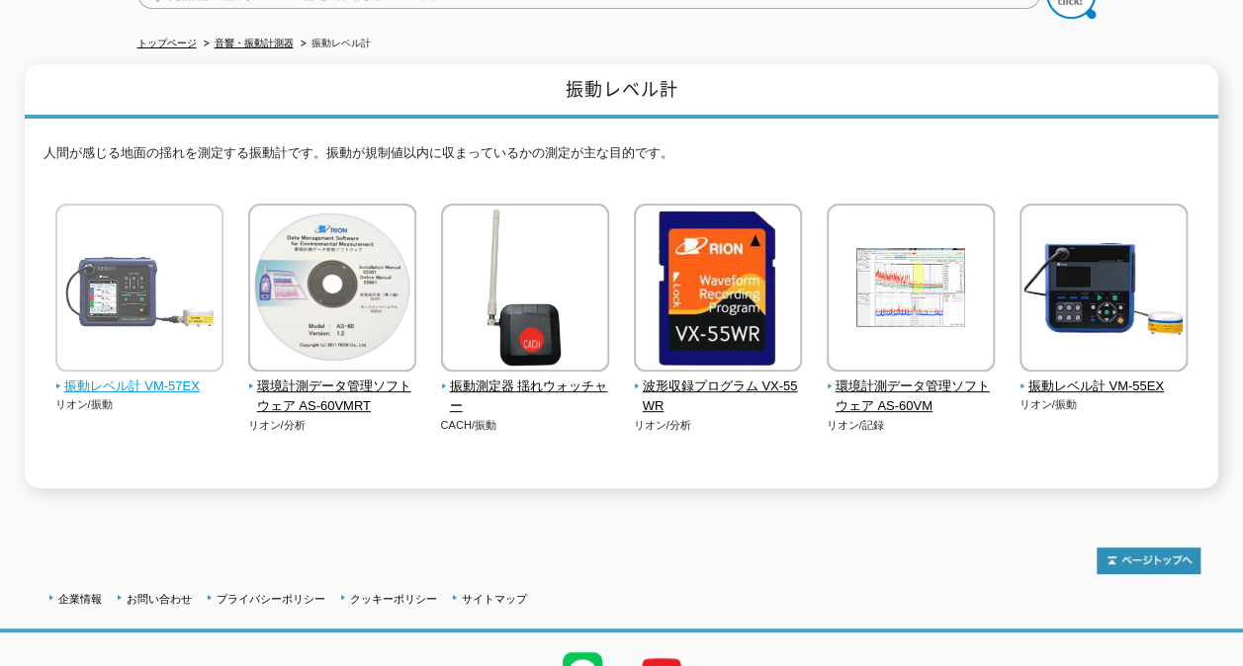
click at [165, 377] on span "振動レベル計 VM-57EX" at bounding box center [139, 387] width 169 height 21
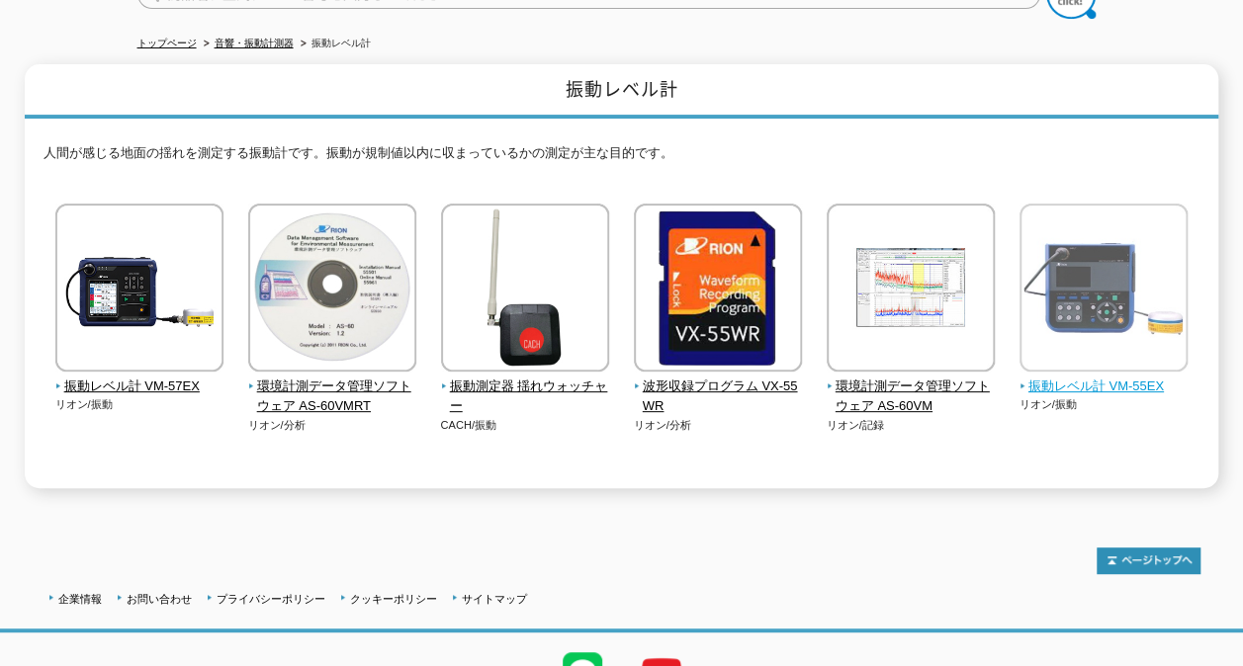
click at [1077, 377] on span "振動レベル計 VM-55EX" at bounding box center [1103, 387] width 169 height 21
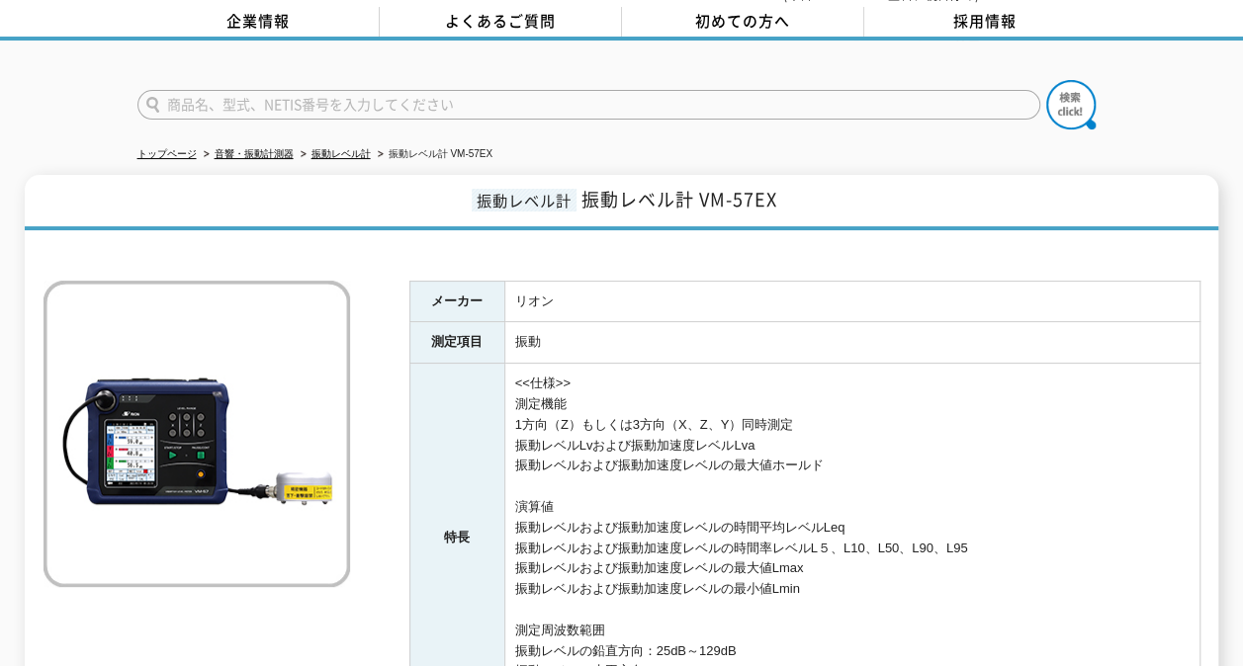
scroll to position [198, 0]
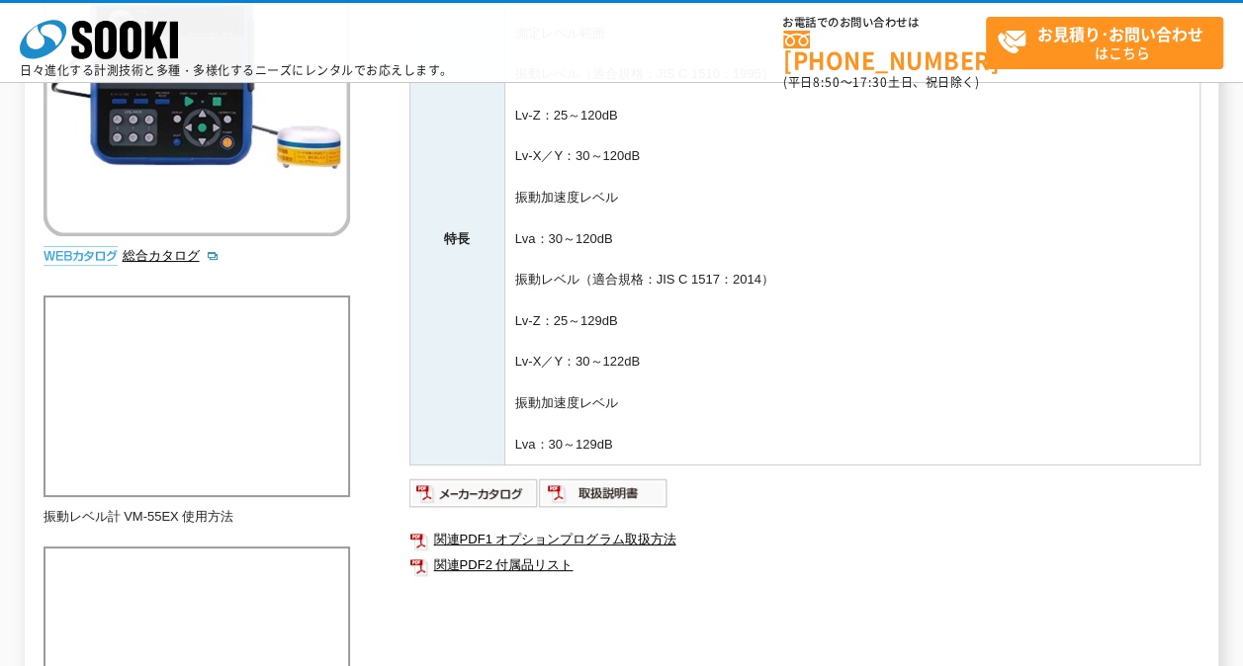
scroll to position [395, 0]
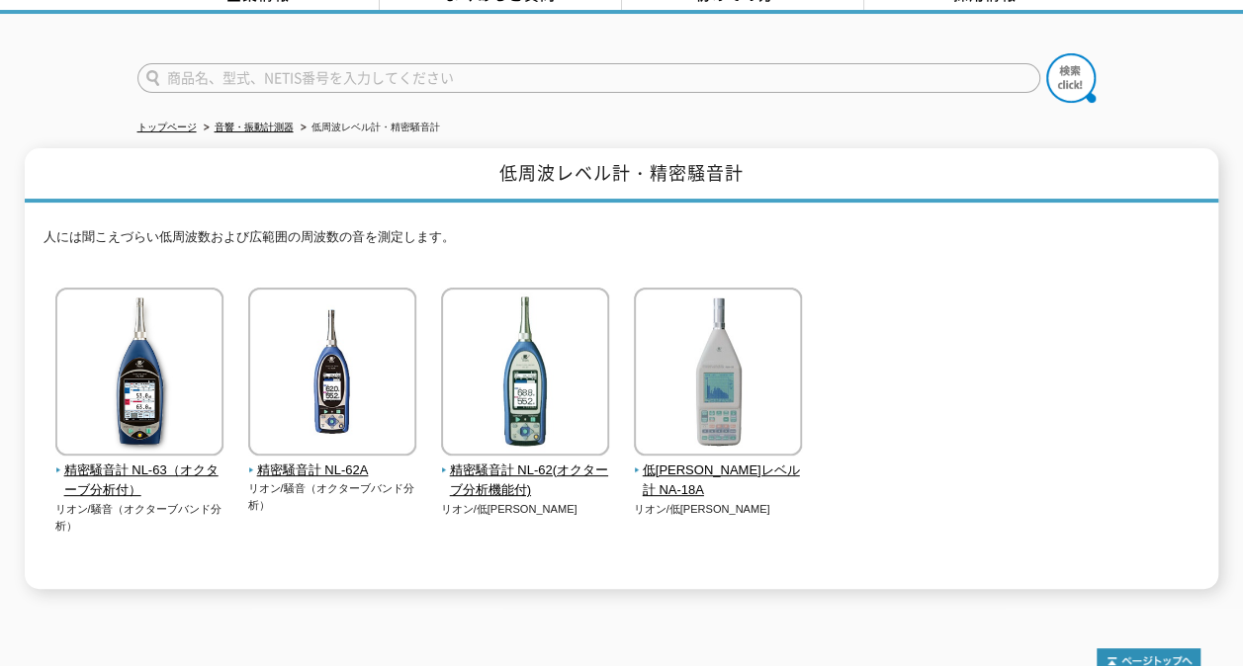
scroll to position [198, 0]
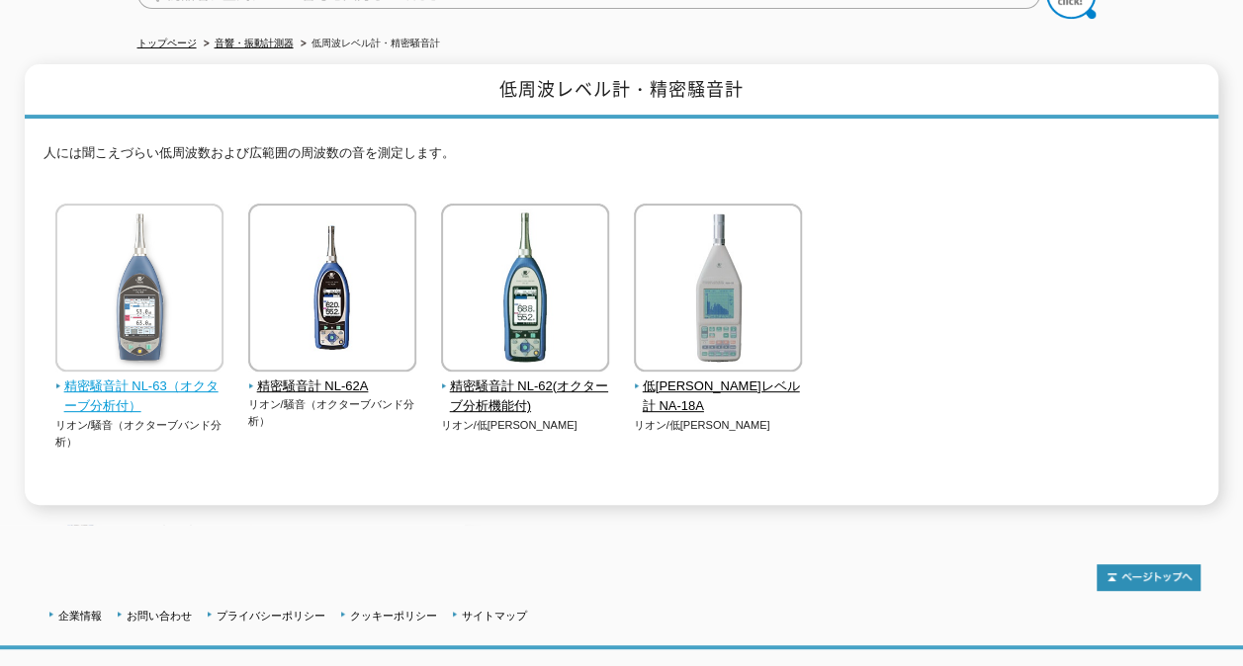
click at [140, 377] on span "精密騒音計 NL-63（オクターブ分析付）" at bounding box center [139, 398] width 169 height 42
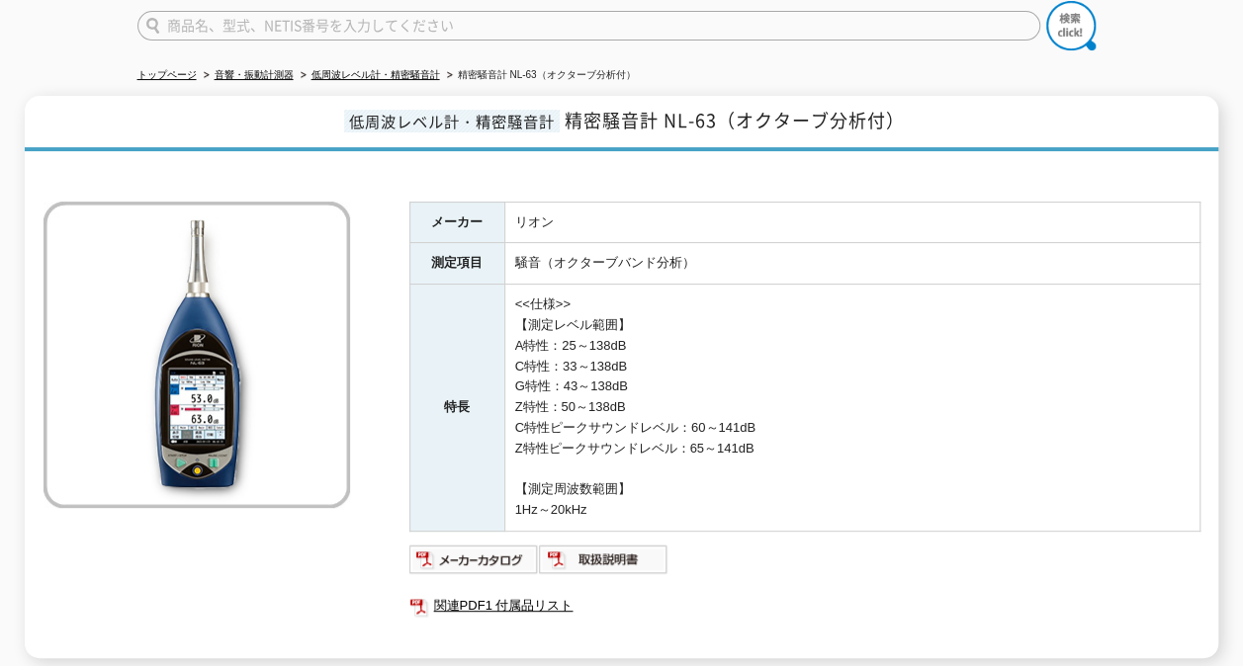
scroll to position [198, 0]
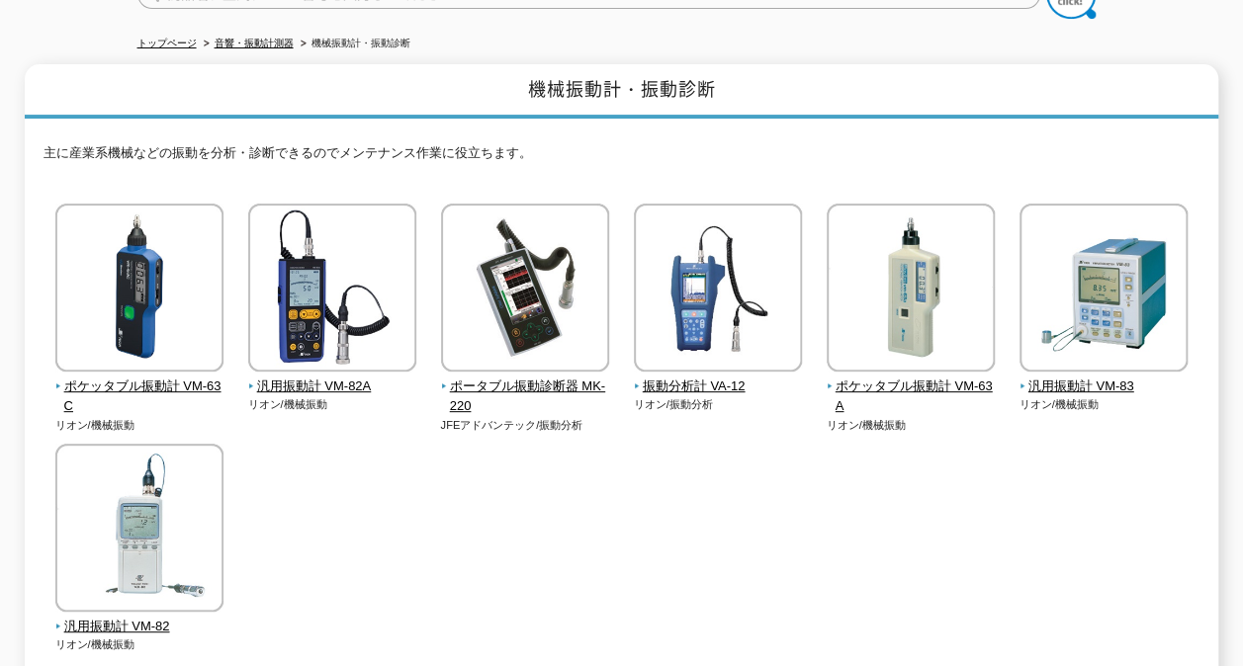
scroll to position [297, 0]
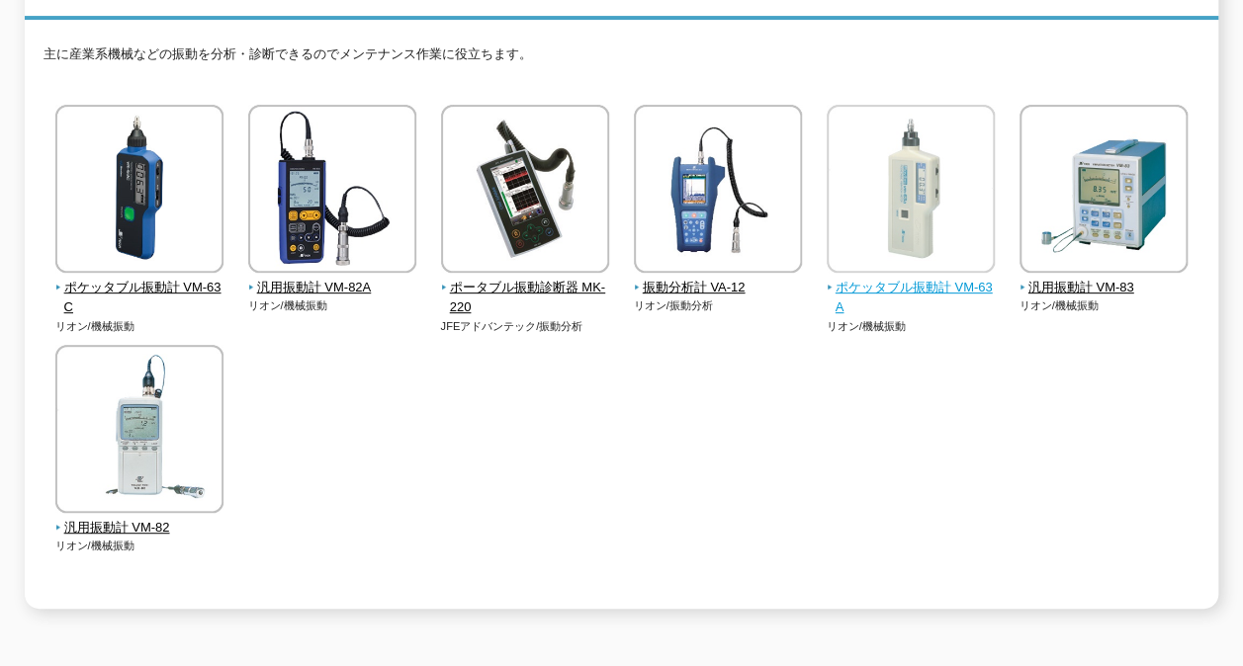
click at [935, 279] on span "ポケッタブル振動計 VM-63A" at bounding box center [910, 299] width 169 height 42
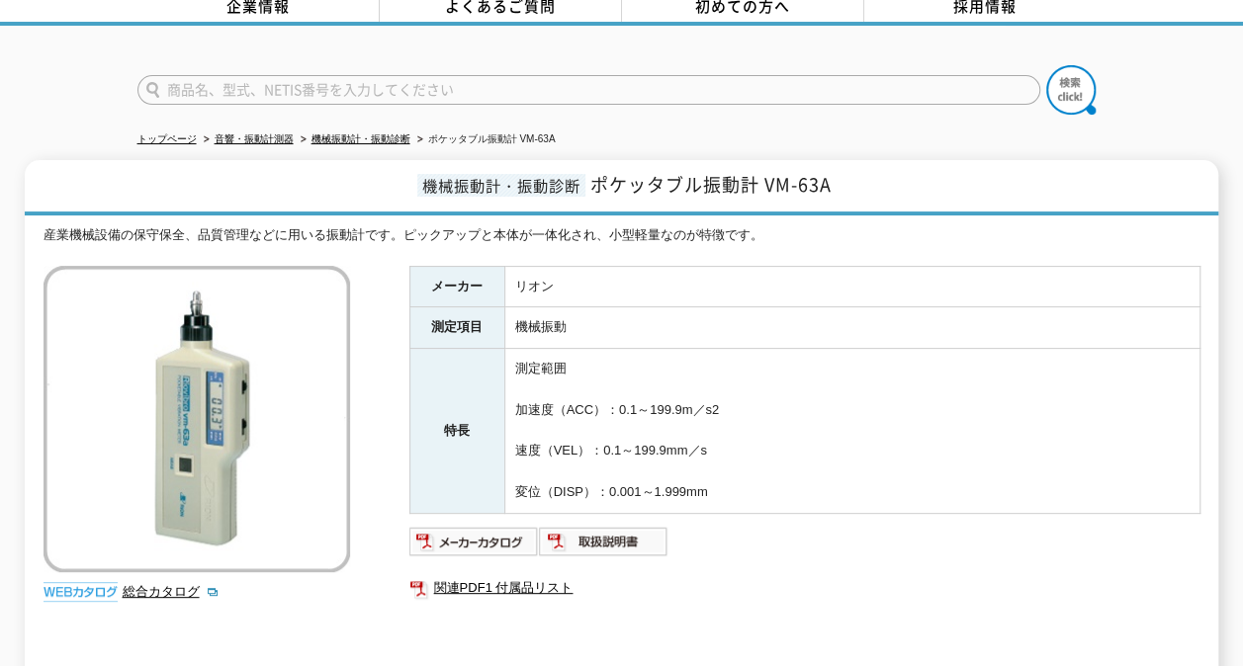
scroll to position [198, 0]
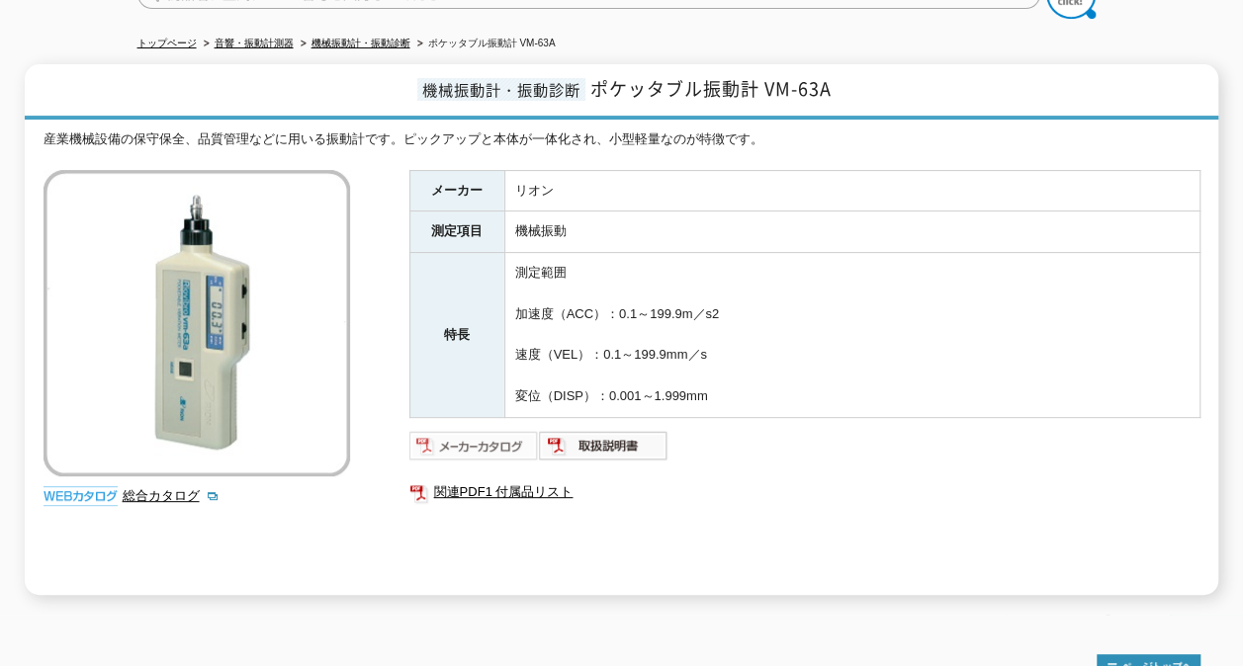
click at [496, 430] on img at bounding box center [473, 446] width 129 height 32
click at [608, 437] on img at bounding box center [603, 446] width 129 height 32
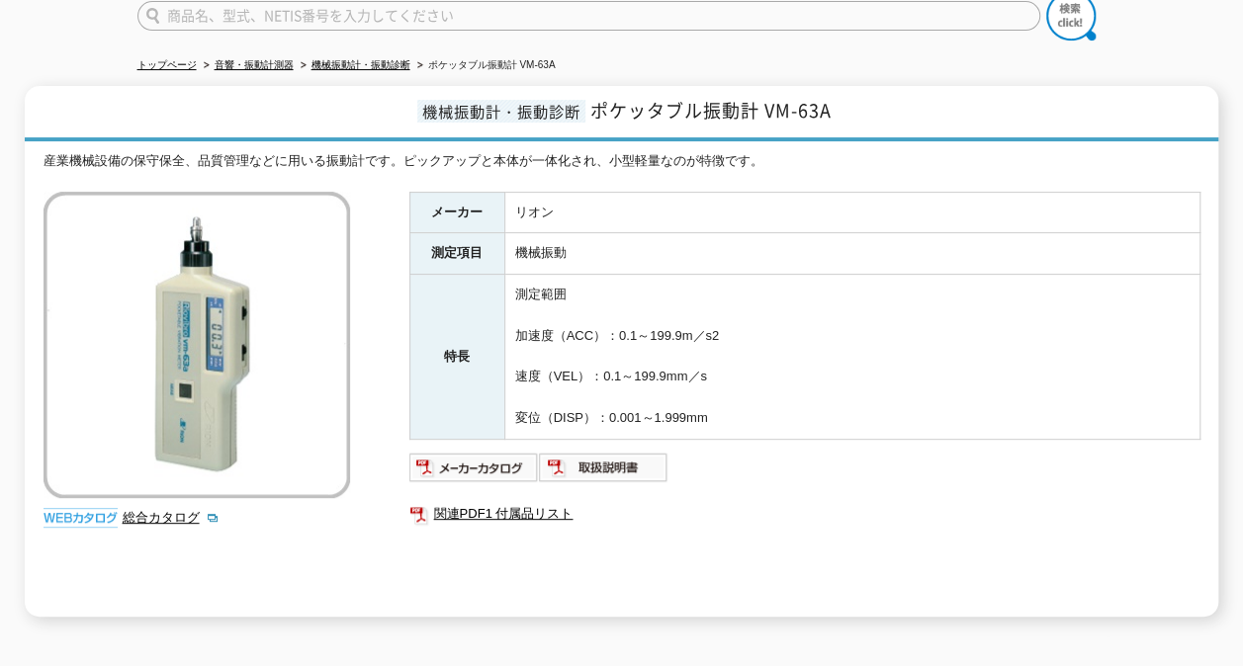
scroll to position [158, 0]
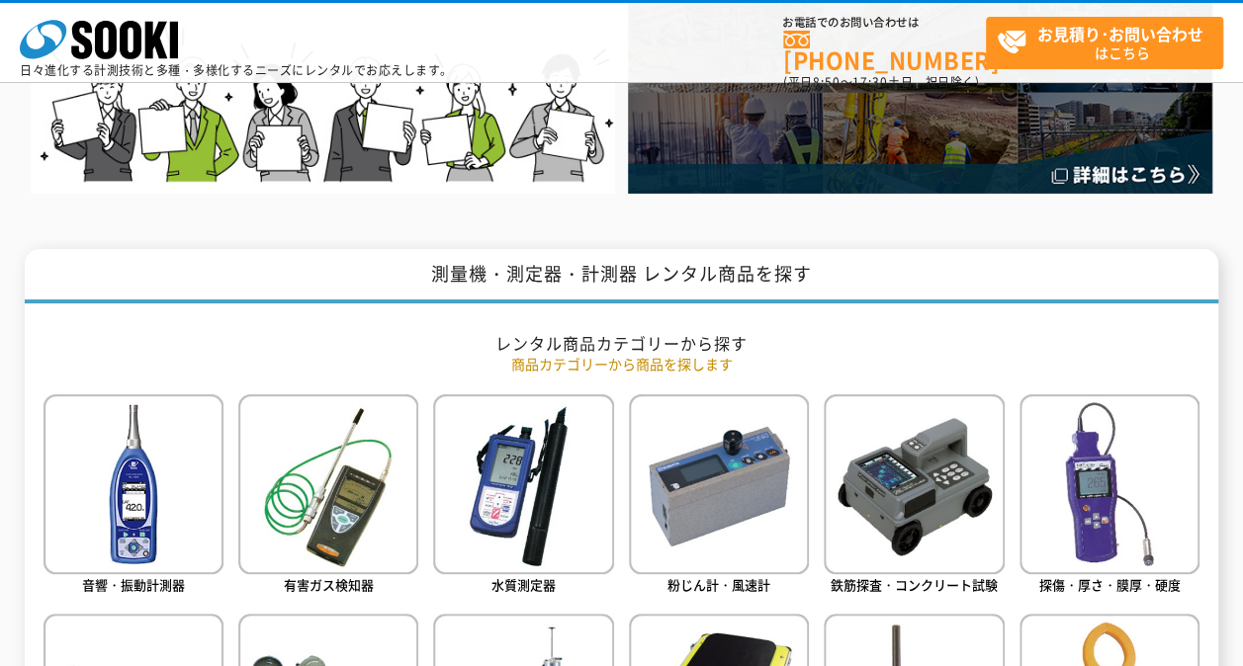
scroll to position [692, 0]
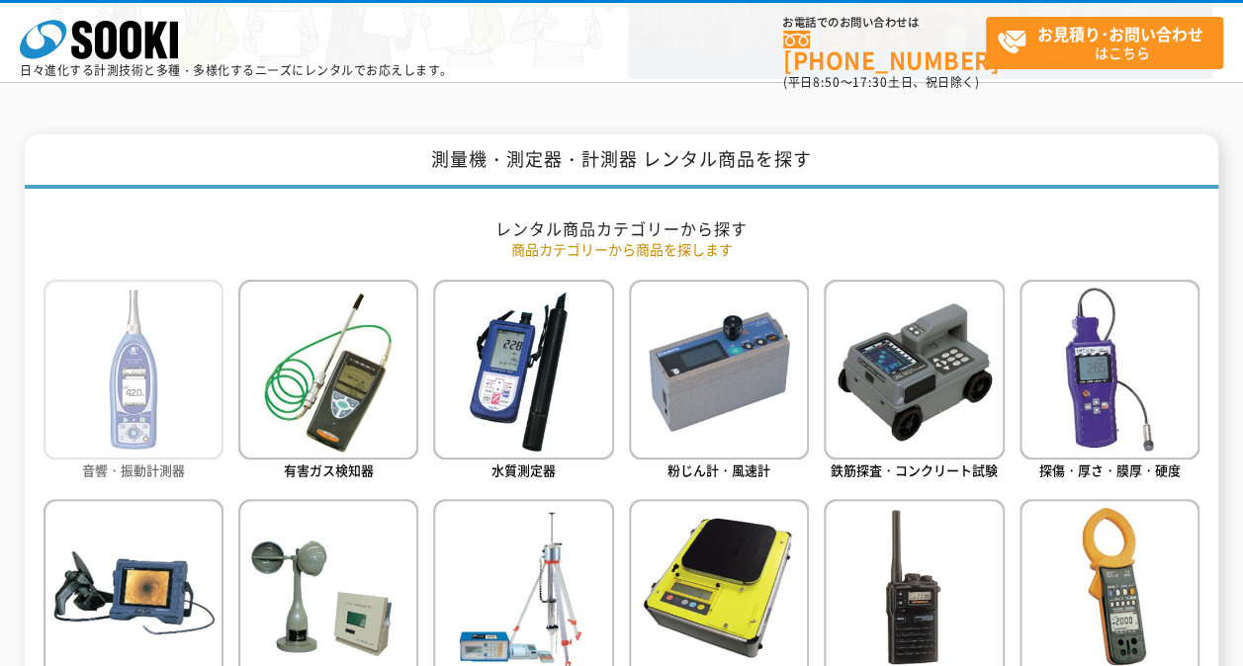
click at [154, 472] on span "音響・振動計測器" at bounding box center [133, 470] width 103 height 19
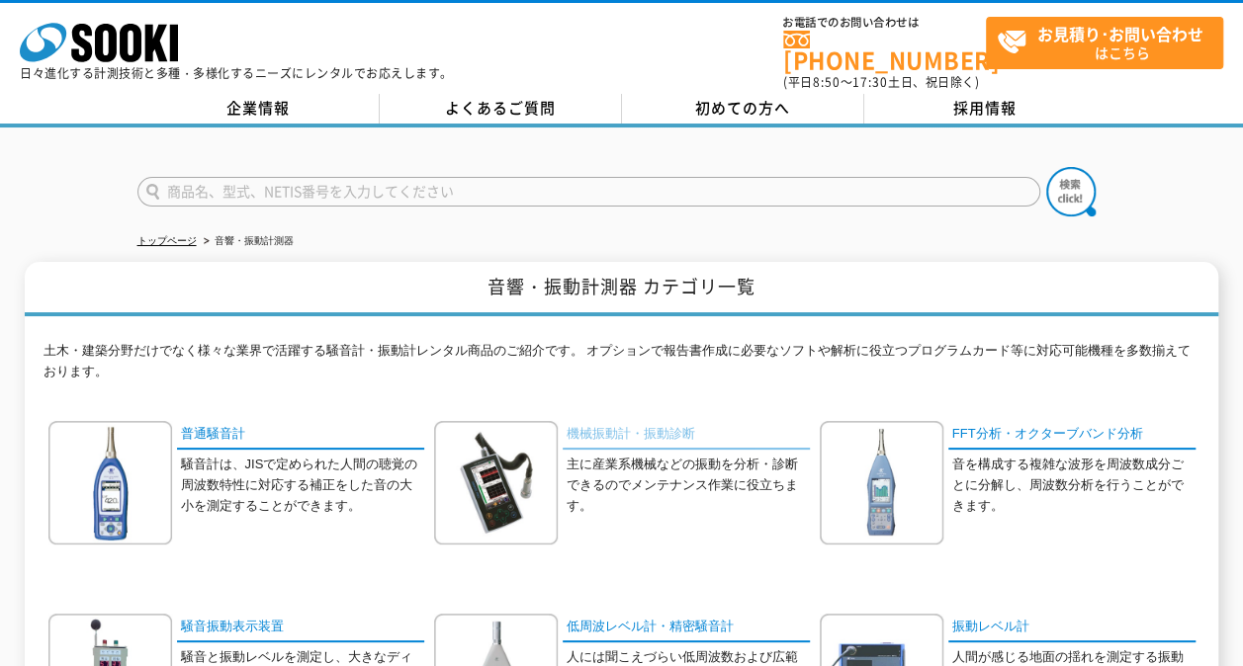
click at [631, 421] on link "機械振動計・振動診断" at bounding box center [685, 435] width 247 height 29
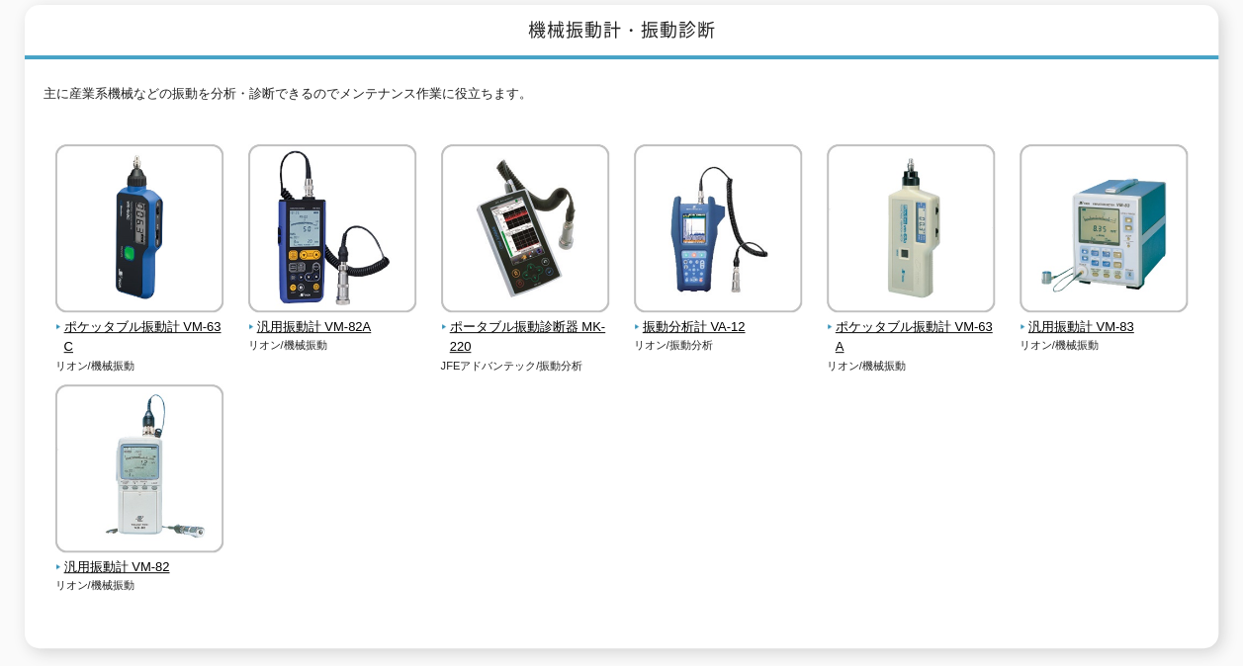
scroll to position [297, 0]
